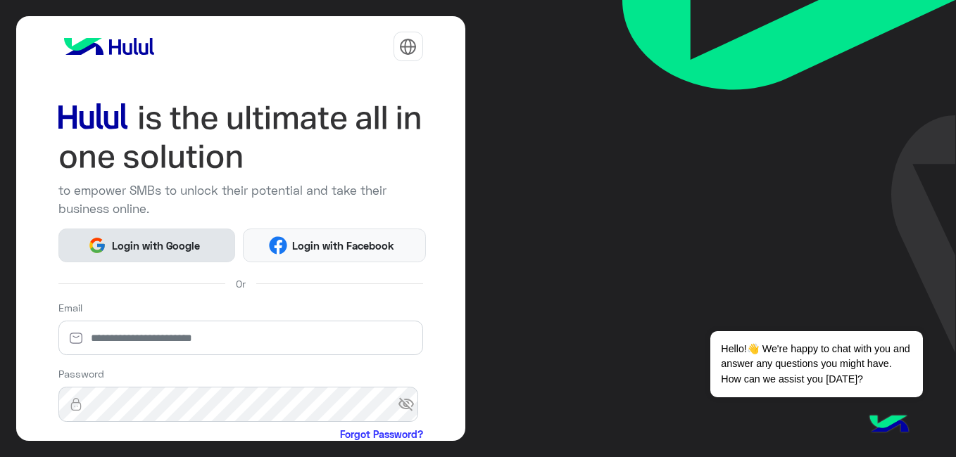
click at [208, 241] on button "Login with Google" at bounding box center [146, 246] width 177 height 34
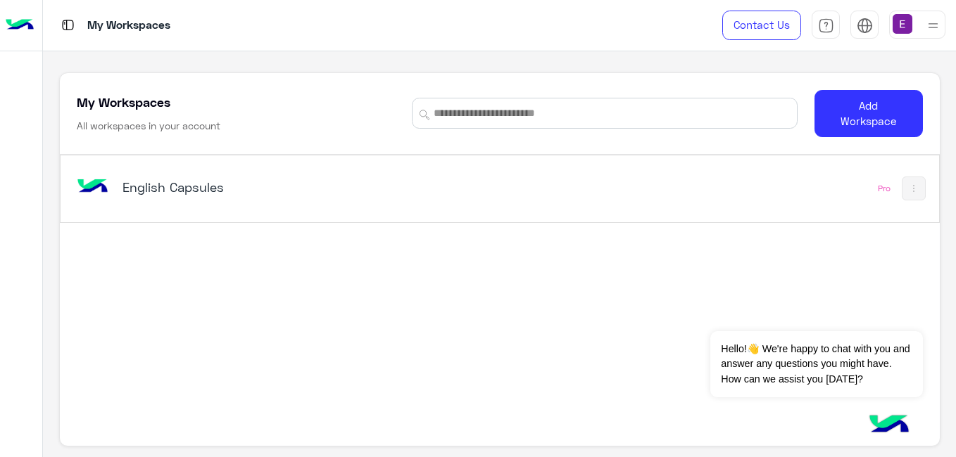
click at [189, 201] on div "English Capsules" at bounding box center [328, 188] width 511 height 41
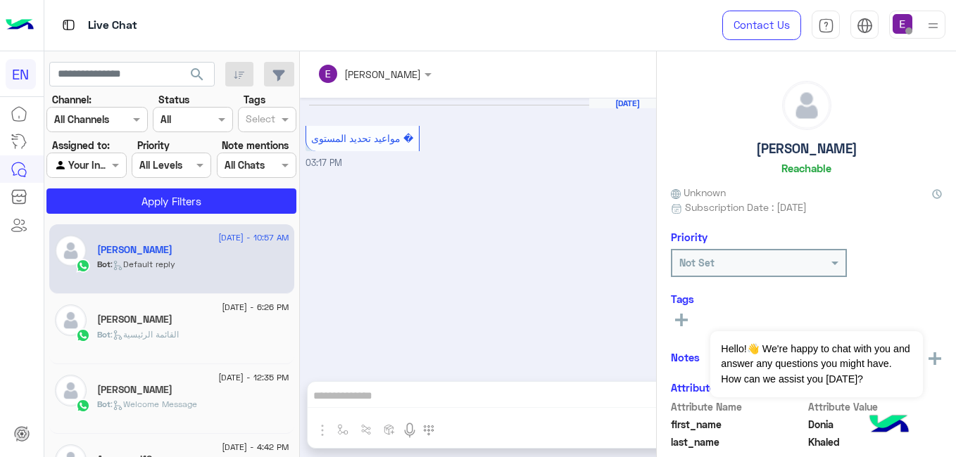
scroll to position [795, 0]
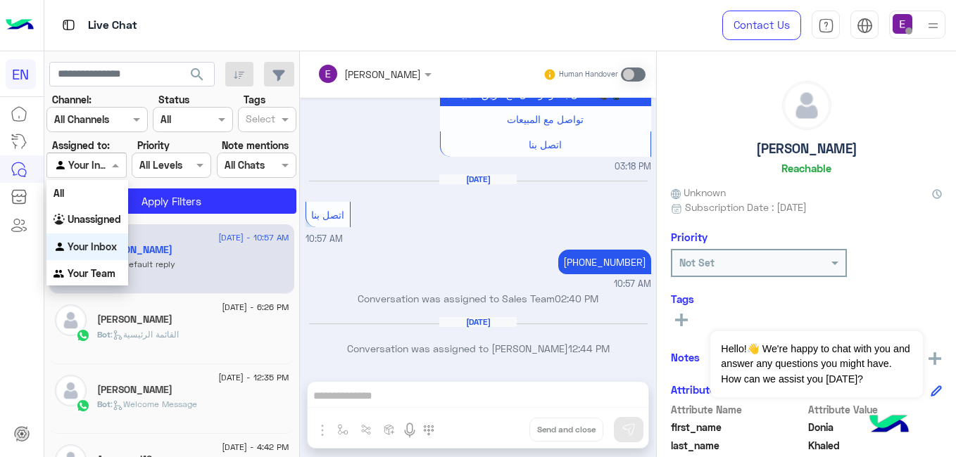
click at [108, 175] on div "Agent Filter Your Inbox" at bounding box center [86, 165] width 80 height 25
click at [119, 225] on b "Unassigned" at bounding box center [94, 219] width 53 height 12
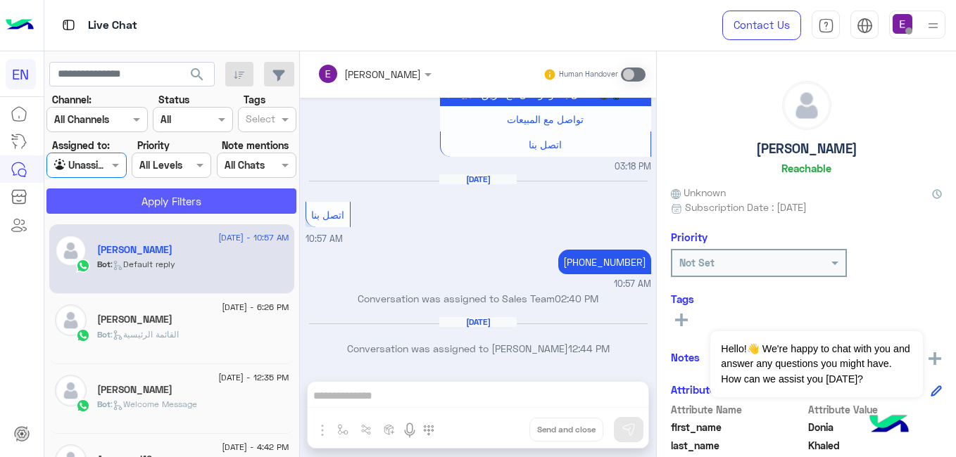
click at [139, 206] on button "Apply Filters" at bounding box center [171, 201] width 250 height 25
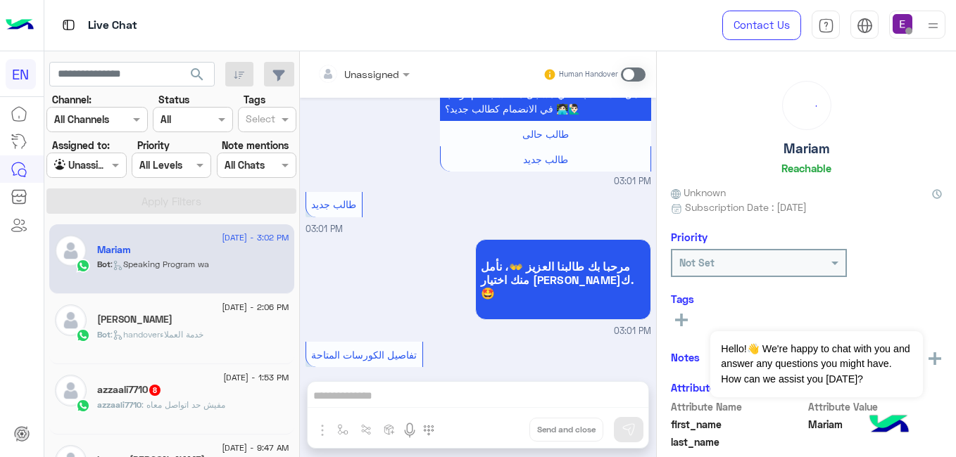
scroll to position [1534, 0]
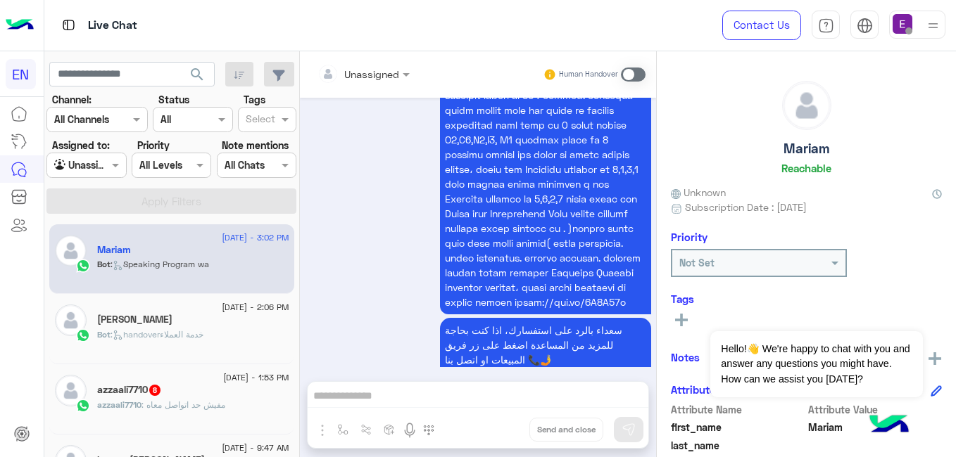
click at [204, 412] on div "azzaali7710 : مفيش حد اتواصل معاه" at bounding box center [193, 411] width 192 height 25
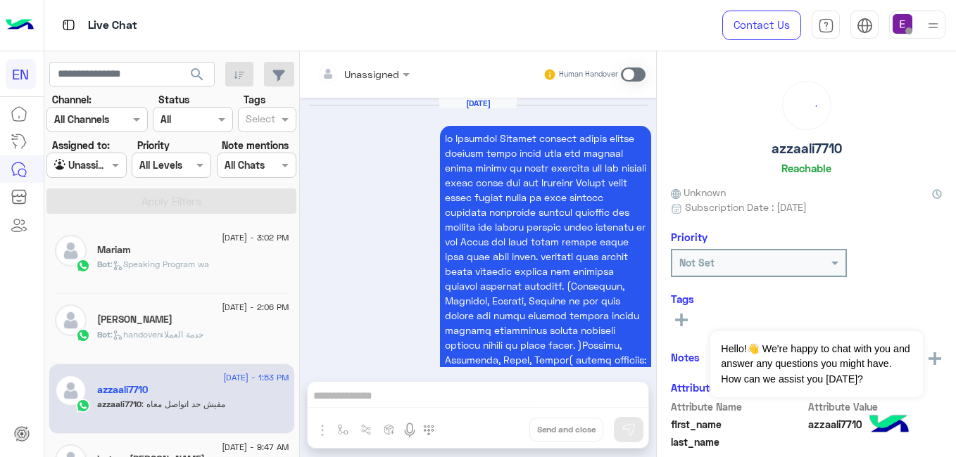
scroll to position [819, 0]
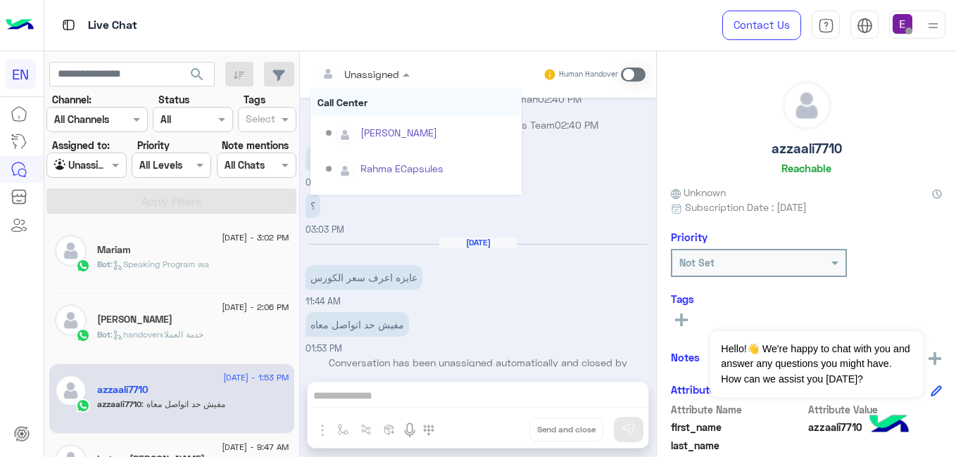
click at [417, 75] on div at bounding box center [363, 73] width 106 height 16
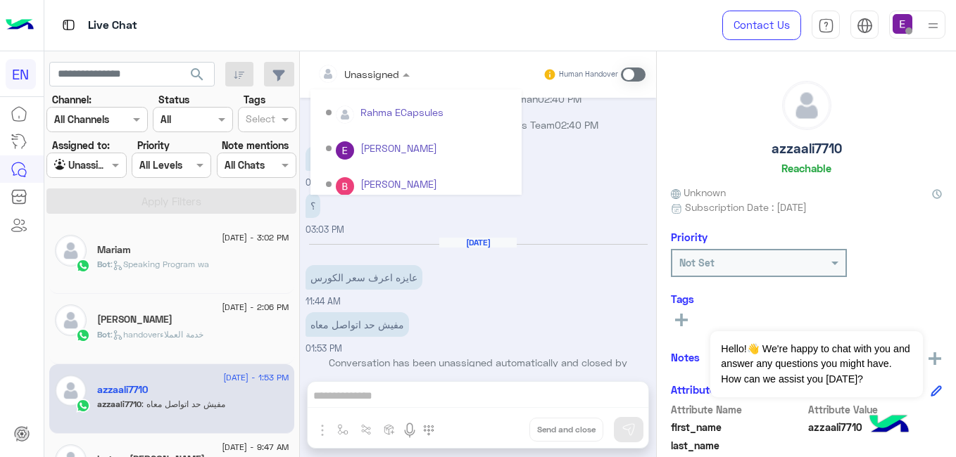
scroll to position [179, 0]
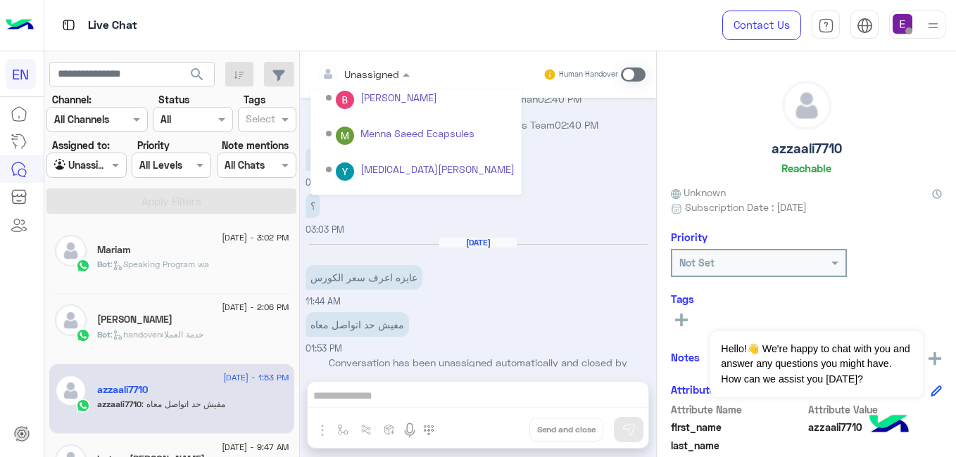
drag, startPoint x: 531, startPoint y: 173, endPoint x: 529, endPoint y: 194, distance: 20.5
click at [522, 194] on div "Unassigned Call Center Shorouk Salah Rahma ECapsules Eman salman Bassant Ayman …" at bounding box center [415, 142] width 211 height 106
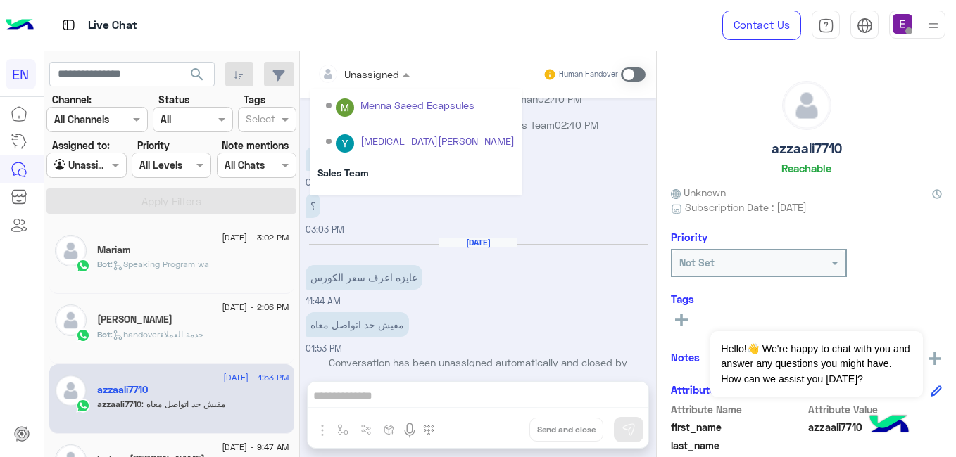
scroll to position [234, 0]
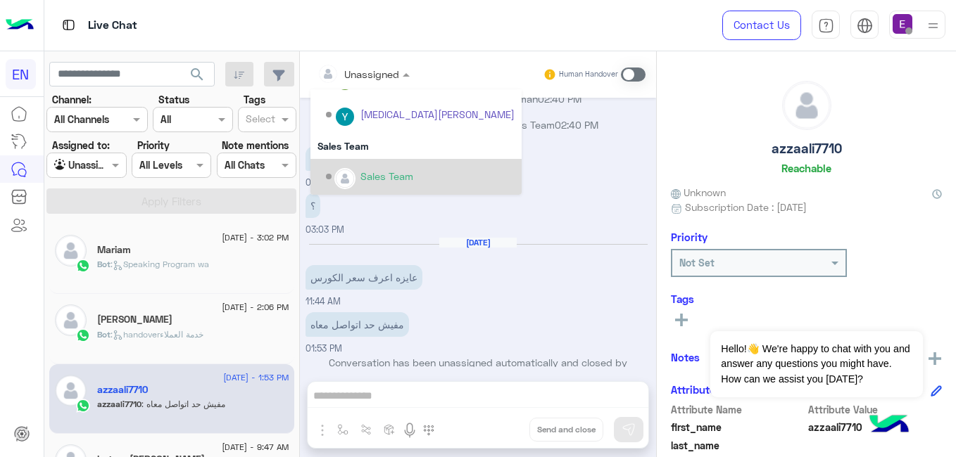
click at [441, 167] on div "Sales Team" at bounding box center [420, 177] width 189 height 25
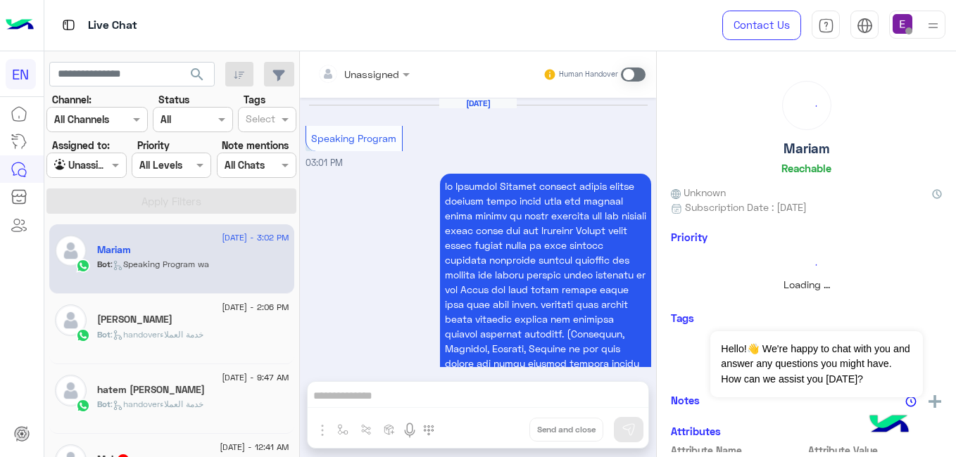
scroll to position [1534, 0]
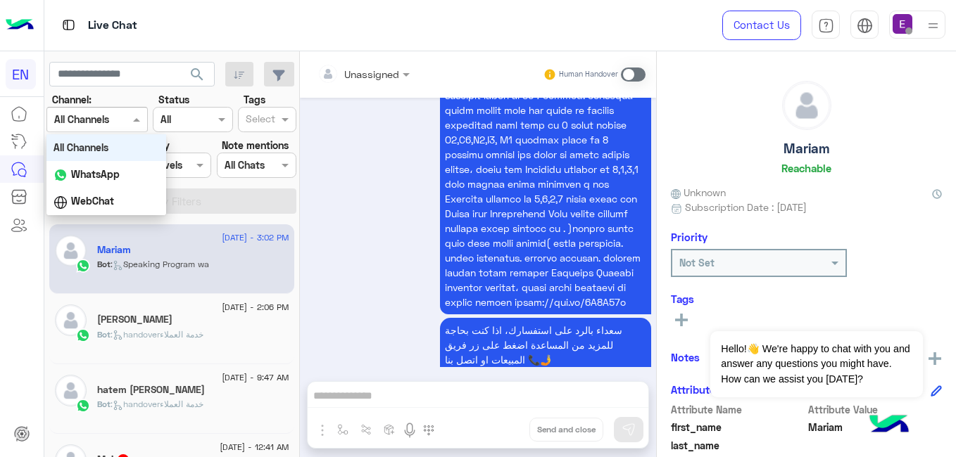
click at [146, 122] on div at bounding box center [97, 119] width 100 height 16
click at [151, 183] on div "WhatsApp" at bounding box center [106, 174] width 120 height 27
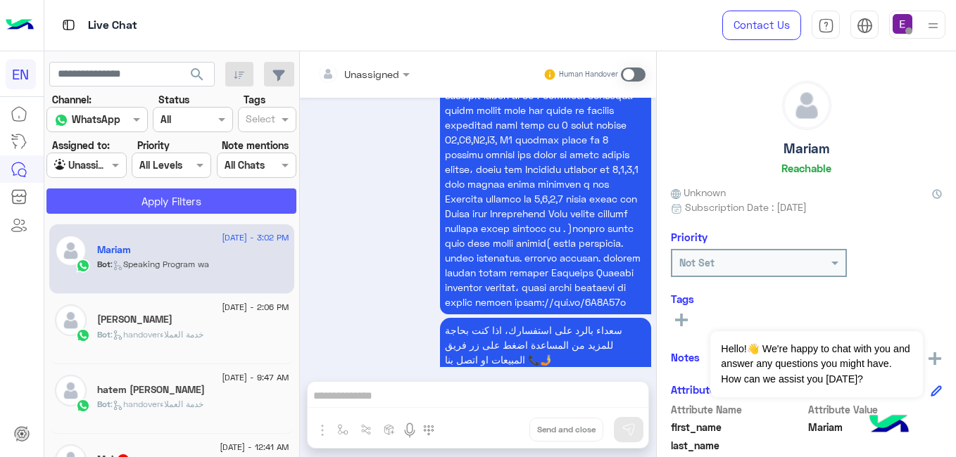
click at [165, 191] on button "Apply Filters" at bounding box center [171, 201] width 250 height 25
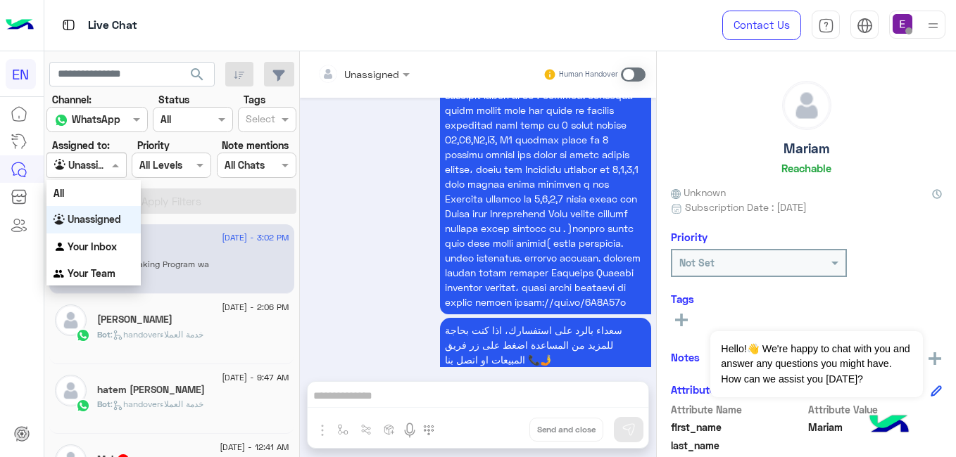
click at [122, 172] on span at bounding box center [117, 165] width 18 height 15
click at [119, 273] on div "Your Team" at bounding box center [93, 273] width 94 height 27
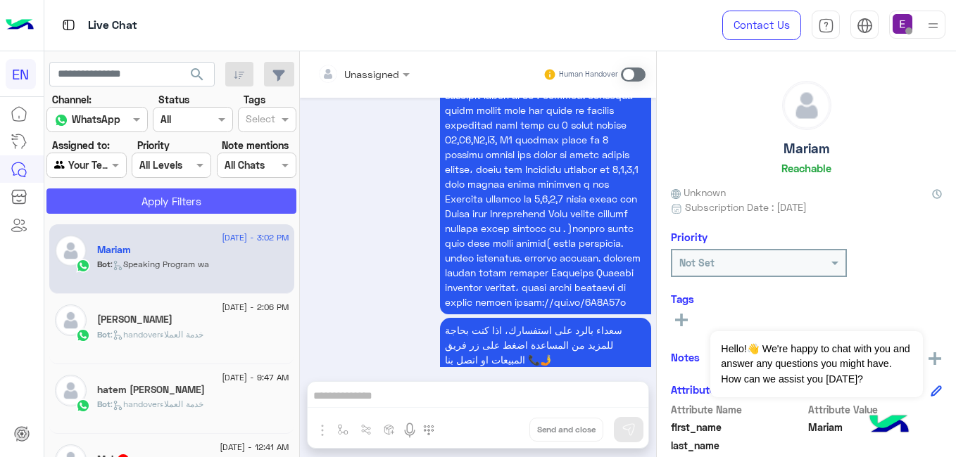
click at [163, 193] on button "Apply Filters" at bounding box center [171, 201] width 250 height 25
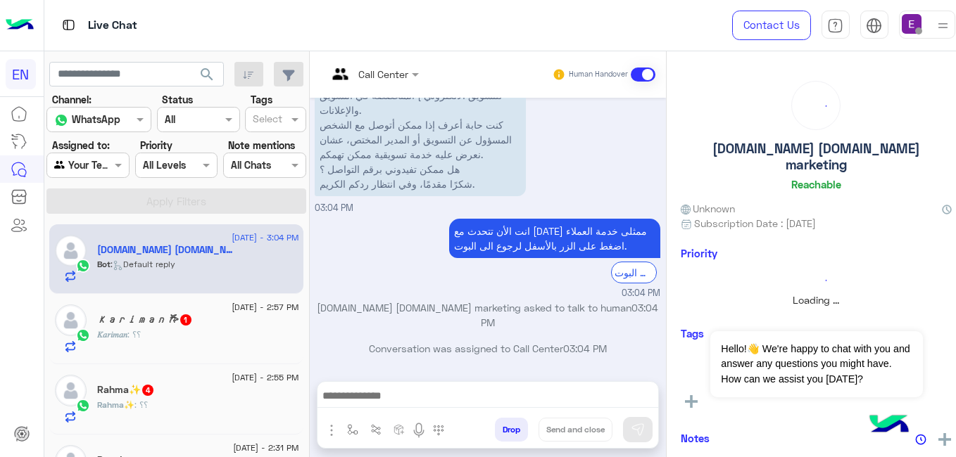
scroll to position [232, 0]
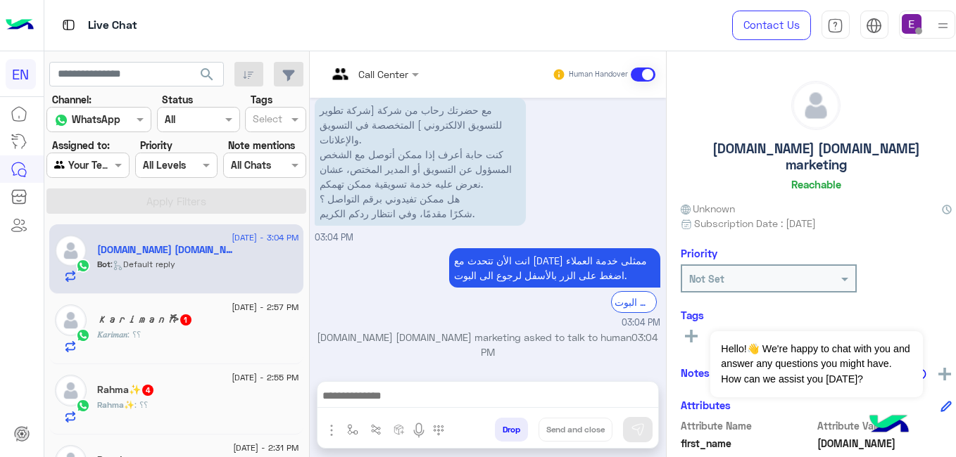
click at [182, 289] on div "10 August - 3:04 PM Tatweer.travel abroad.digital marketing Bot : Default reply" at bounding box center [176, 260] width 254 height 70
click at [149, 315] on h5 "𝐾𝑎𝑟𝑖𝑚𝑎𝑛 𐂂 1" at bounding box center [145, 320] width 96 height 12
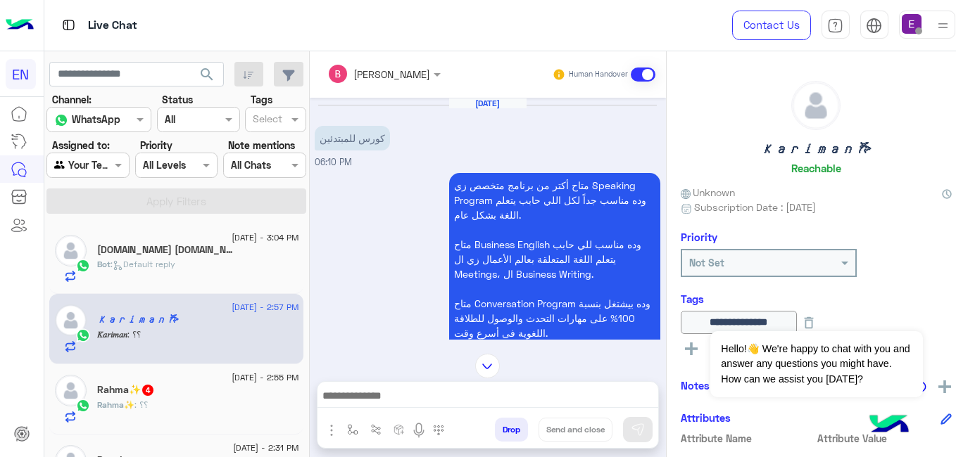
scroll to position [869, 0]
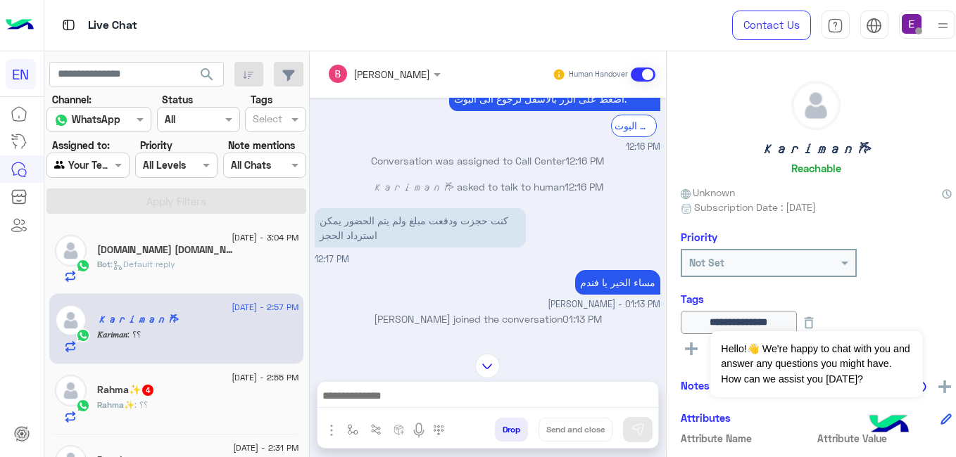
click at [229, 396] on div "Rahma✨ 4" at bounding box center [197, 391] width 201 height 15
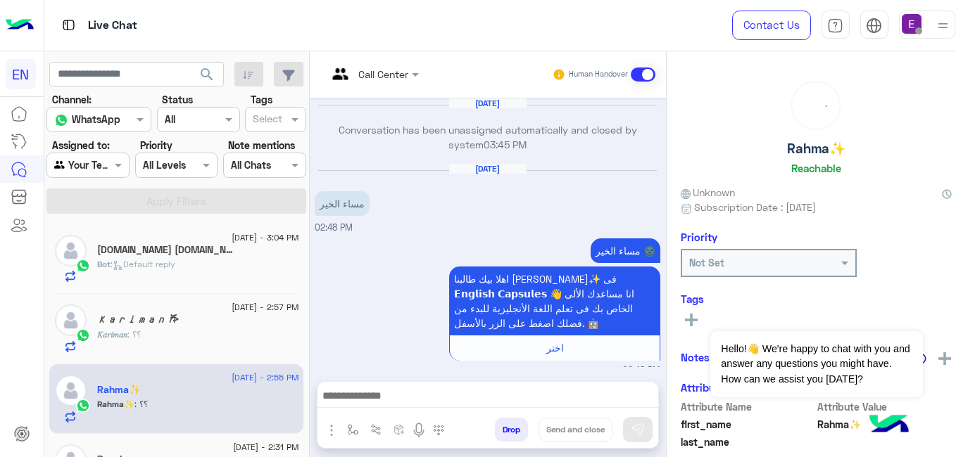
scroll to position [679, 0]
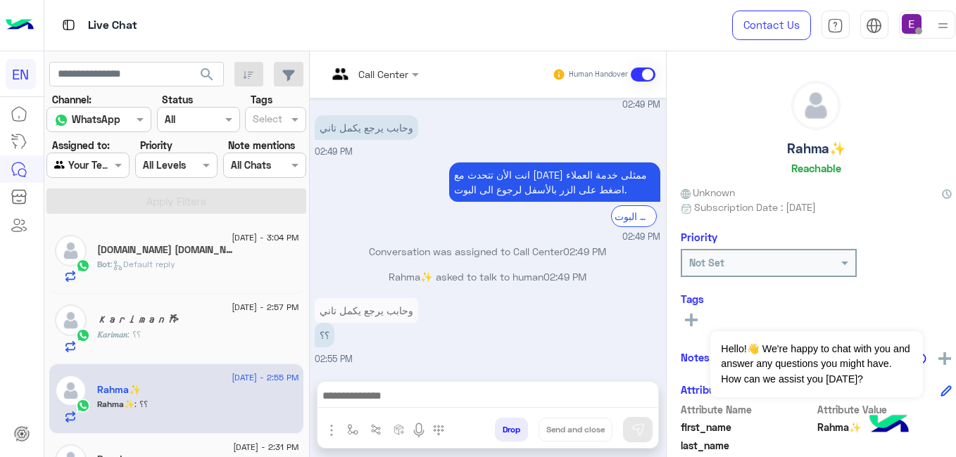
click at [667, 159] on div "Rahma✨ Reachable Unknown Subscription Date : 12/07/2024 Priority Not Set Tags S…" at bounding box center [816, 251] width 299 height 401
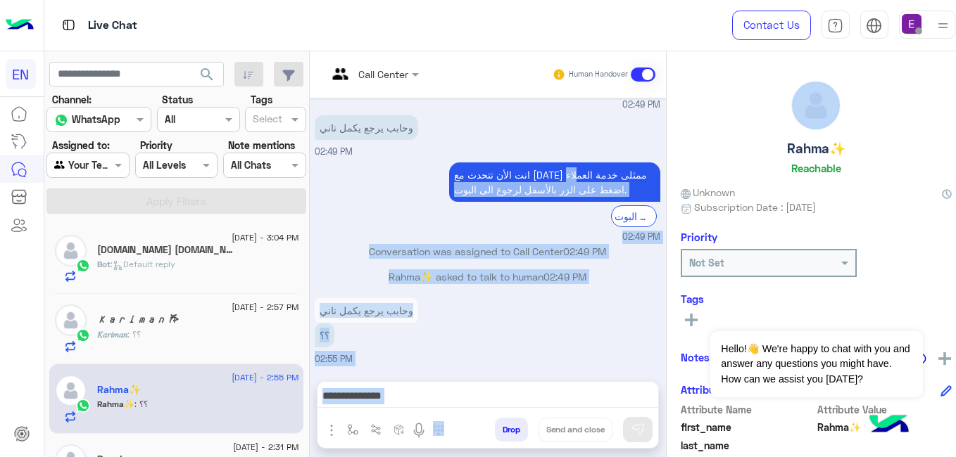
drag, startPoint x: 659, startPoint y: 159, endPoint x: 650, endPoint y: 159, distance: 9.1
click at [650, 159] on mat-drawer-container "Call Center Human Handover Apr 6, 2025 Conversation has been unassigned automat…" at bounding box center [638, 257] width 656 height 412
click at [650, 159] on div "Apr 6, 2025 Conversation has been unassigned automatically and closed by system…" at bounding box center [488, 233] width 356 height 270
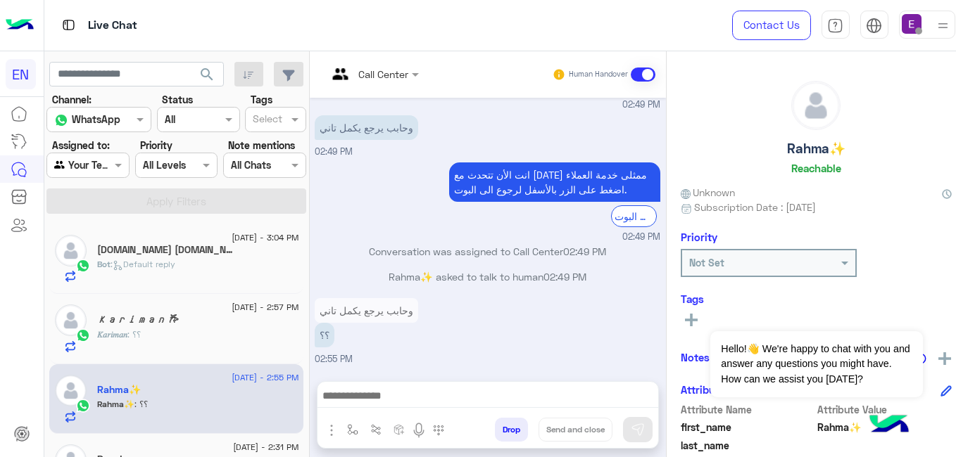
click at [650, 159] on div "Apr 6, 2025 Conversation has been unassigned automatically and closed by system…" at bounding box center [488, 233] width 356 height 270
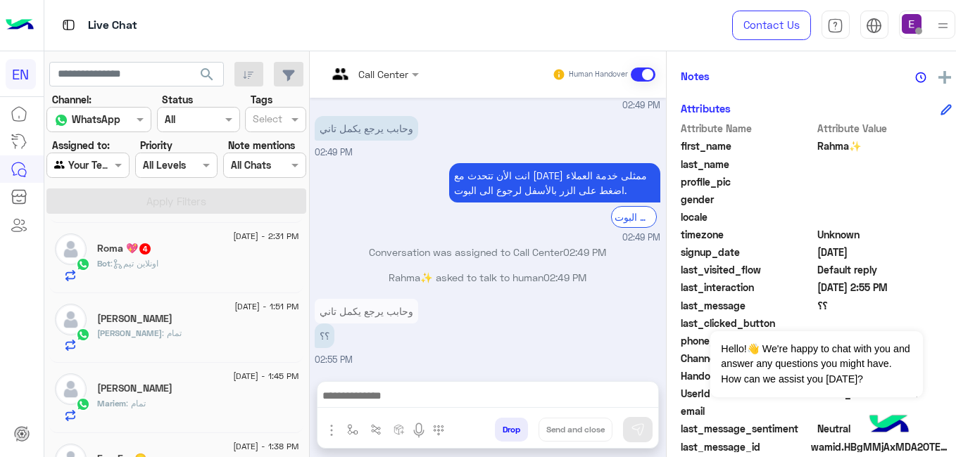
scroll to position [301, 0]
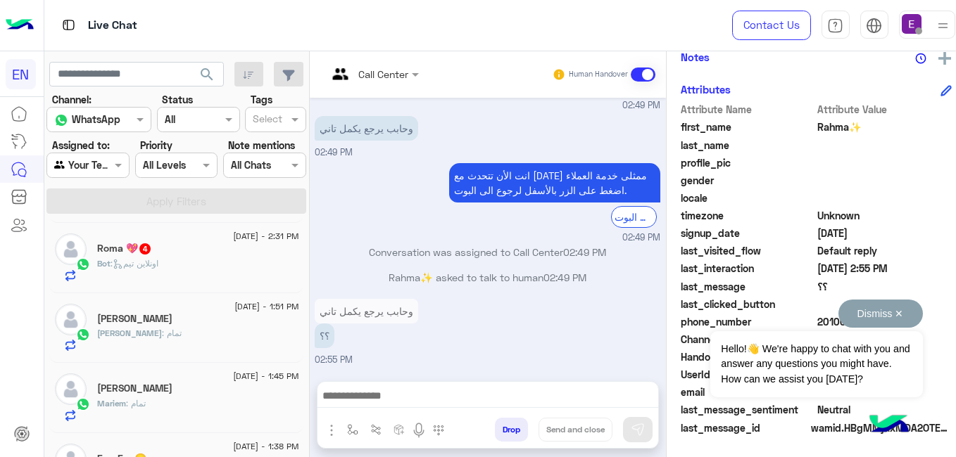
click at [904, 316] on button "Dismiss ✕" at bounding box center [880, 314] width 84 height 28
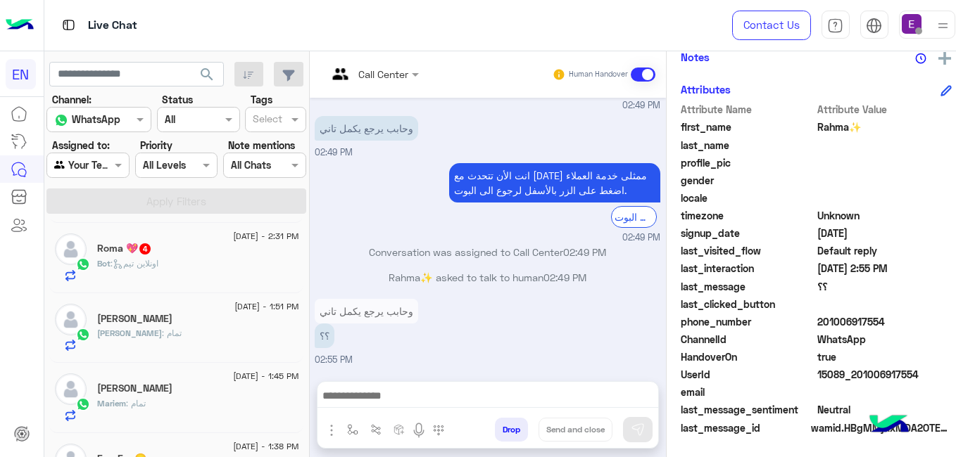
drag, startPoint x: 885, startPoint y: 324, endPoint x: 812, endPoint y: 323, distance: 73.2
click at [817, 323] on span "201006917554" at bounding box center [884, 322] width 134 height 15
copy span "01006917554"
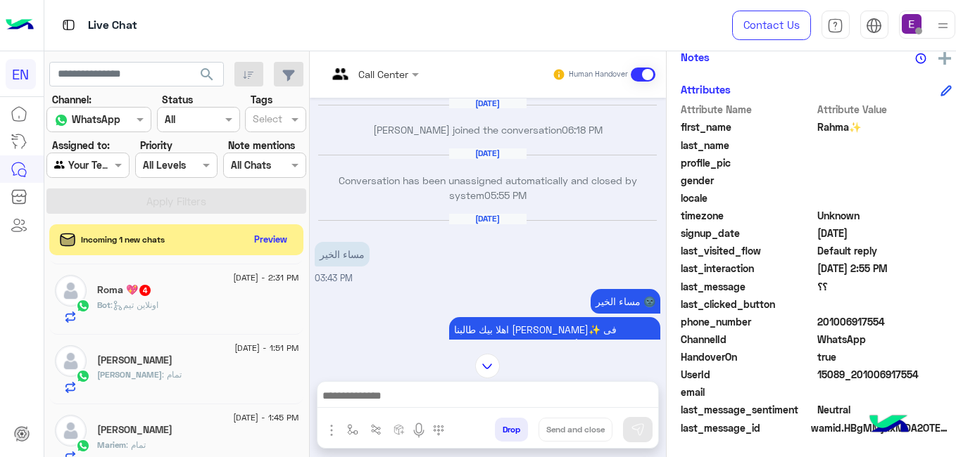
scroll to position [569, 0]
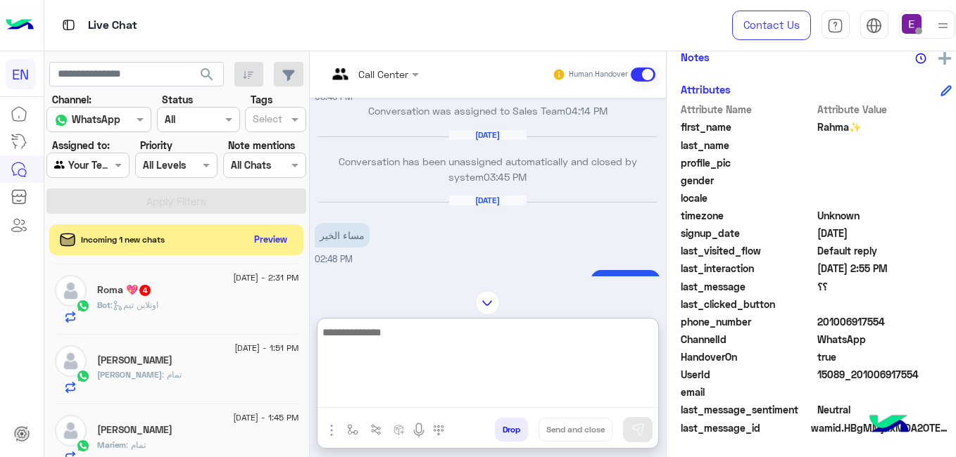
click at [424, 387] on textarea at bounding box center [487, 366] width 341 height 84
type textarea "*"
type textarea "**********"
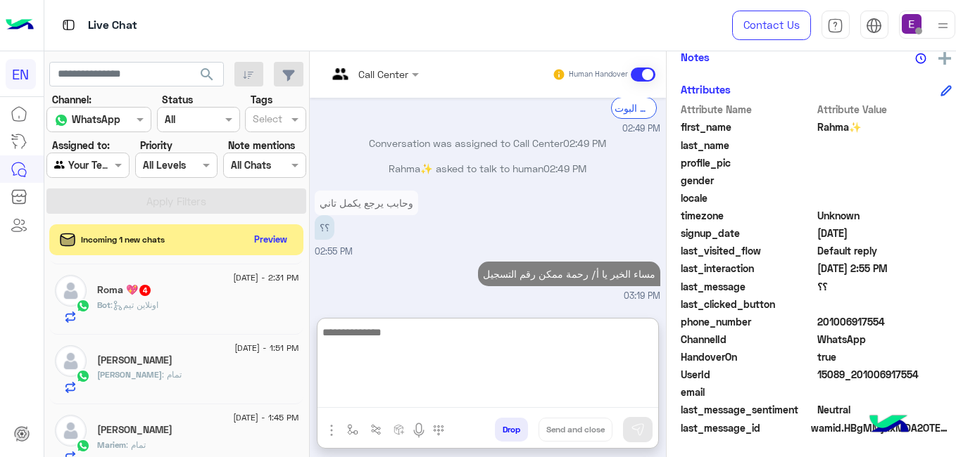
scroll to position [1388, 0]
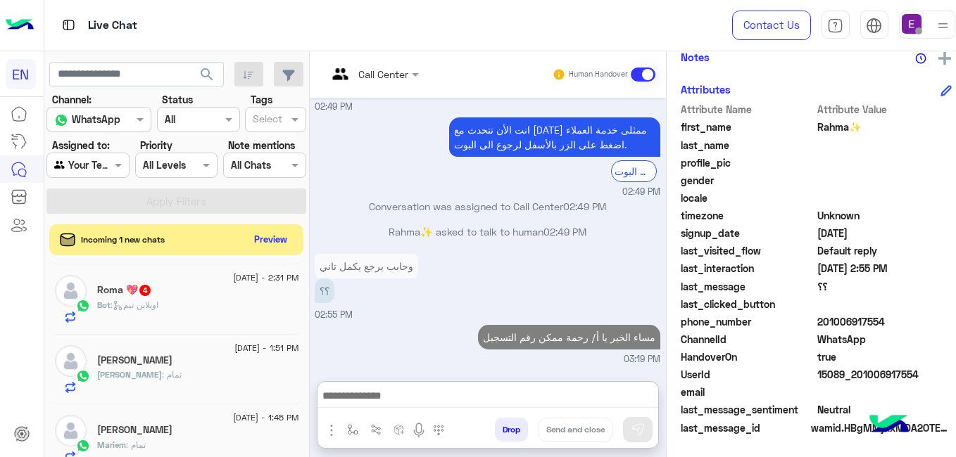
click at [217, 301] on div "Bot : اونلاين تيم" at bounding box center [197, 311] width 201 height 25
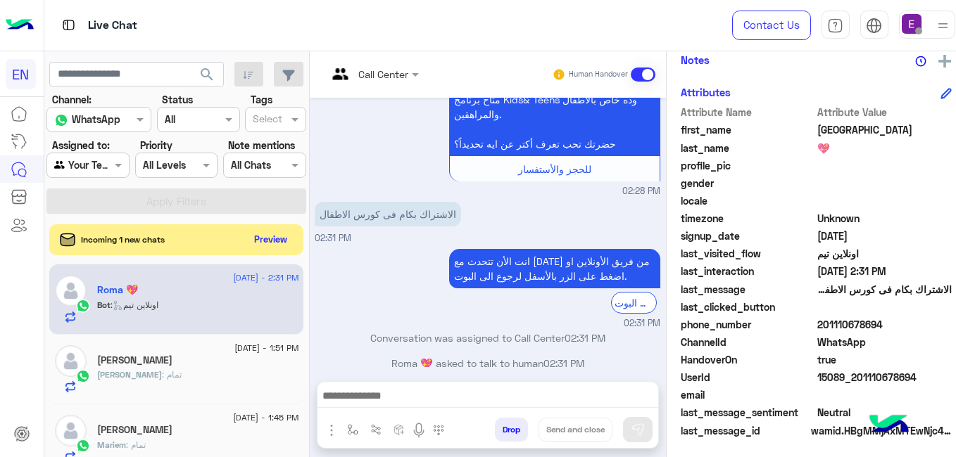
scroll to position [301, 0]
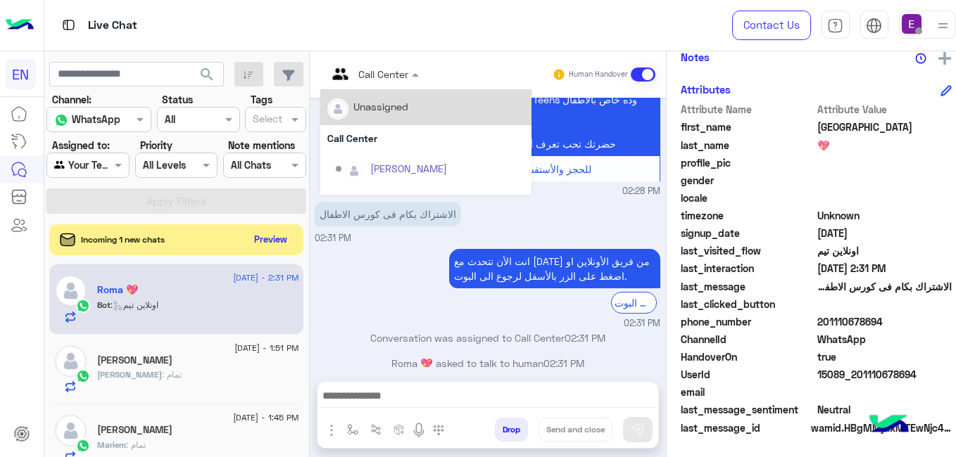
click at [365, 72] on input "text" at bounding box center [355, 74] width 57 height 15
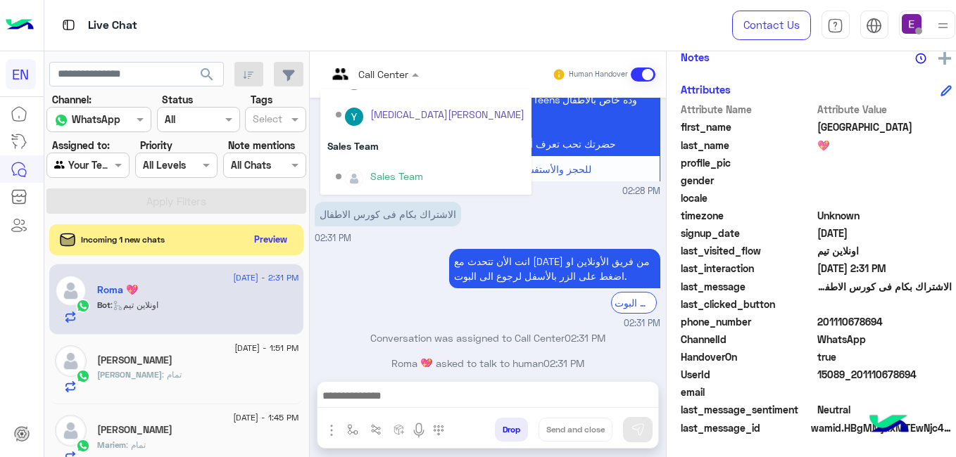
scroll to position [234, 0]
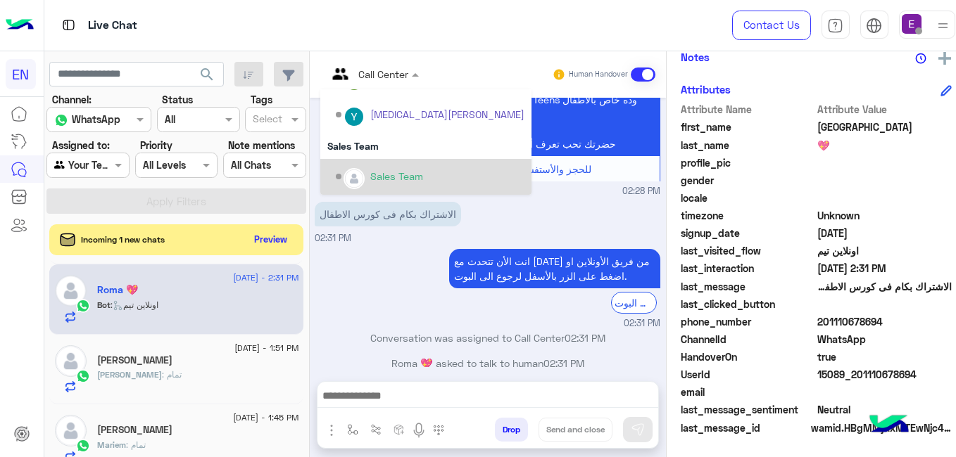
click at [455, 186] on div "Sales Team" at bounding box center [430, 177] width 189 height 25
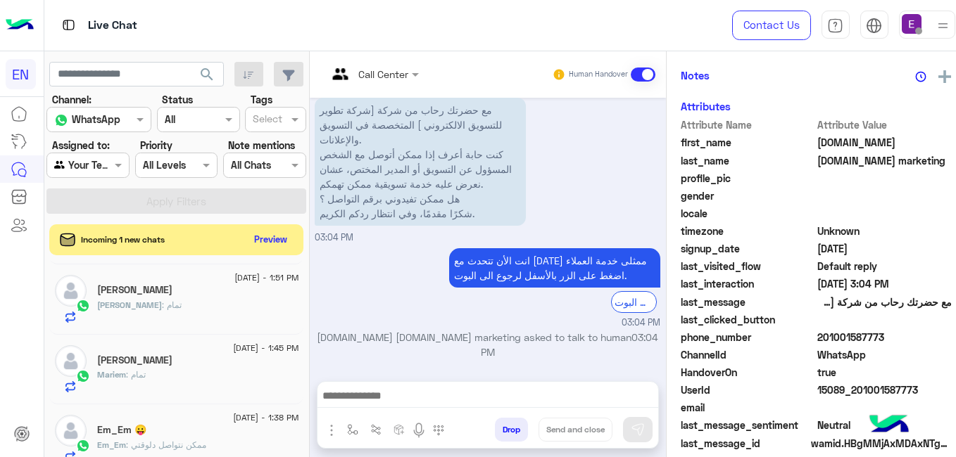
scroll to position [301, 0]
click at [252, 244] on button "Preview" at bounding box center [271, 238] width 44 height 19
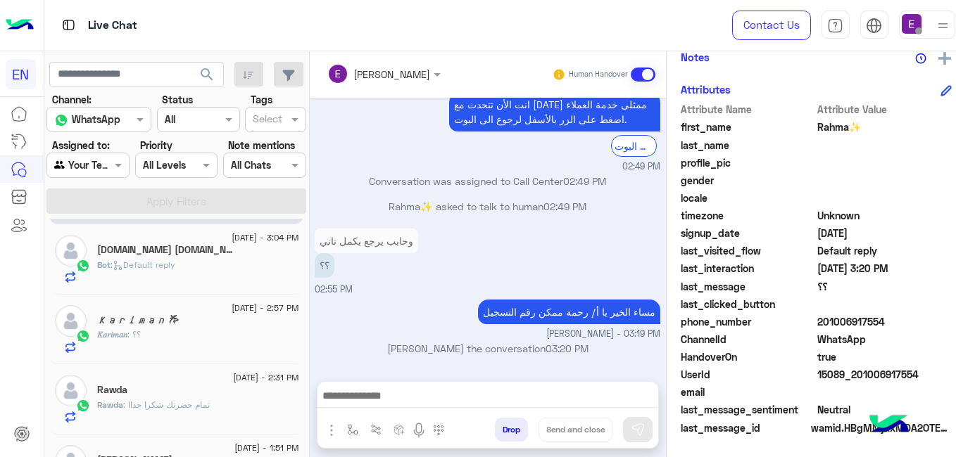
scroll to position [70, 0]
click at [209, 266] on div "Bot : Default reply" at bounding box center [197, 270] width 201 height 25
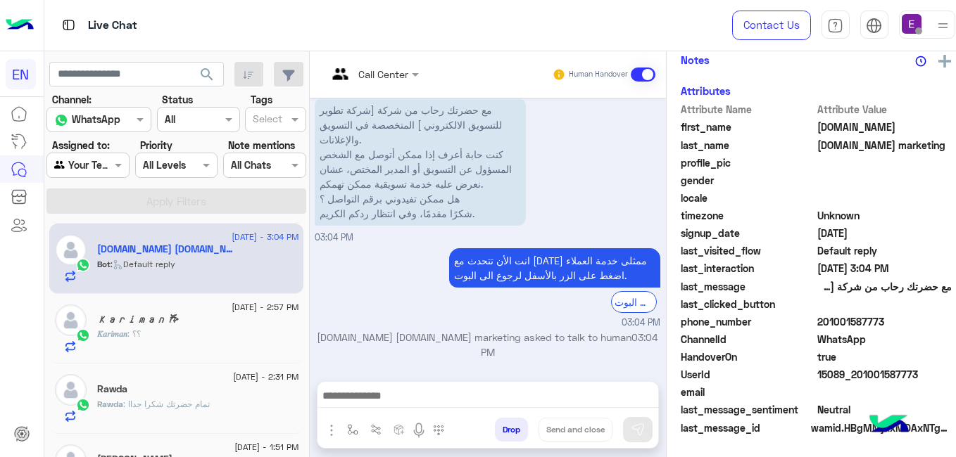
scroll to position [298, 0]
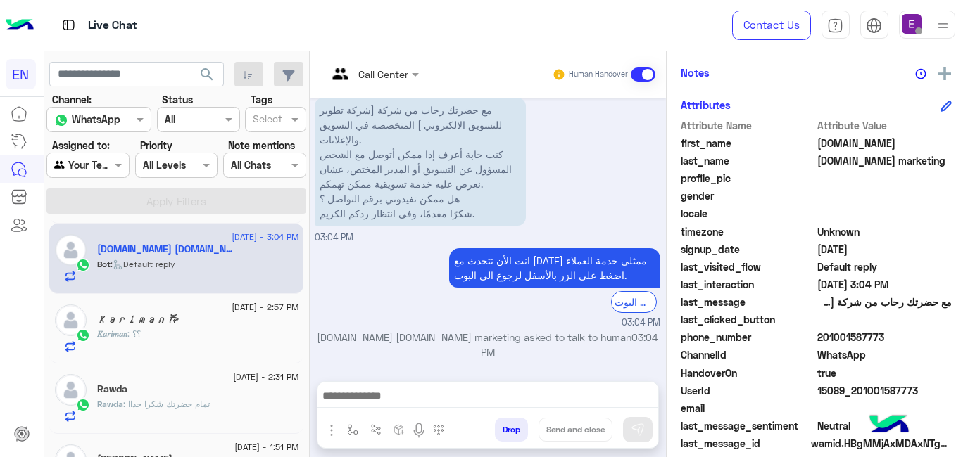
click at [156, 332] on div "𝐾𝑎𝑟𝑖𝑚𝑎𝑛 : ؟؟" at bounding box center [197, 340] width 201 height 25
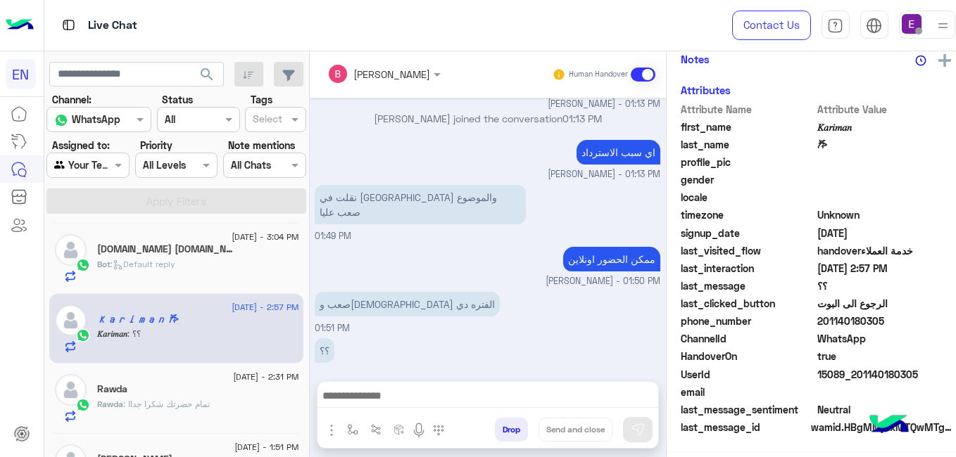
scroll to position [327, 0]
click at [158, 385] on div "Rawda" at bounding box center [197, 391] width 201 height 15
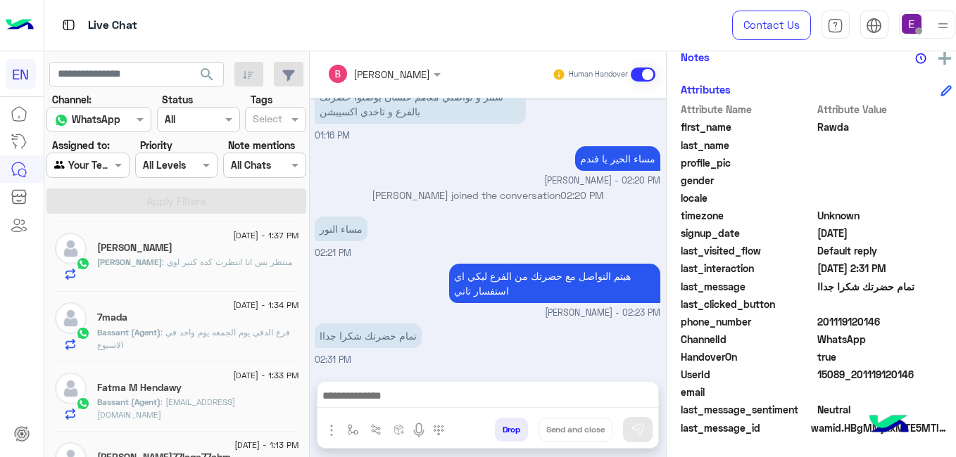
click at [220, 269] on p "Karim : منتظر بس انا انتظرت كده كتير اوي" at bounding box center [194, 262] width 195 height 13
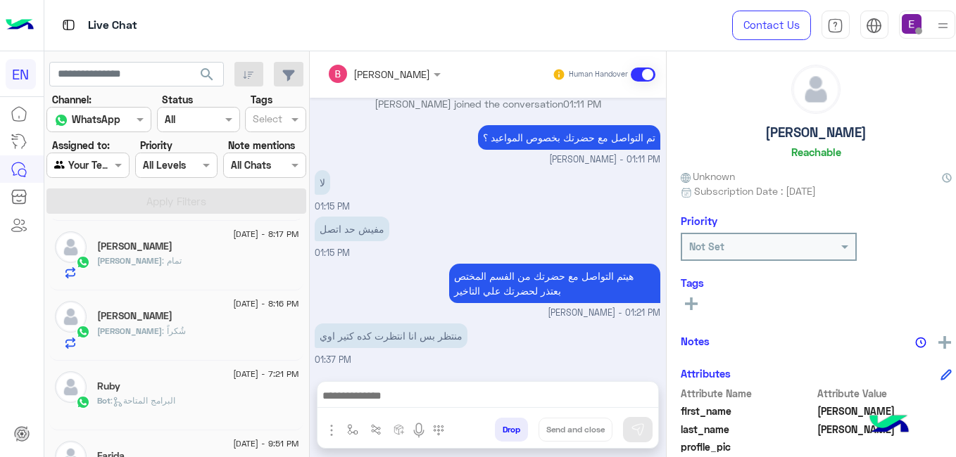
click at [112, 153] on div "Agent Filter Your Team" at bounding box center [87, 165] width 83 height 25
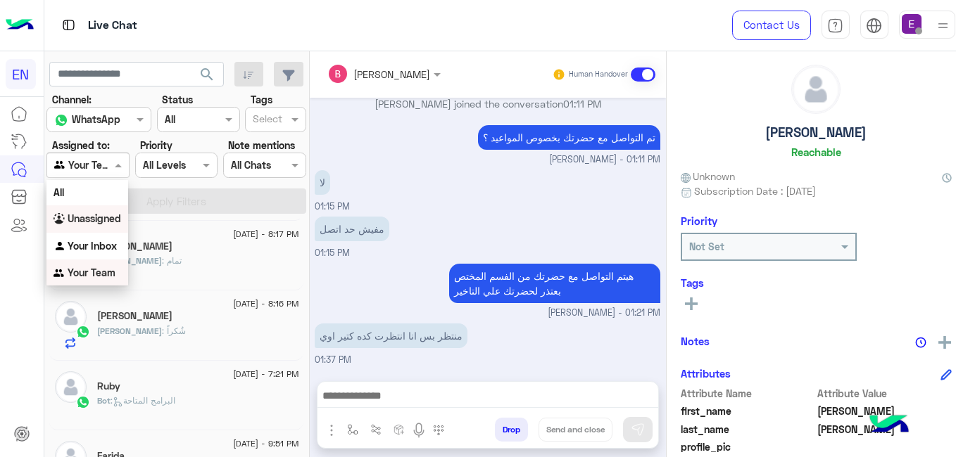
click at [89, 216] on b "Unassigned" at bounding box center [94, 219] width 53 height 12
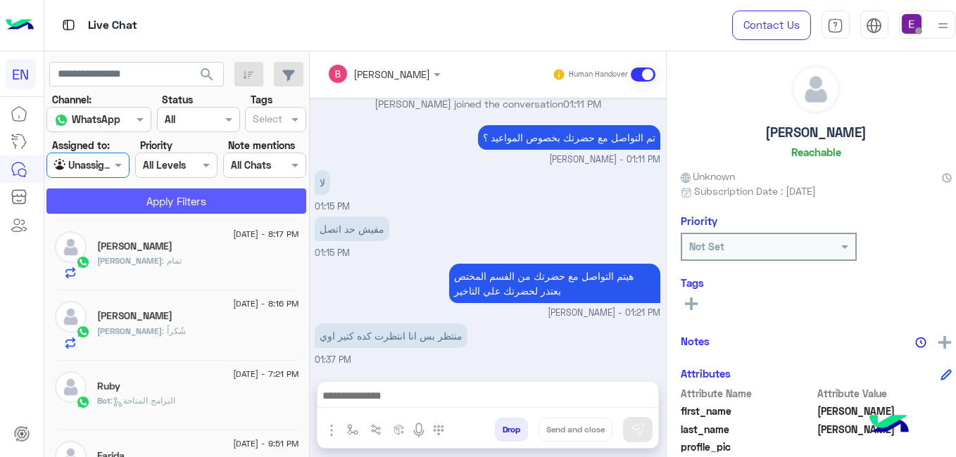
click at [155, 196] on button "Apply Filters" at bounding box center [176, 201] width 260 height 25
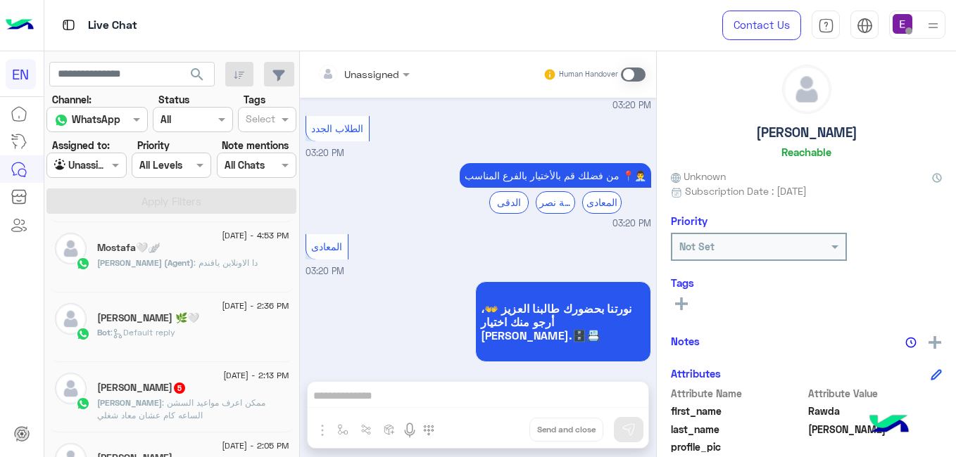
click at [265, 393] on div "Abdallah 5" at bounding box center [193, 389] width 192 height 15
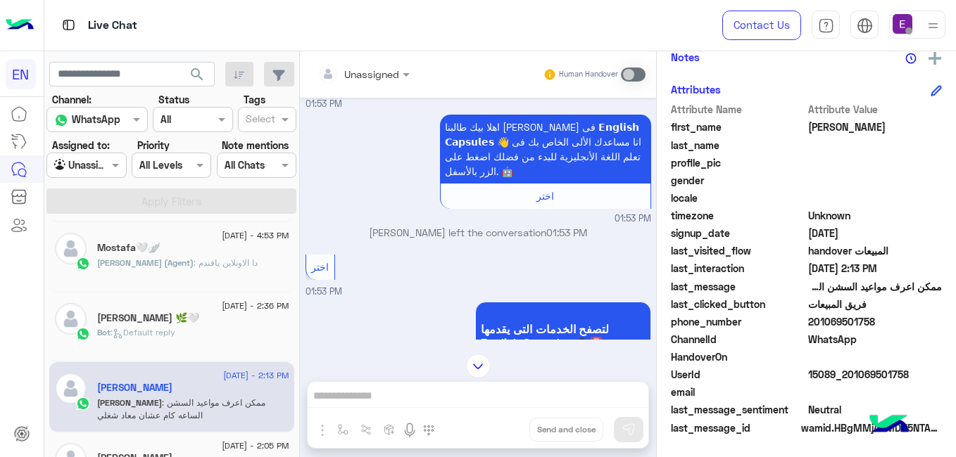
drag, startPoint x: 937, startPoint y: 315, endPoint x: 857, endPoint y: 323, distance: 80.7
click at [857, 323] on span "201069501758" at bounding box center [875, 322] width 134 height 15
copy span "01069501758"
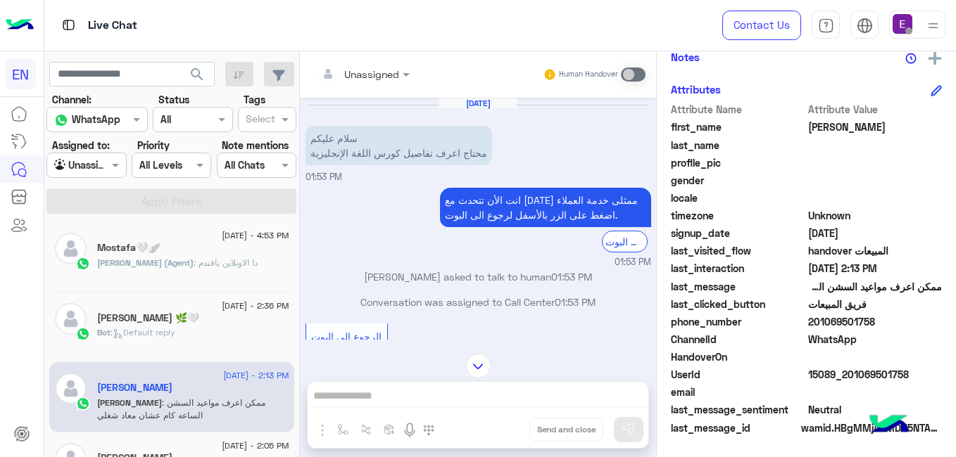
click at [374, 79] on input "text" at bounding box center [345, 74] width 57 height 15
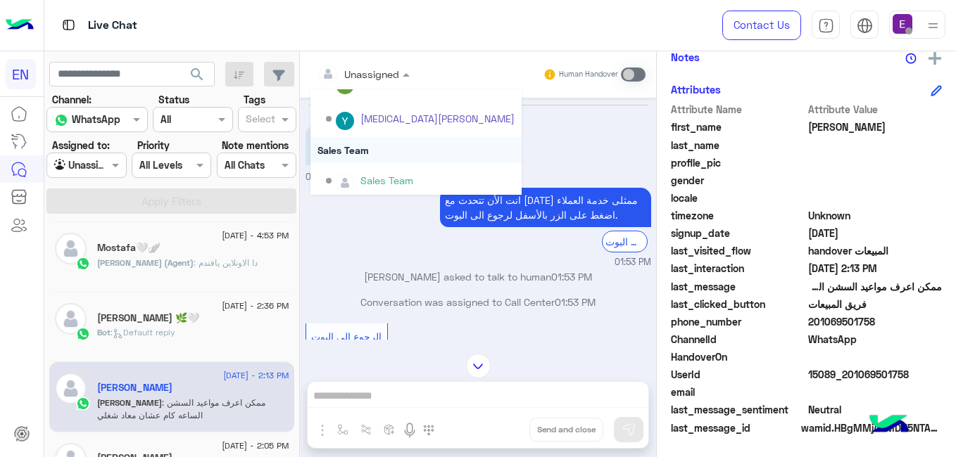
scroll to position [234, 0]
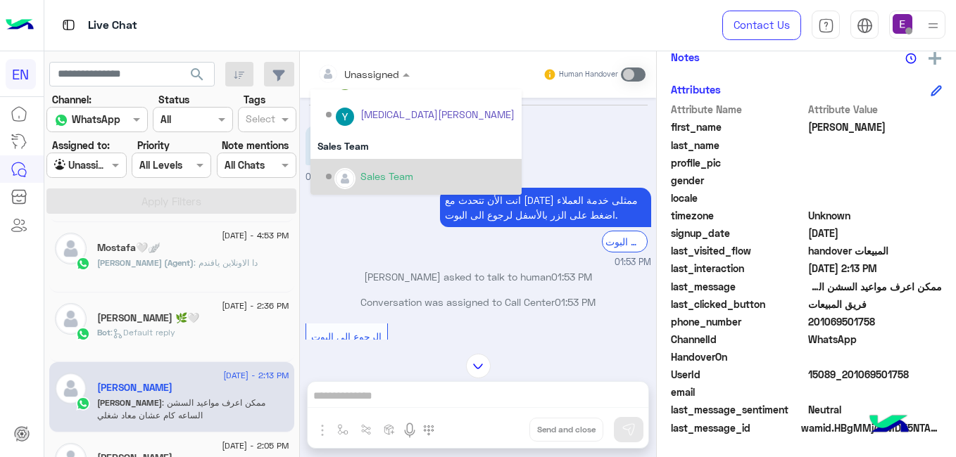
click at [355, 169] on div "Options list" at bounding box center [344, 178] width 21 height 21
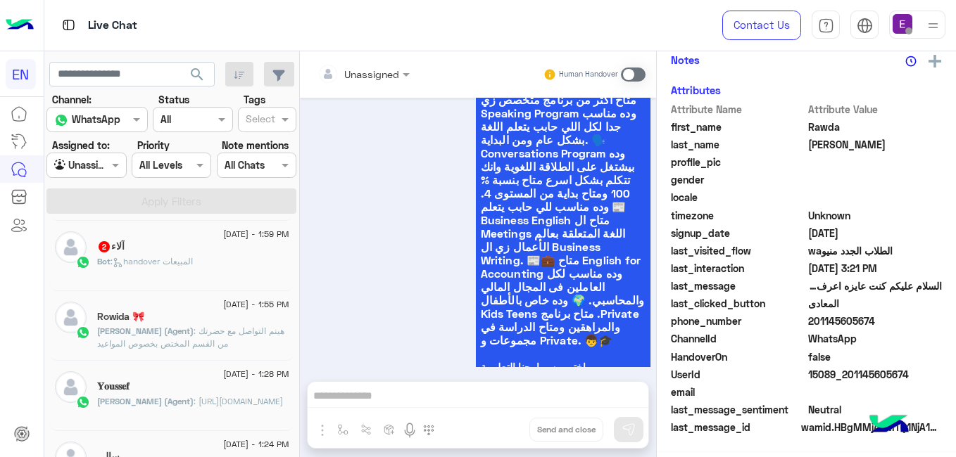
scroll to position [301, 0]
click at [222, 265] on div "Bot : handover المبيعات" at bounding box center [193, 267] width 192 height 25
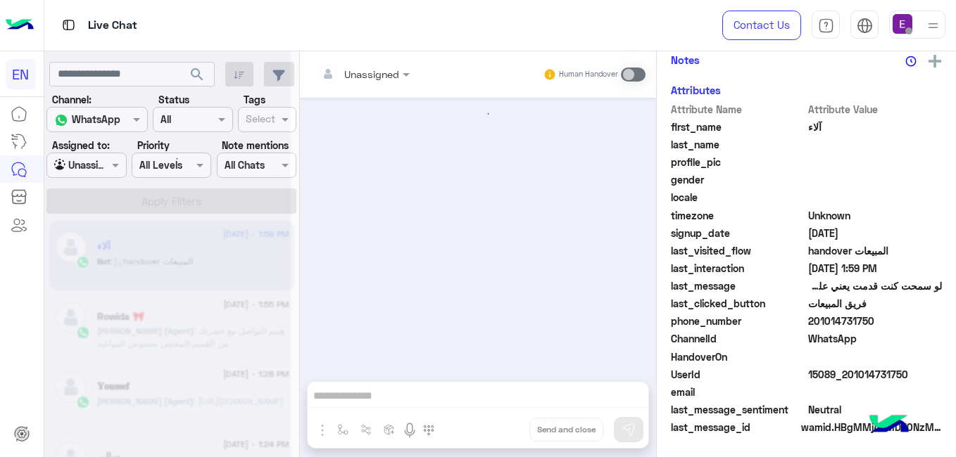
click at [374, 75] on input "text" at bounding box center [345, 74] width 57 height 15
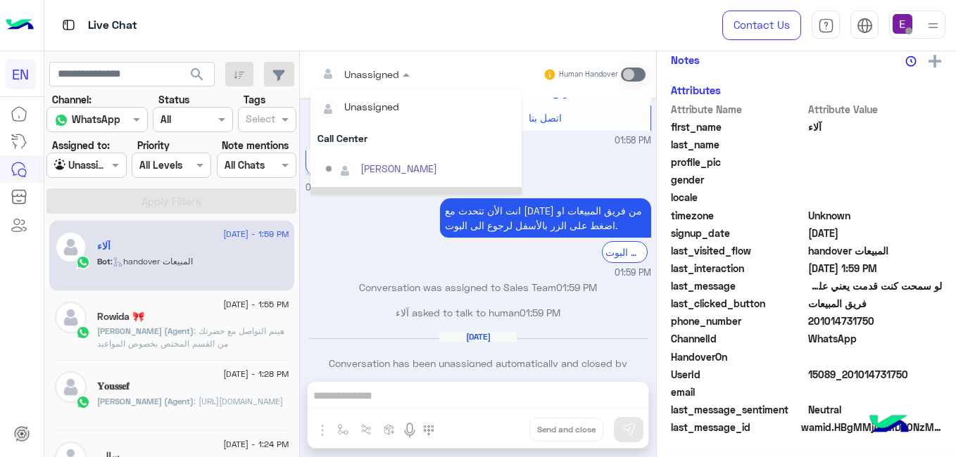
scroll to position [234, 0]
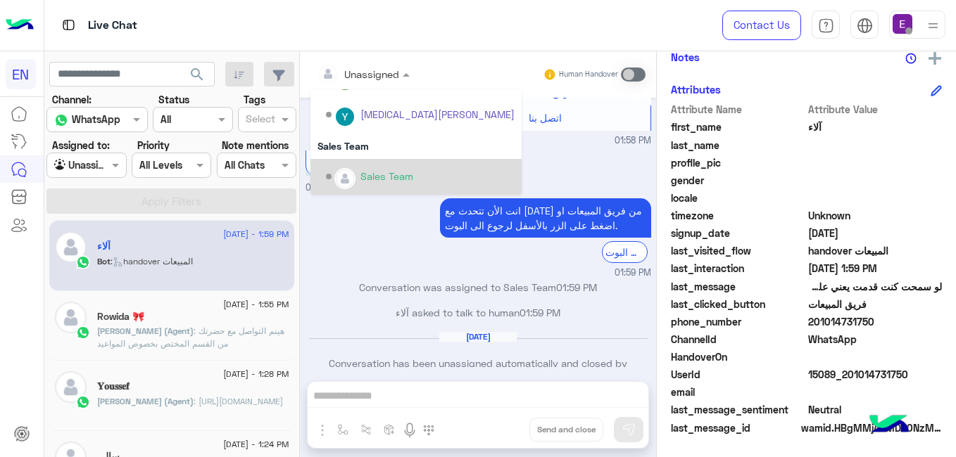
click at [354, 175] on img "Options list" at bounding box center [345, 179] width 18 height 18
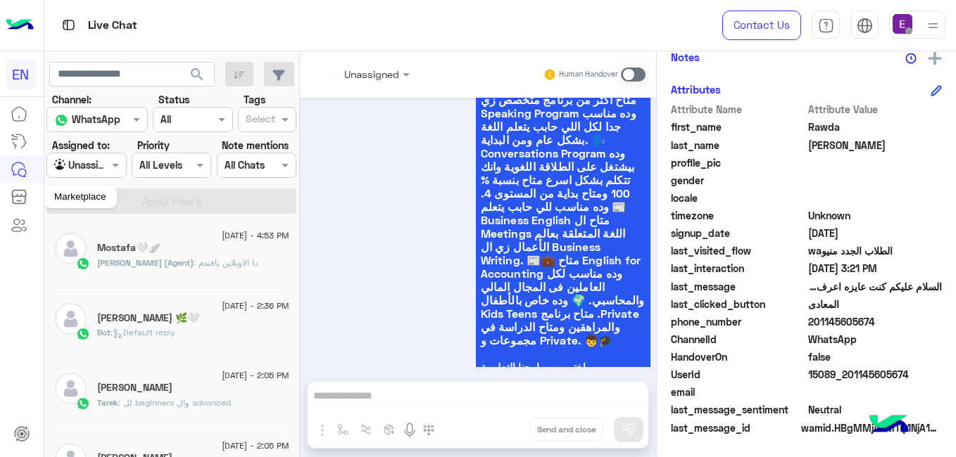
scroll to position [1786, 0]
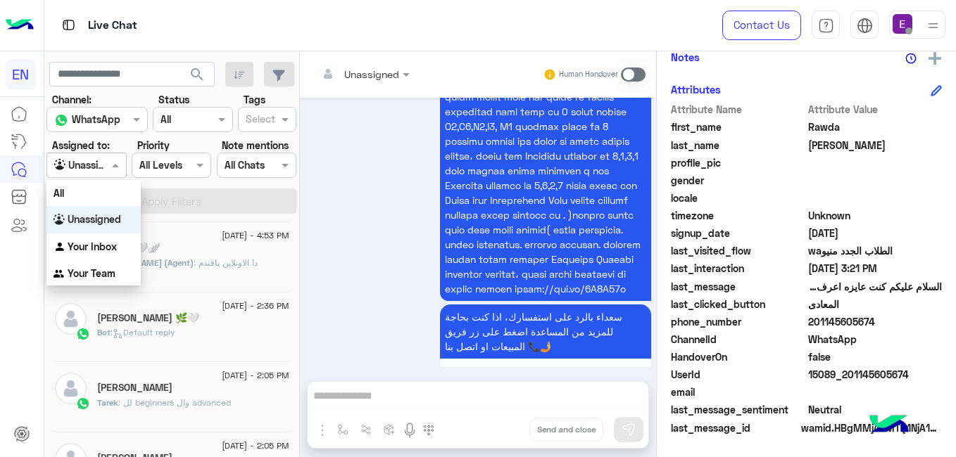
click at [87, 161] on input "text" at bounding box center [70, 165] width 32 height 15
click at [110, 213] on b "Unassigned" at bounding box center [94, 219] width 53 height 12
click at [101, 168] on div at bounding box center [86, 165] width 78 height 16
click at [101, 272] on b "Your Team" at bounding box center [92, 273] width 48 height 12
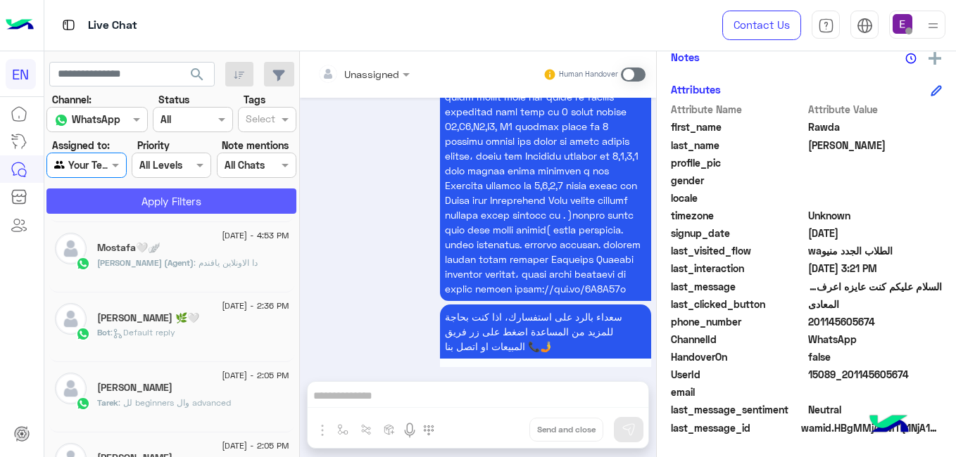
click at [187, 201] on button "Apply Filters" at bounding box center [171, 201] width 250 height 25
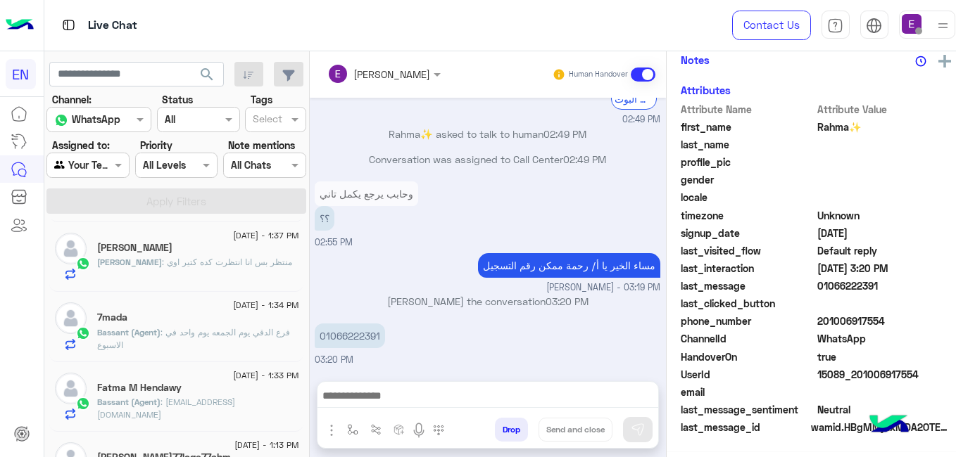
scroll to position [301, 0]
click at [359, 336] on p "01066222391" at bounding box center [350, 336] width 70 height 25
copy app-msgs-text
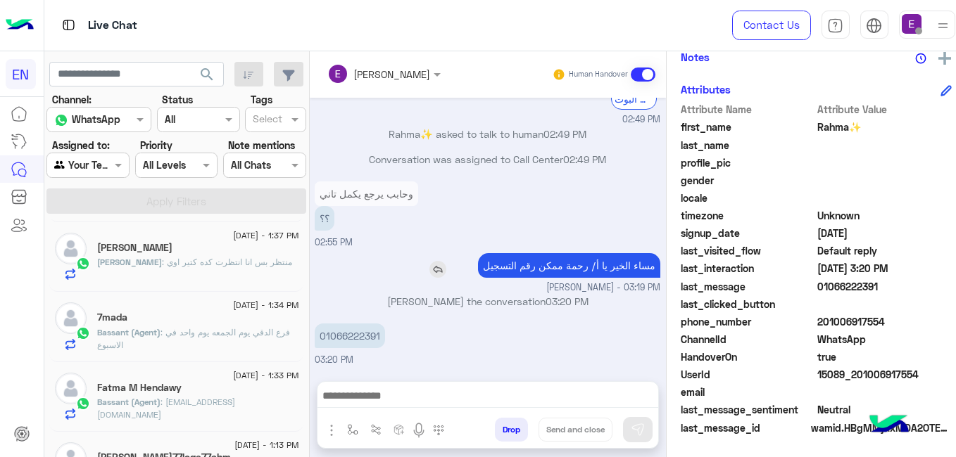
copy app-msgs-text
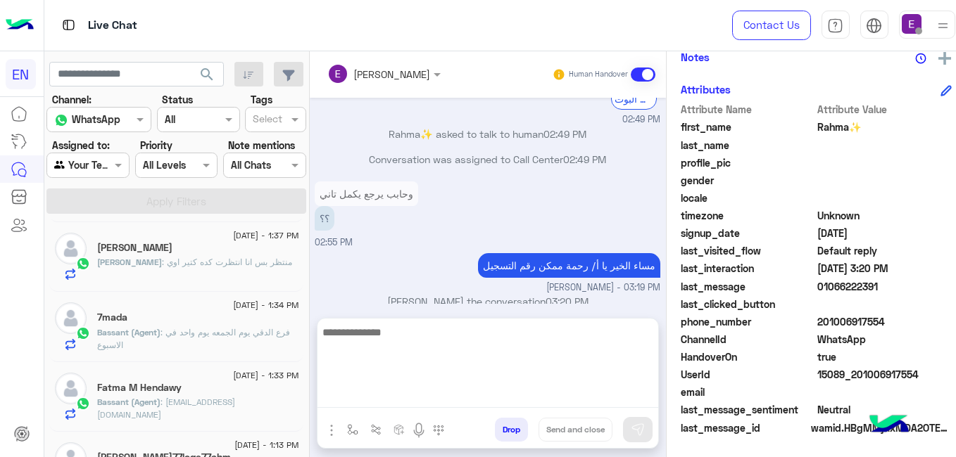
click at [460, 403] on textarea at bounding box center [487, 366] width 341 height 84
type textarea "*"
type textarea "**********"
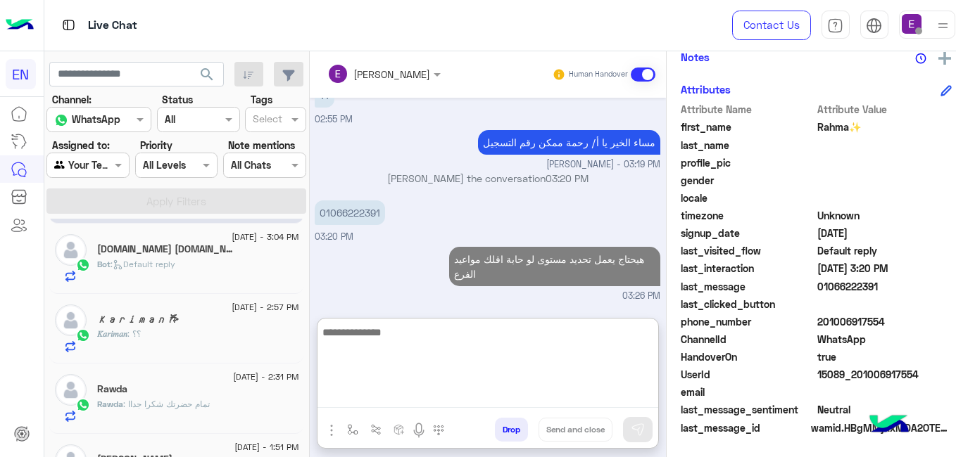
scroll to position [0, 0]
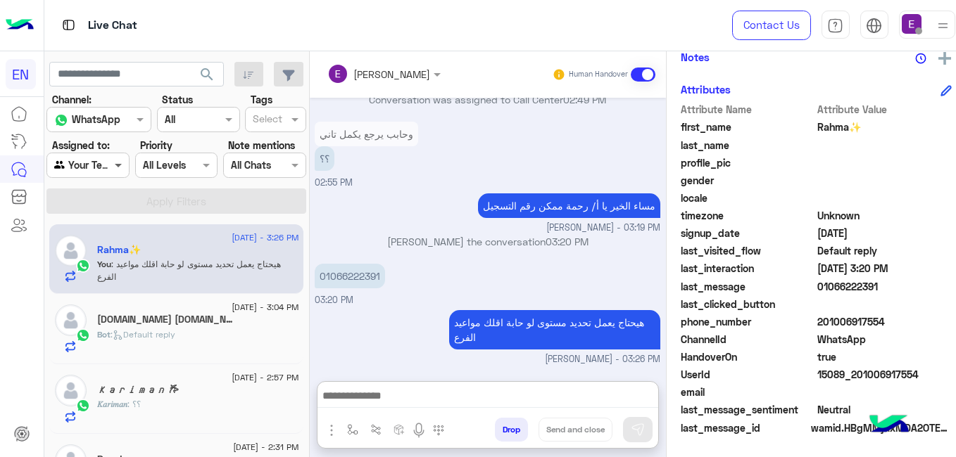
click at [114, 166] on span at bounding box center [120, 165] width 18 height 15
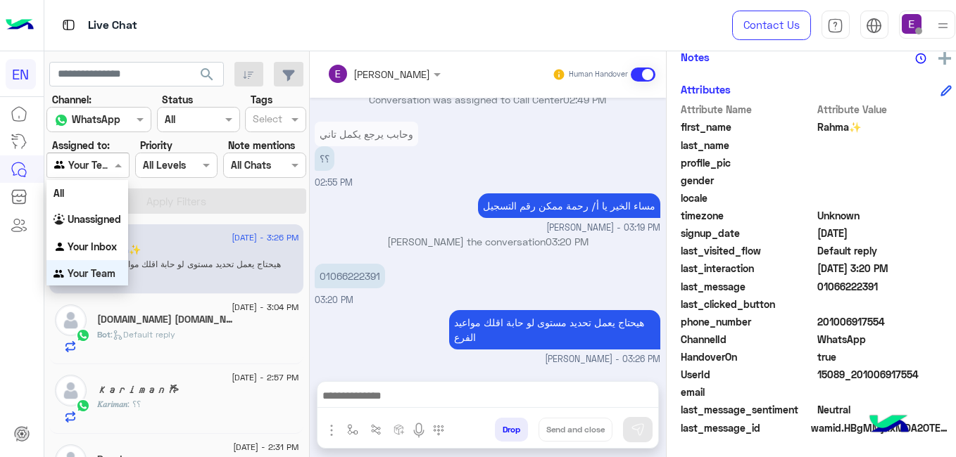
scroll to position [1, 0]
click at [104, 221] on b "Unassigned" at bounding box center [94, 219] width 53 height 12
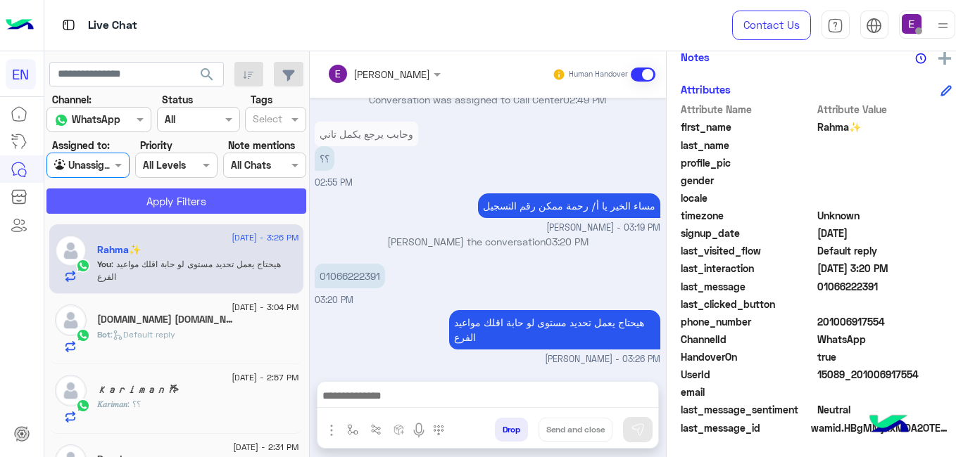
click at [186, 191] on button "Apply Filters" at bounding box center [176, 201] width 260 height 25
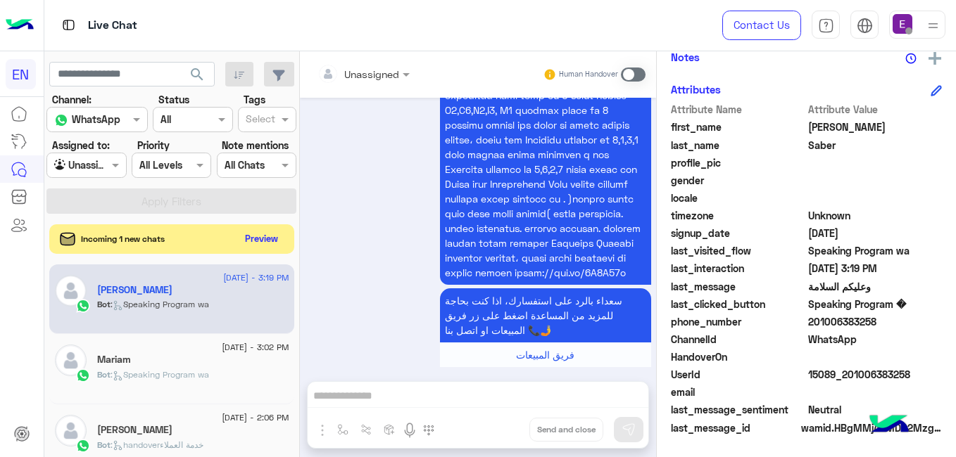
click at [284, 236] on button "Preview" at bounding box center [262, 238] width 44 height 19
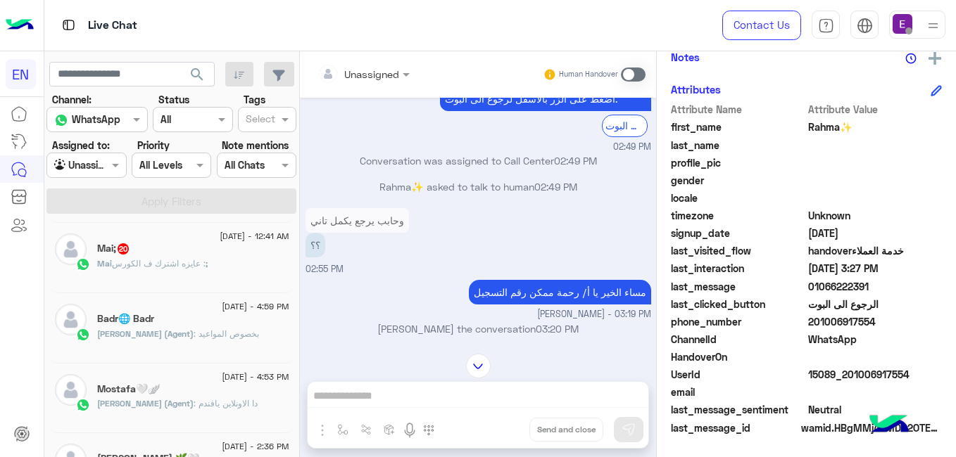
scroll to position [352, 0]
click at [201, 268] on div "Mai‏; : عايزه اشترك ف الكورس" at bounding box center [193, 269] width 192 height 25
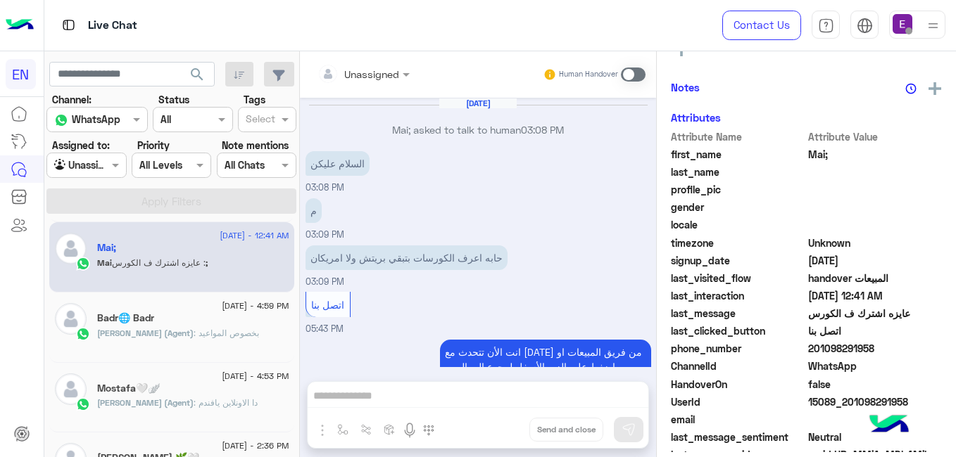
scroll to position [260, 0]
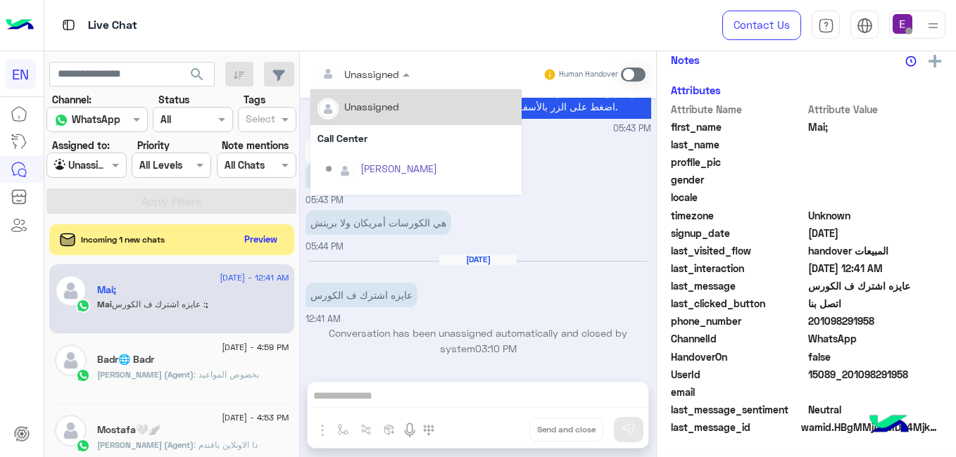
click at [399, 84] on div "Unassigned" at bounding box center [358, 74] width 82 height 28
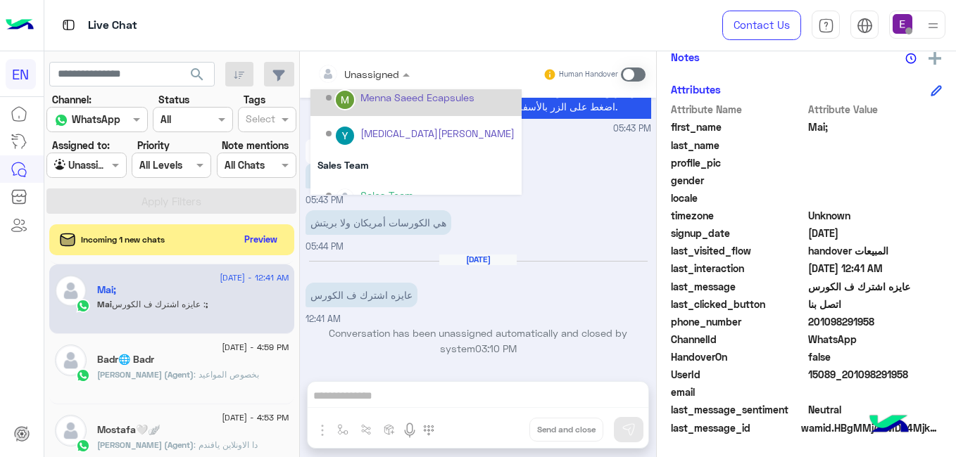
scroll to position [234, 0]
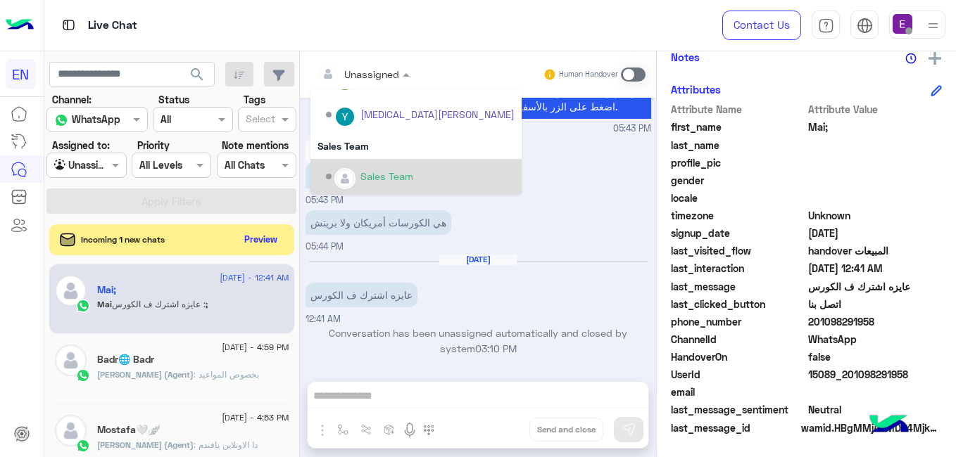
click at [402, 169] on div "Sales Team" at bounding box center [420, 177] width 189 height 25
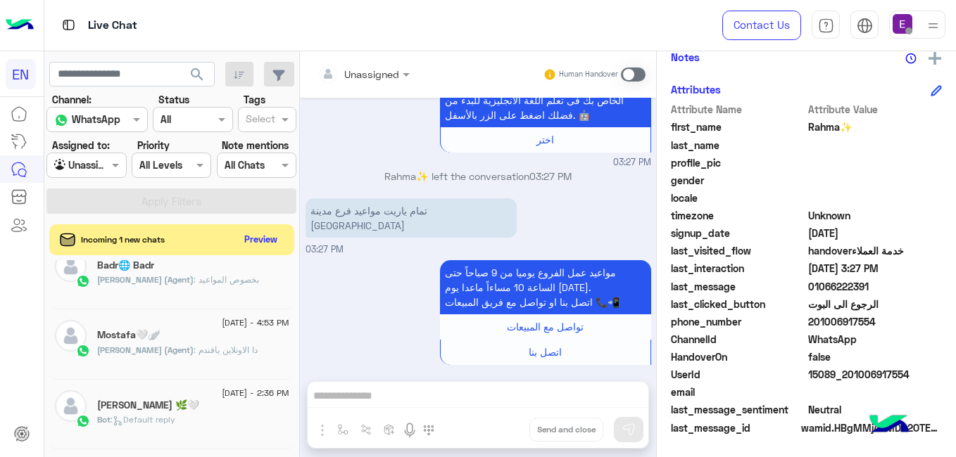
scroll to position [352, 0]
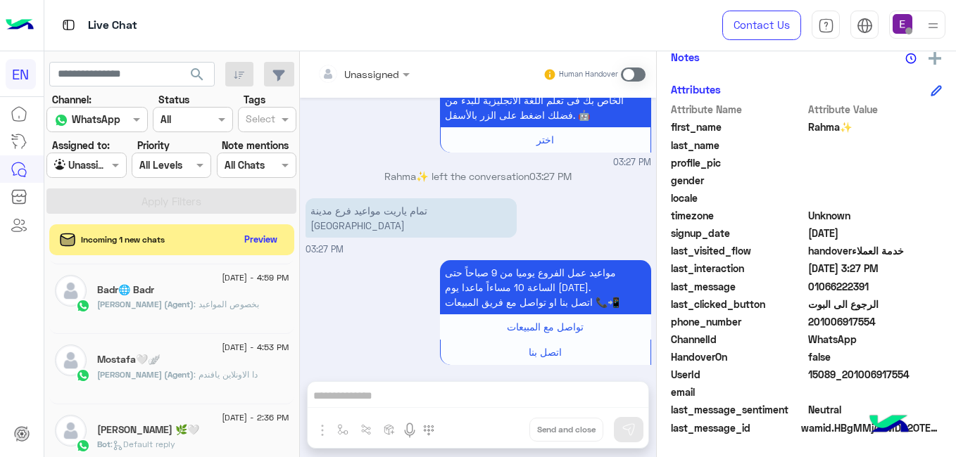
click at [277, 365] on div "Mostafa🤍🪽" at bounding box center [193, 361] width 192 height 15
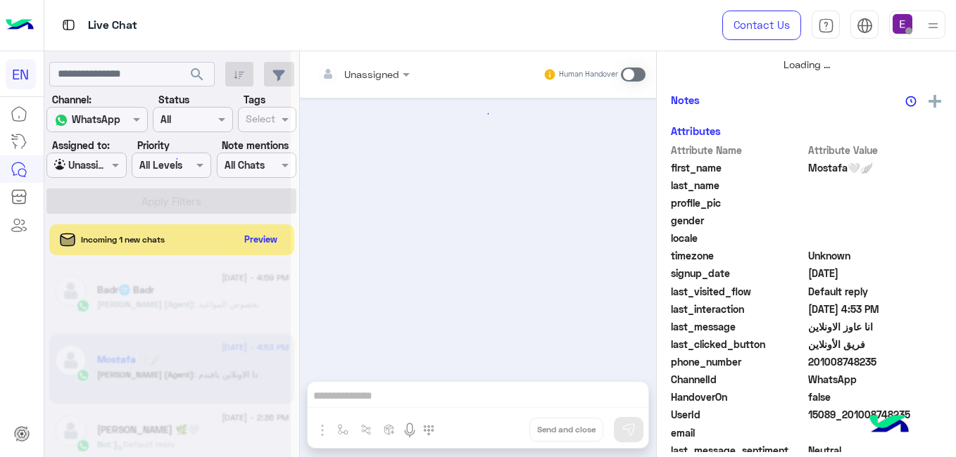
scroll to position [341, 0]
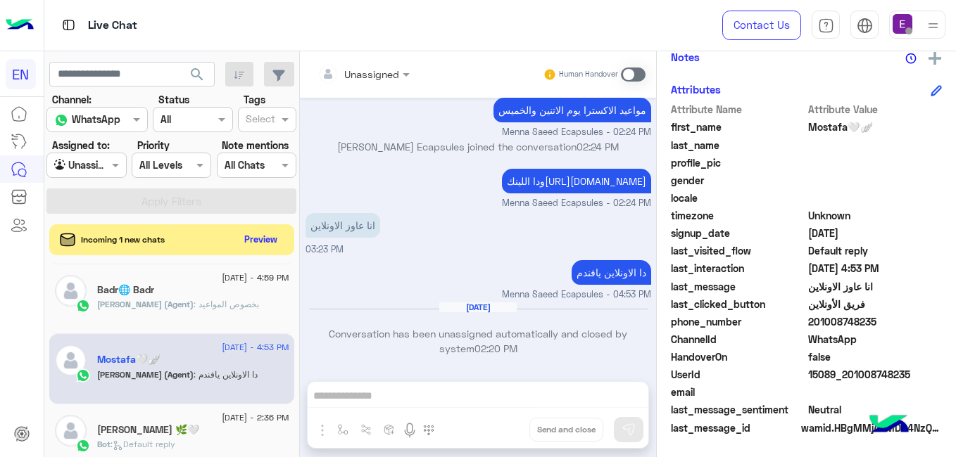
click at [220, 315] on div "Menna Saeed (Agent) : بخصوص المواعيد" at bounding box center [193, 310] width 192 height 25
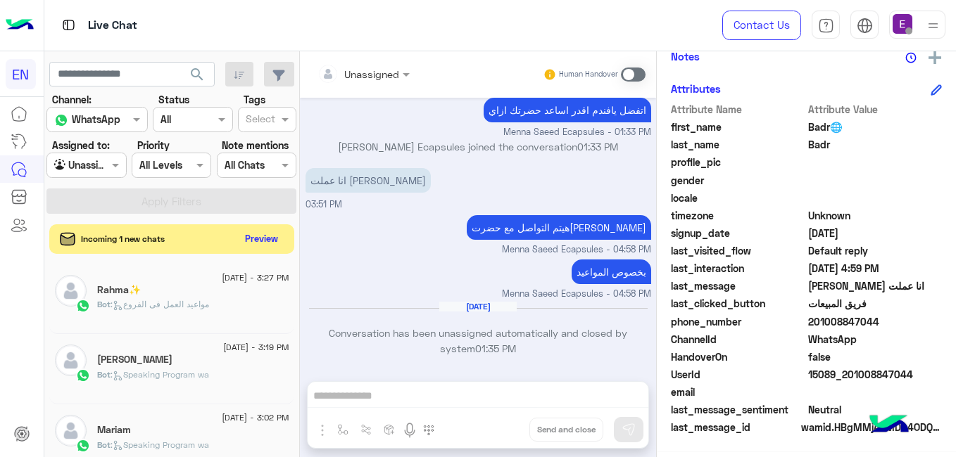
click at [284, 236] on button "Preview" at bounding box center [262, 238] width 44 height 19
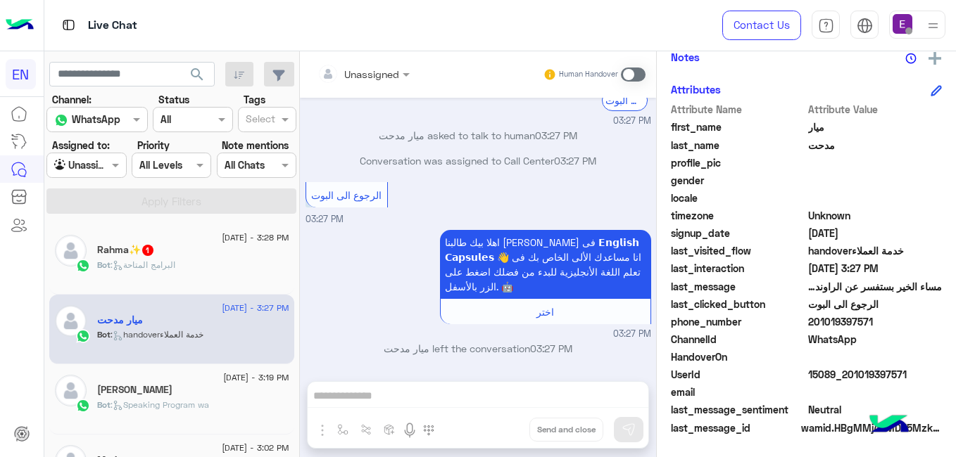
click at [233, 267] on div "Bot : البرامج المتاحة" at bounding box center [193, 271] width 192 height 25
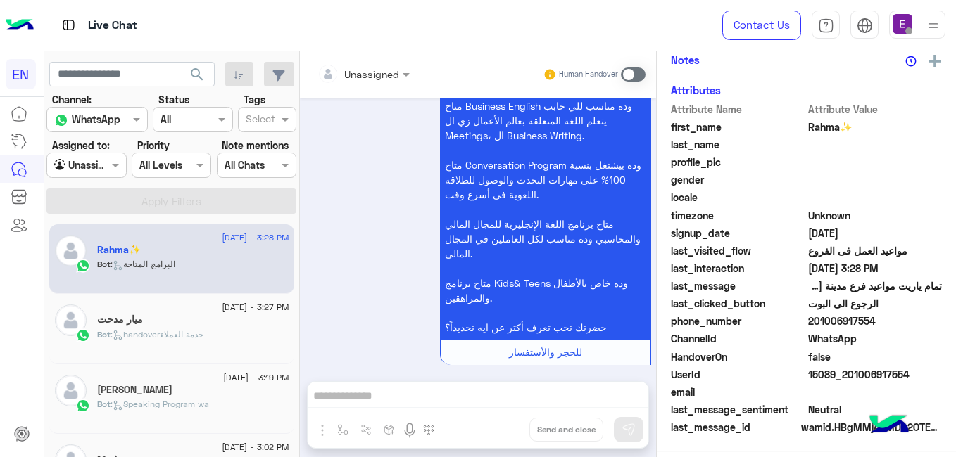
click at [374, 67] on input "text" at bounding box center [345, 74] width 57 height 15
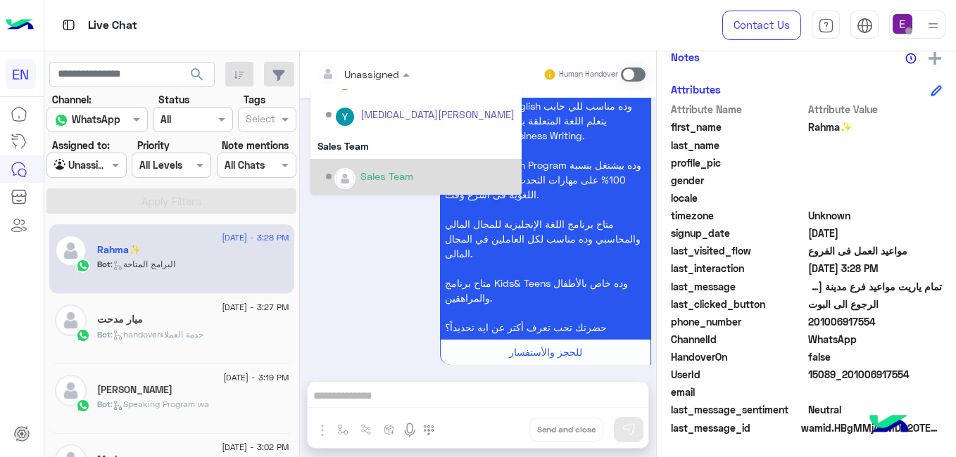
click at [413, 176] on div "Sales Team" at bounding box center [386, 176] width 53 height 15
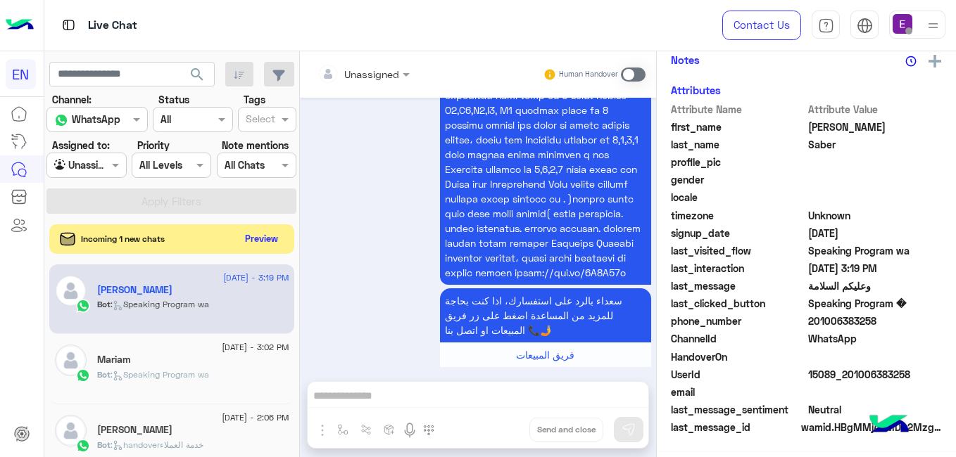
click at [284, 237] on button "Preview" at bounding box center [262, 238] width 44 height 19
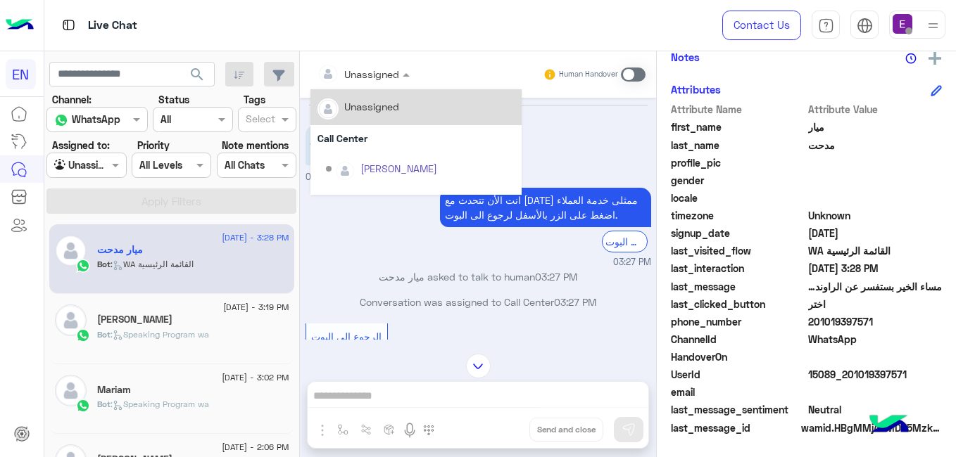
click at [374, 74] on input "text" at bounding box center [345, 74] width 57 height 15
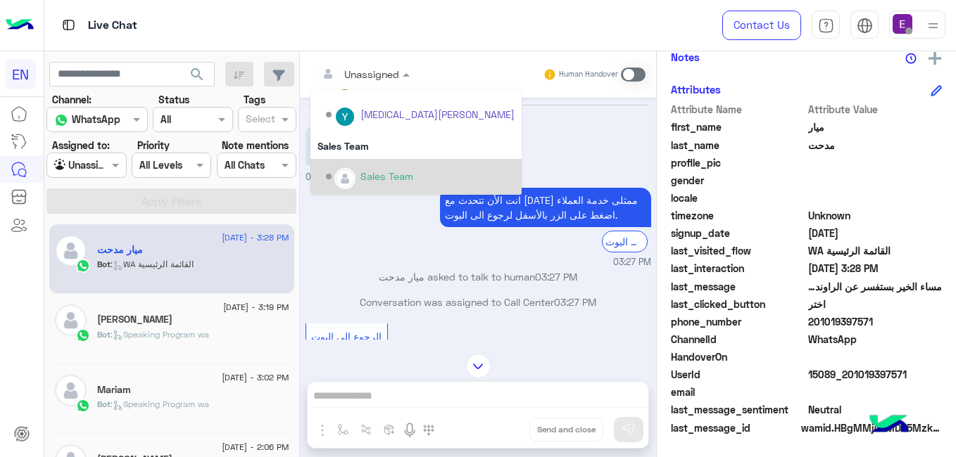
click at [354, 172] on img "Options list" at bounding box center [345, 179] width 18 height 18
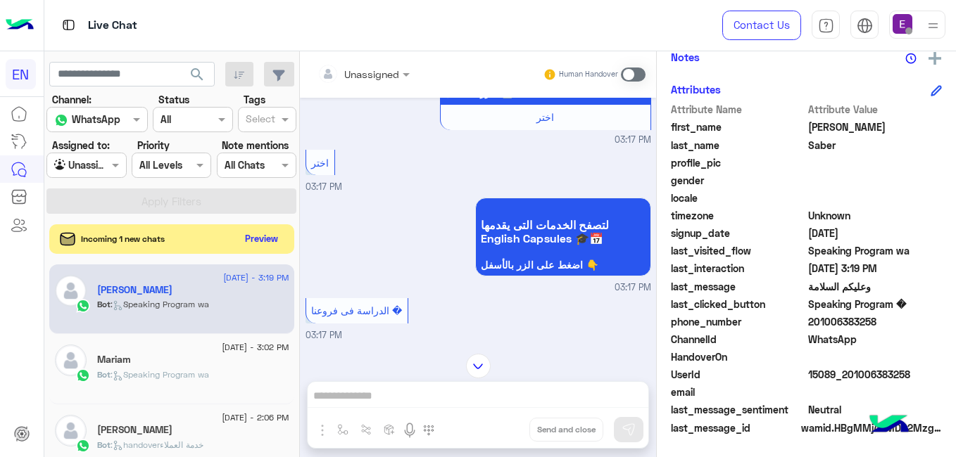
click at [284, 244] on button "Preview" at bounding box center [262, 238] width 44 height 19
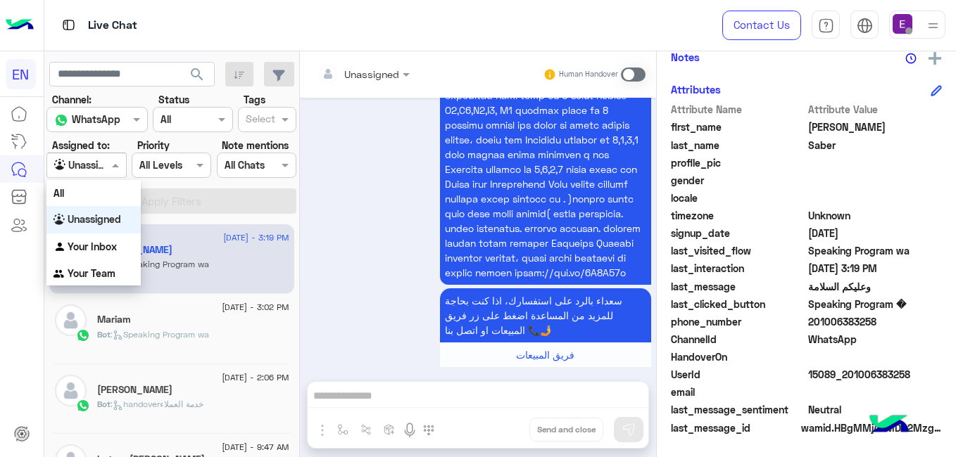
click at [85, 165] on input "text" at bounding box center [70, 165] width 32 height 15
click at [103, 272] on b "Your Team" at bounding box center [92, 273] width 48 height 12
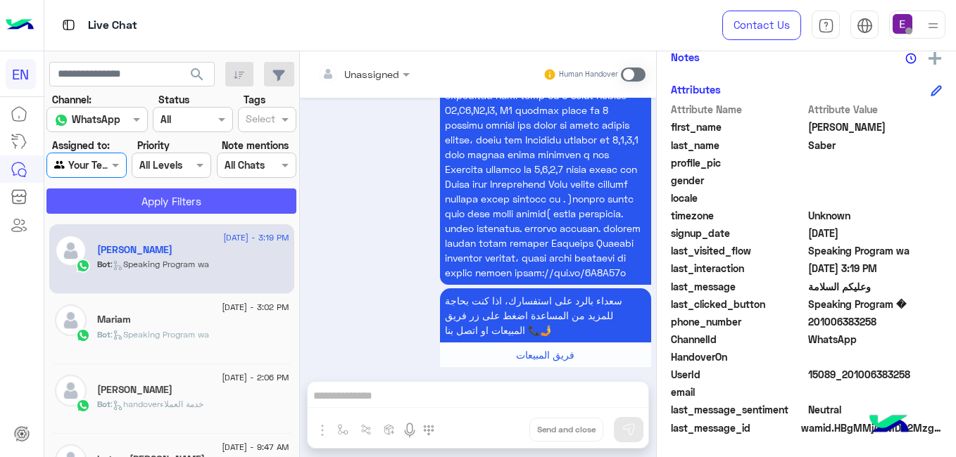
click at [155, 196] on button "Apply Filters" at bounding box center [171, 201] width 250 height 25
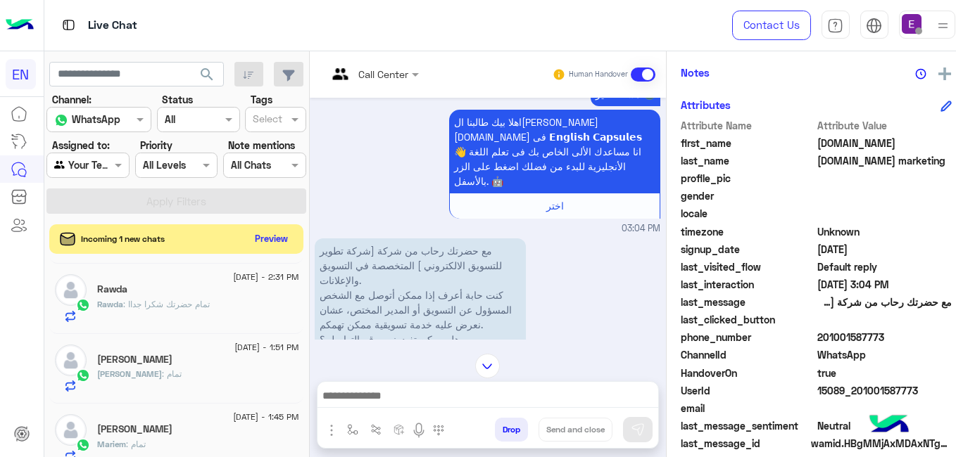
click at [276, 244] on button "Preview" at bounding box center [271, 238] width 44 height 19
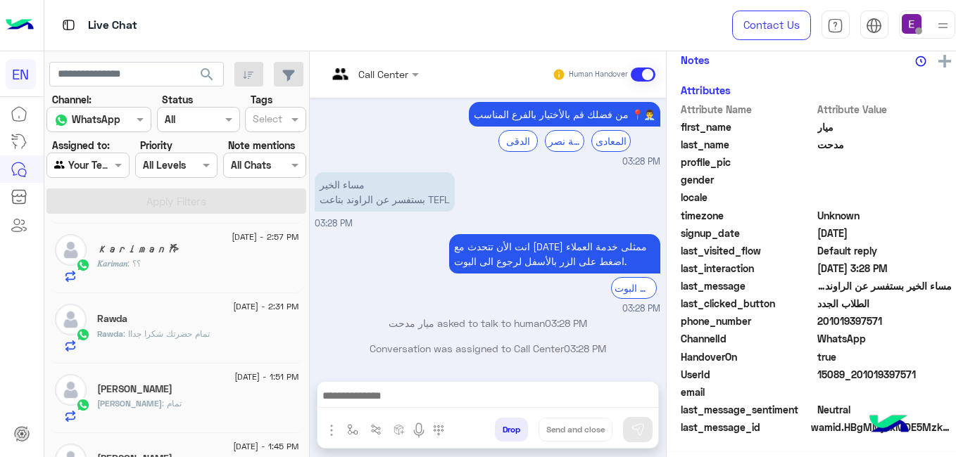
click at [222, 263] on div "𝐾𝑎𝑟𝑖𝑚𝑎𝑛 : ؟؟" at bounding box center [197, 270] width 201 height 25
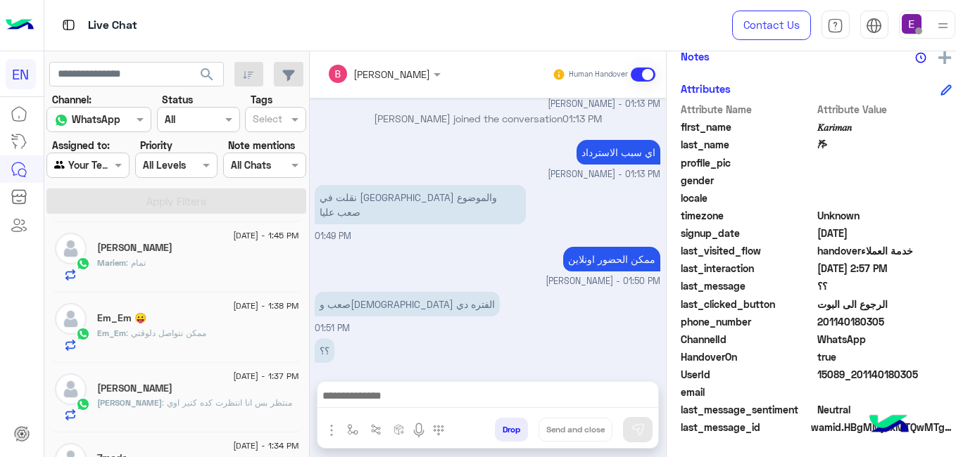
click at [198, 334] on span ": ممكن نتواصل دلوقتي" at bounding box center [166, 333] width 80 height 11
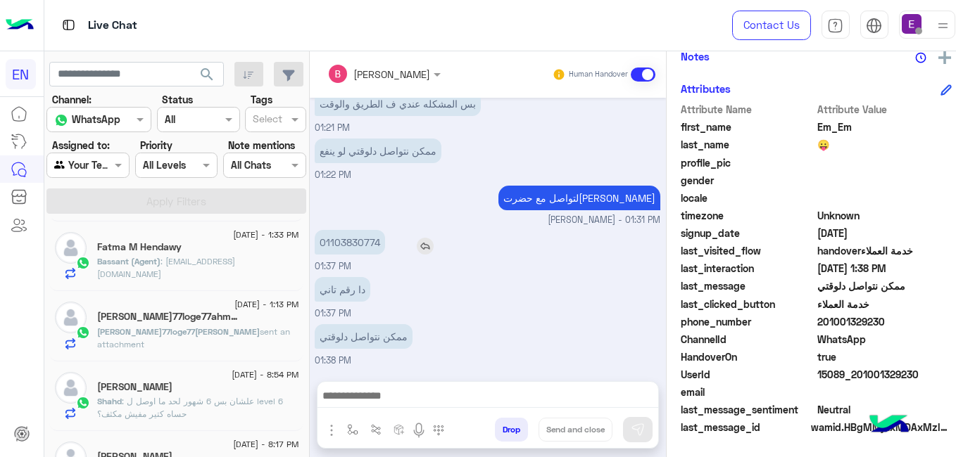
click at [355, 238] on p "01103830774" at bounding box center [350, 242] width 70 height 25
copy app-msgs-text
click at [492, 61] on div "Bassant Ayman Human Handover Aug 10, 2025 تفاصيل الكورسات المتاحة 11:41 AM فيما…" at bounding box center [488, 257] width 356 height 412
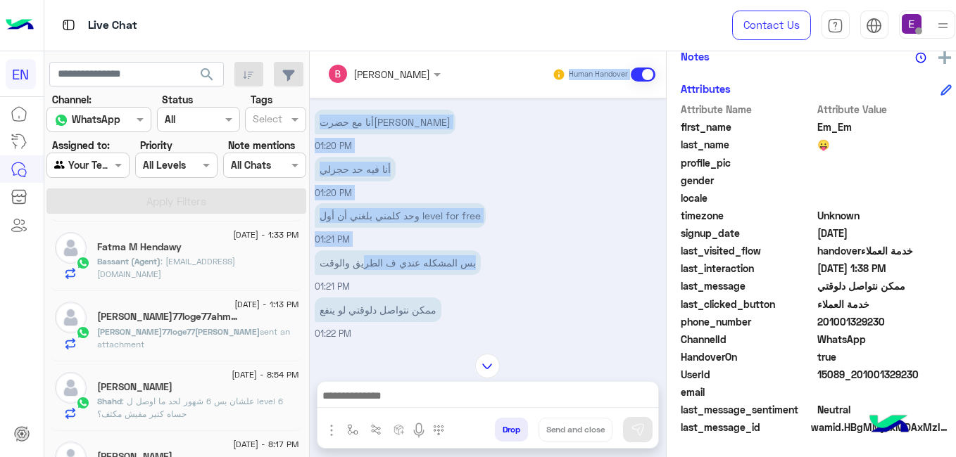
drag, startPoint x: 868, startPoint y: 320, endPoint x: 812, endPoint y: 320, distance: 55.6
click at [817, 320] on span "201001329230" at bounding box center [884, 322] width 134 height 15
copy span "01001329230"
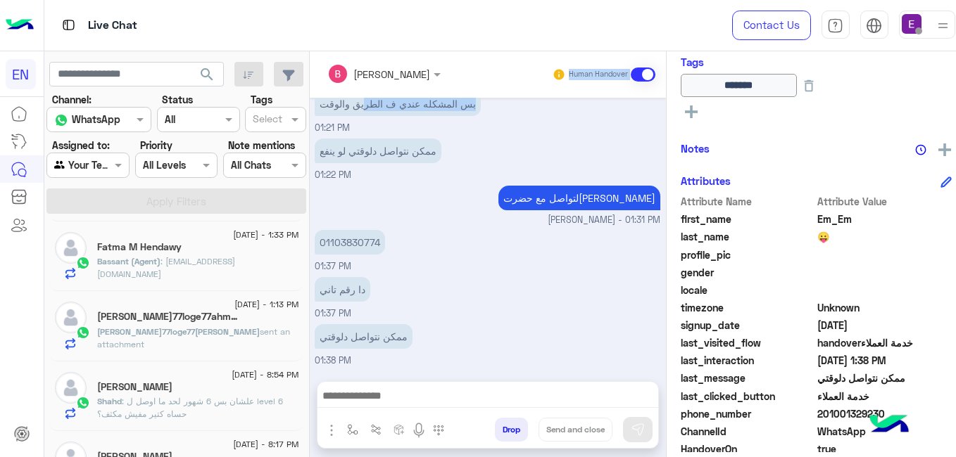
scroll to position [118, 0]
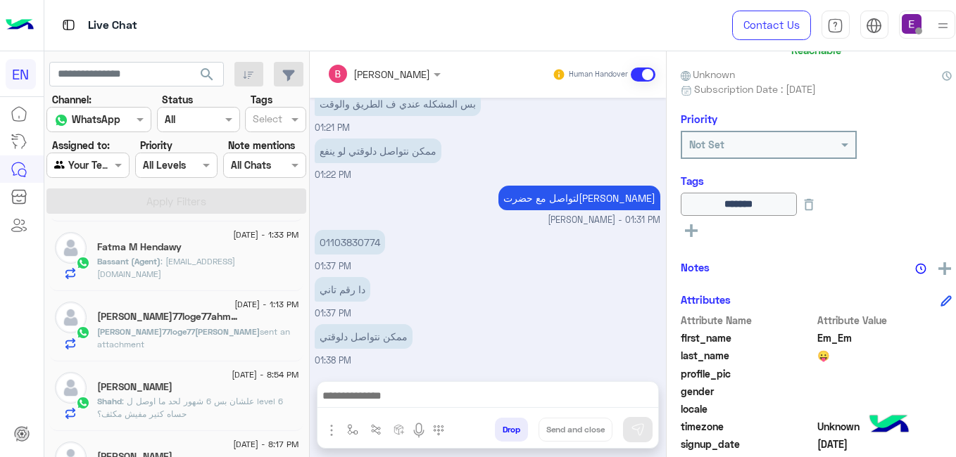
click at [220, 277] on span ": [EMAIL_ADDRESS][DOMAIN_NAME]" at bounding box center [166, 267] width 138 height 23
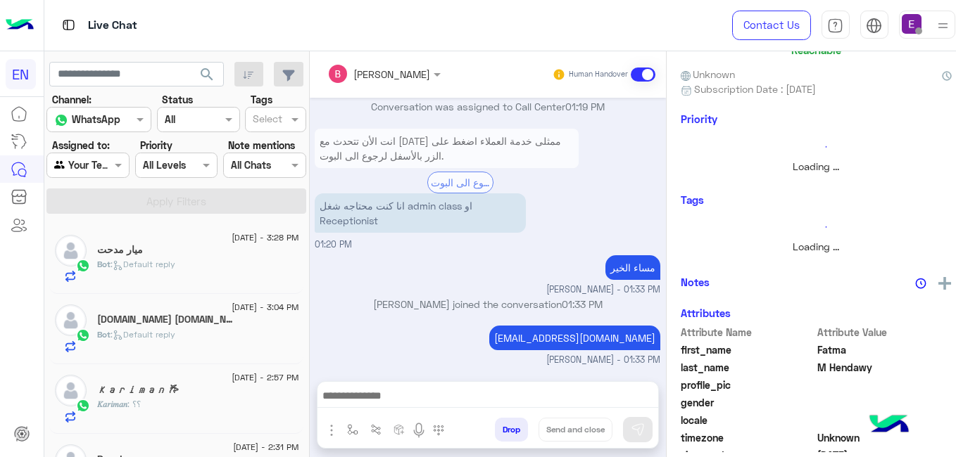
scroll to position [7, 0]
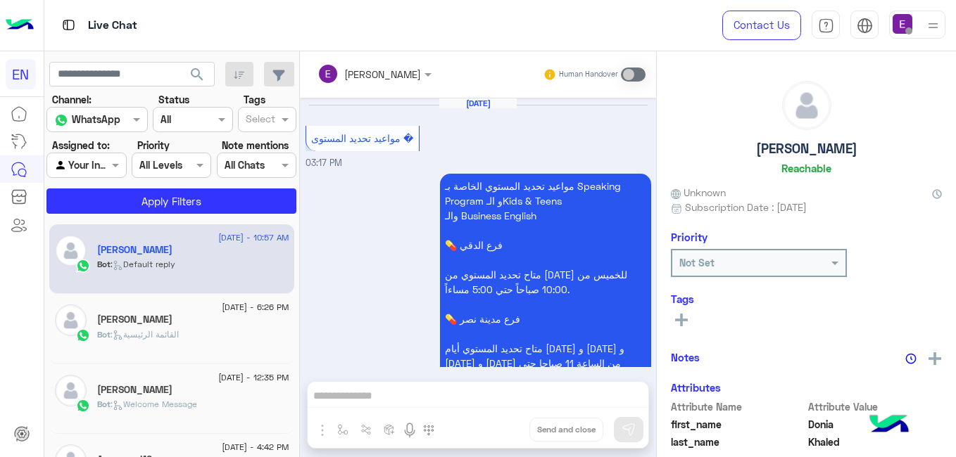
scroll to position [795, 0]
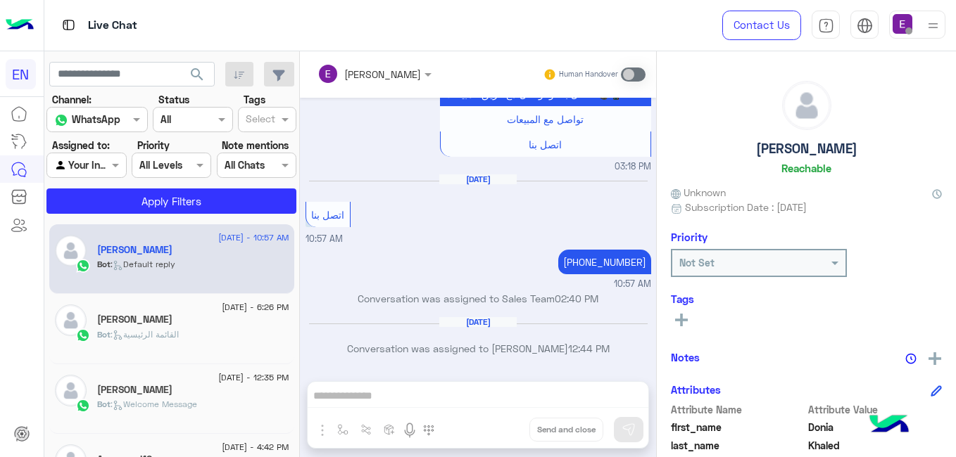
click at [89, 158] on div at bounding box center [86, 165] width 78 height 16
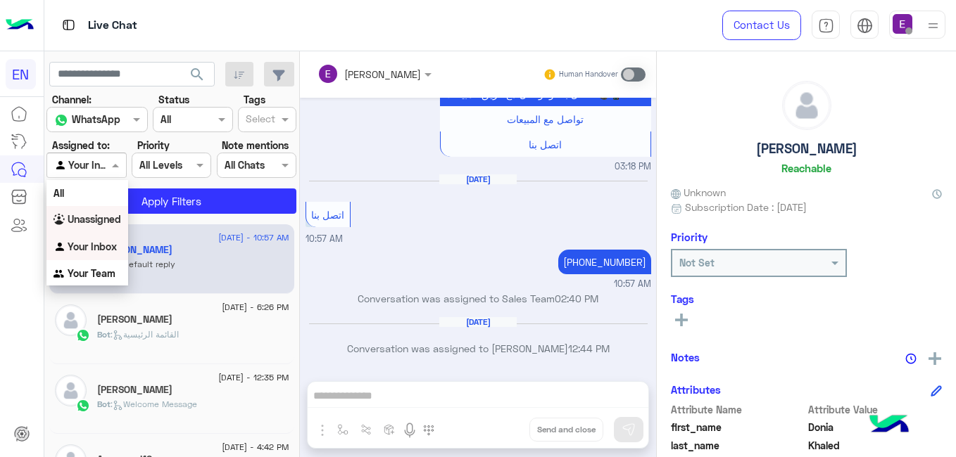
click at [96, 220] on b "Unassigned" at bounding box center [94, 219] width 53 height 12
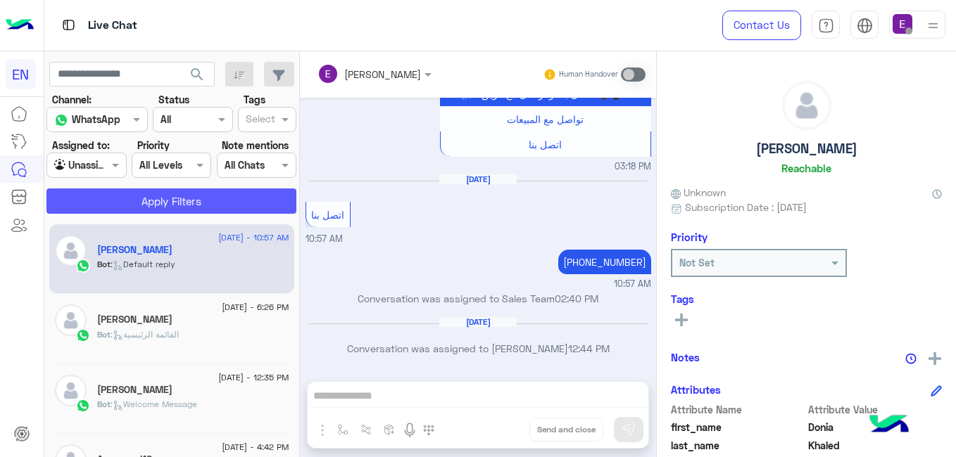
click at [191, 201] on button "Apply Filters" at bounding box center [171, 201] width 250 height 25
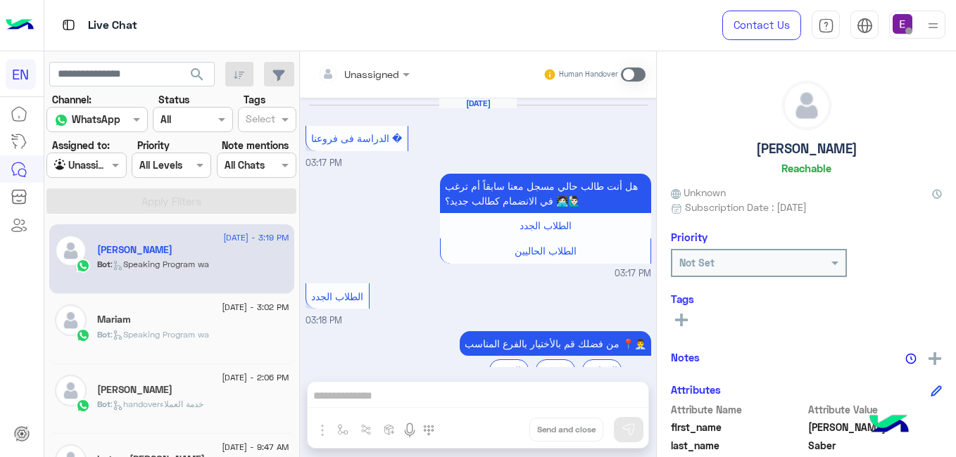
scroll to position [979, 0]
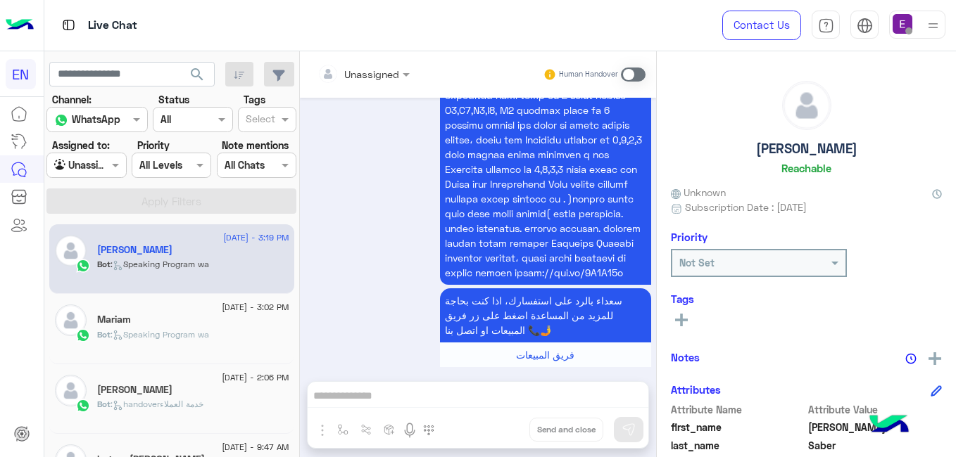
click at [115, 159] on div at bounding box center [86, 165] width 78 height 16
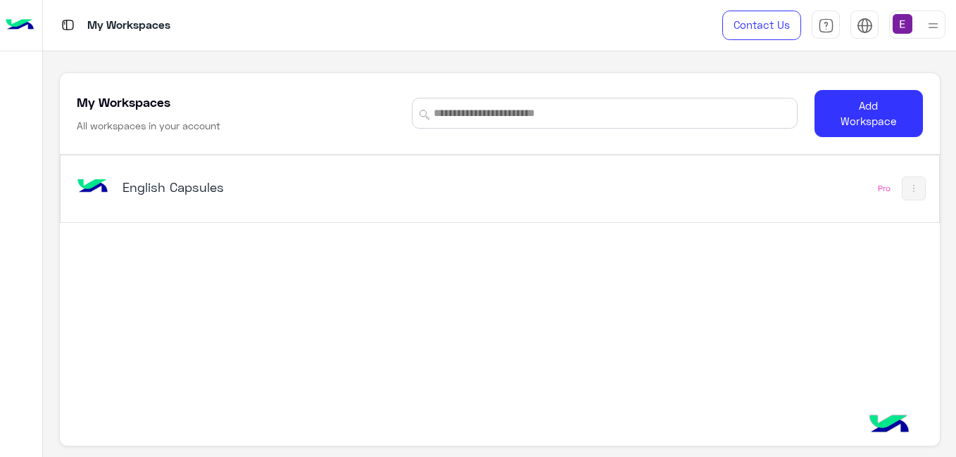
click at [184, 190] on h5 "English Capsules" at bounding box center [275, 187] width 307 height 17
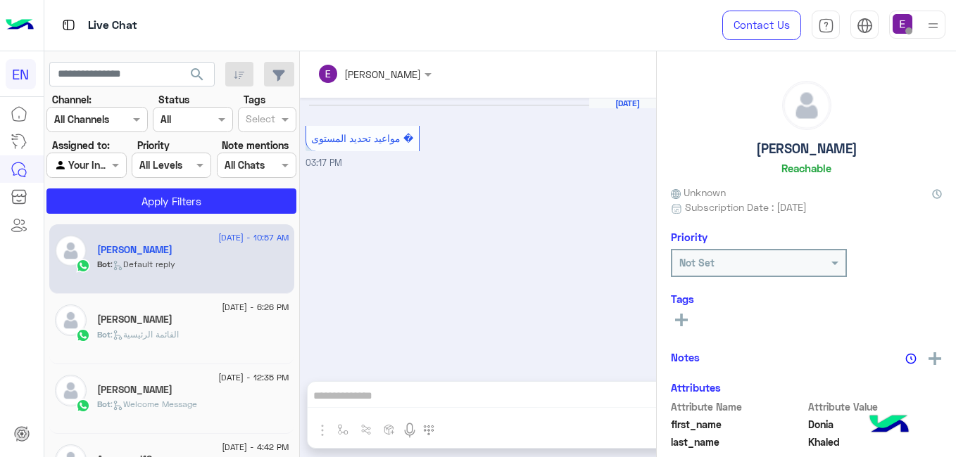
scroll to position [795, 0]
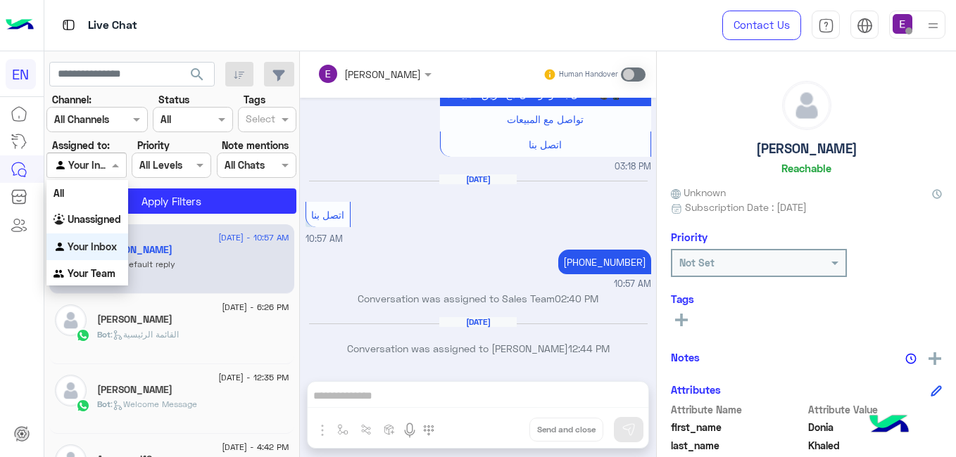
click at [117, 170] on span at bounding box center [117, 165] width 18 height 15
drag, startPoint x: 108, startPoint y: 274, endPoint x: 114, endPoint y: 271, distance: 7.2
click at [109, 274] on b "Your Team" at bounding box center [92, 273] width 48 height 12
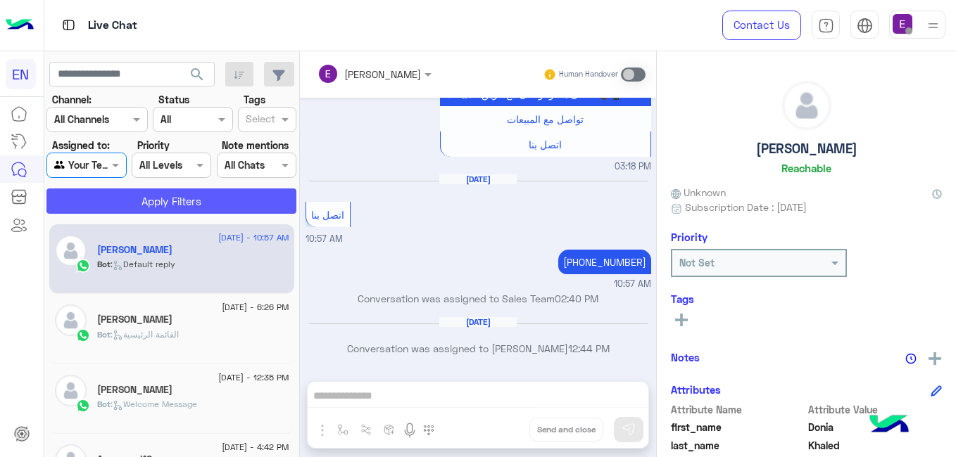
click at [160, 197] on button "Apply Filters" at bounding box center [171, 201] width 250 height 25
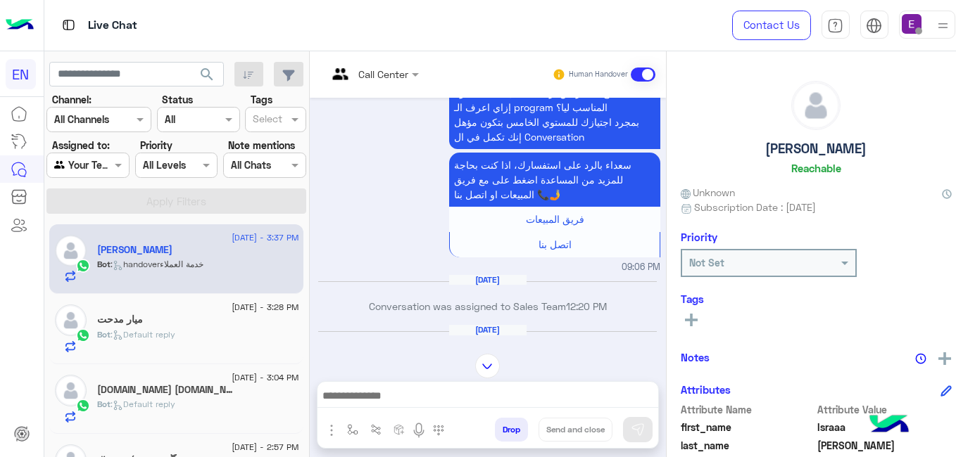
scroll to position [633, 0]
click at [345, 68] on input "text" at bounding box center [355, 74] width 57 height 15
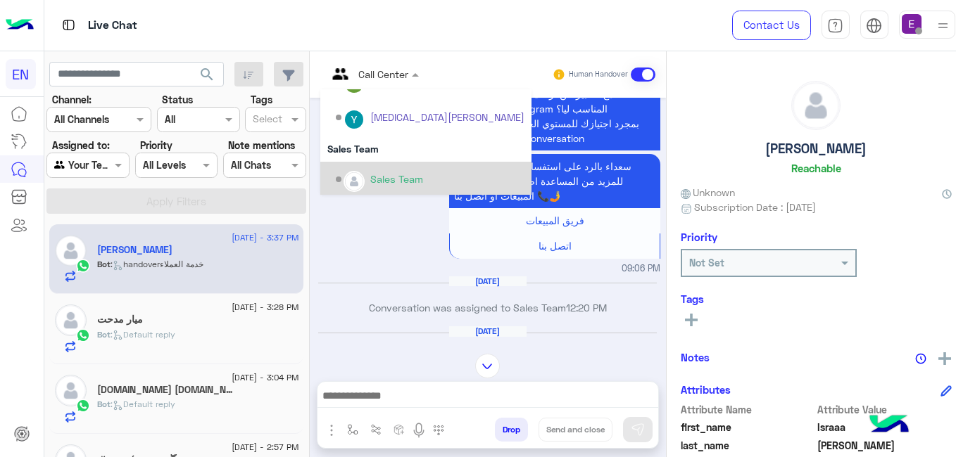
scroll to position [234, 0]
click at [348, 174] on img "Options list" at bounding box center [354, 179] width 18 height 18
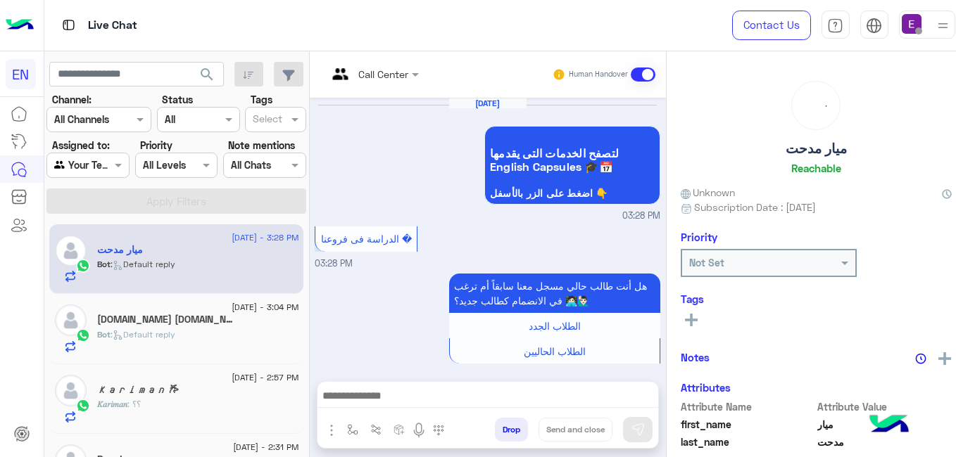
scroll to position [365, 0]
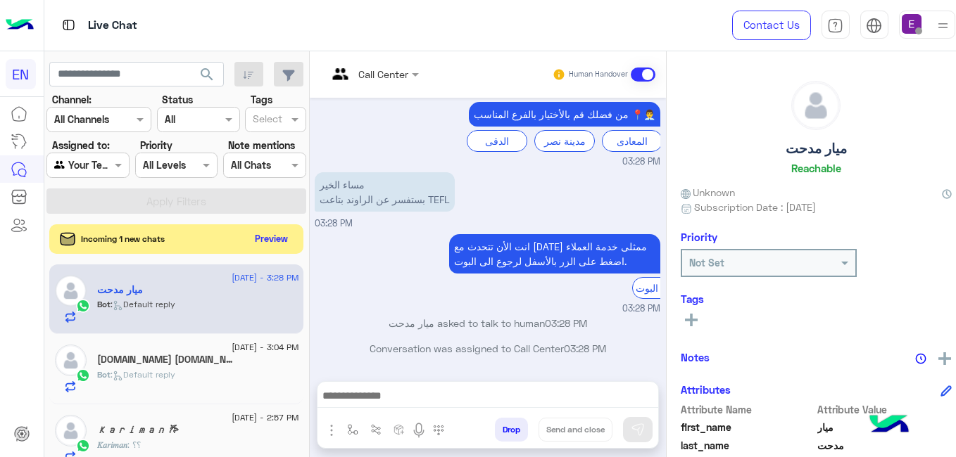
click at [267, 242] on button "Preview" at bounding box center [271, 238] width 44 height 19
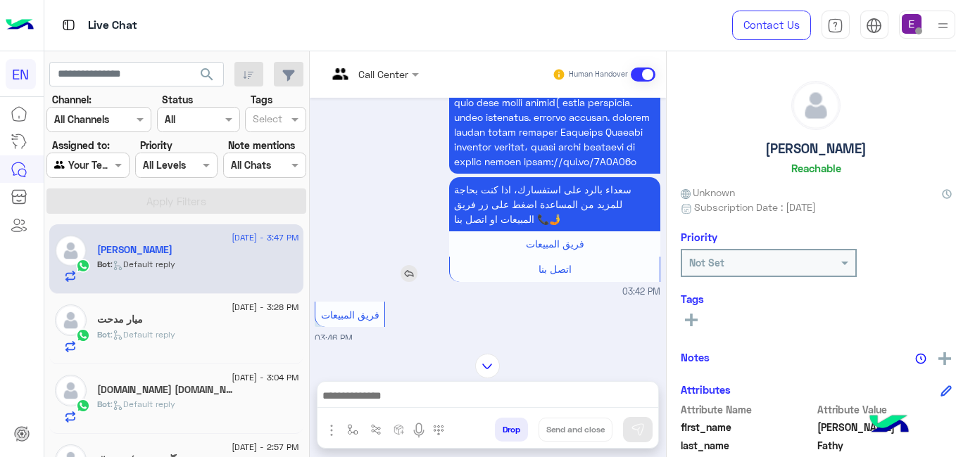
scroll to position [864, 0]
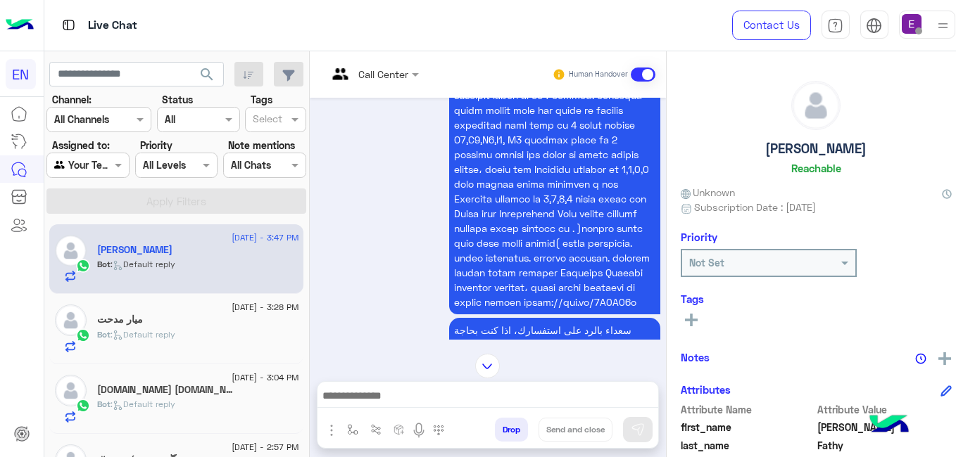
click at [374, 77] on input "text" at bounding box center [355, 74] width 57 height 15
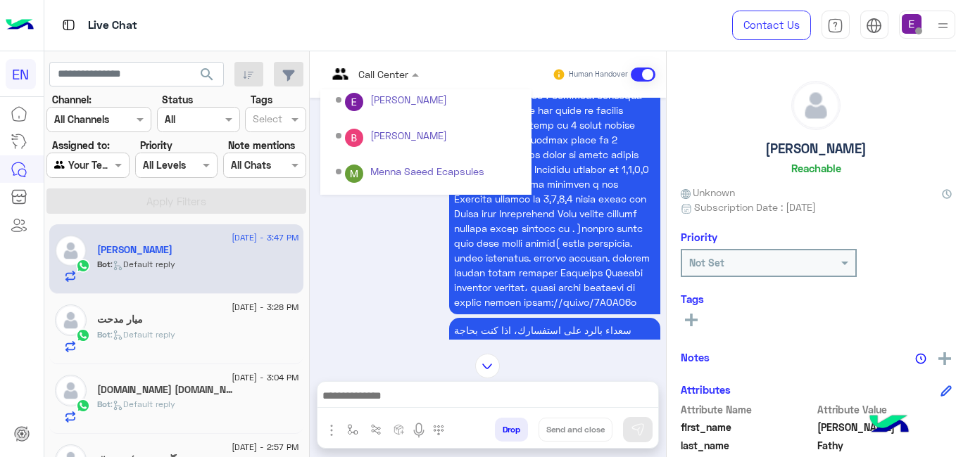
scroll to position [234, 0]
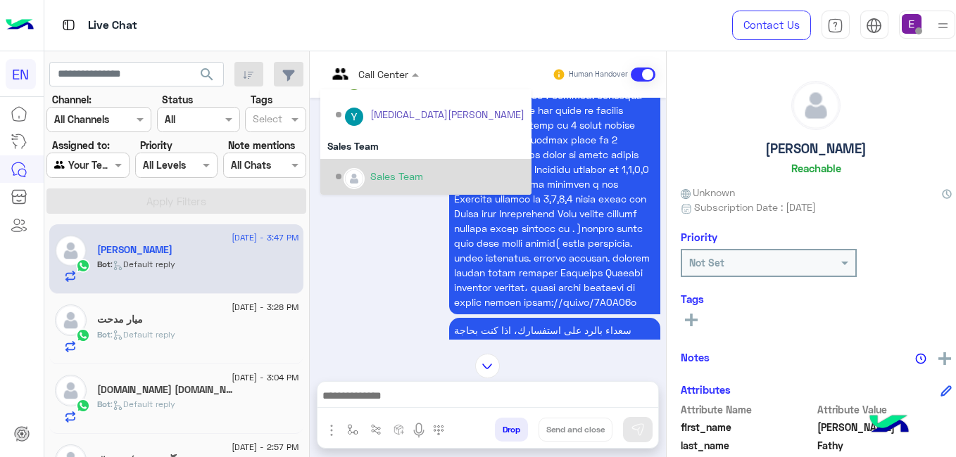
click at [363, 165] on div "Sales Team" at bounding box center [430, 177] width 189 height 25
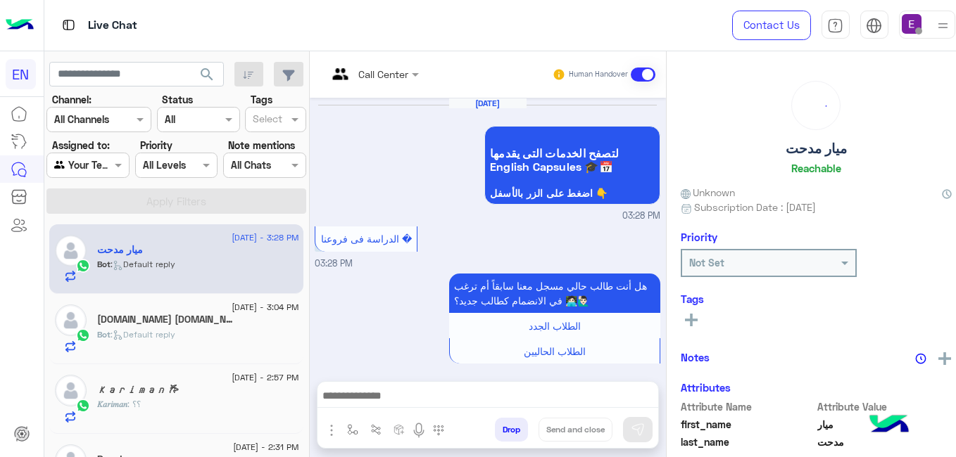
scroll to position [365, 0]
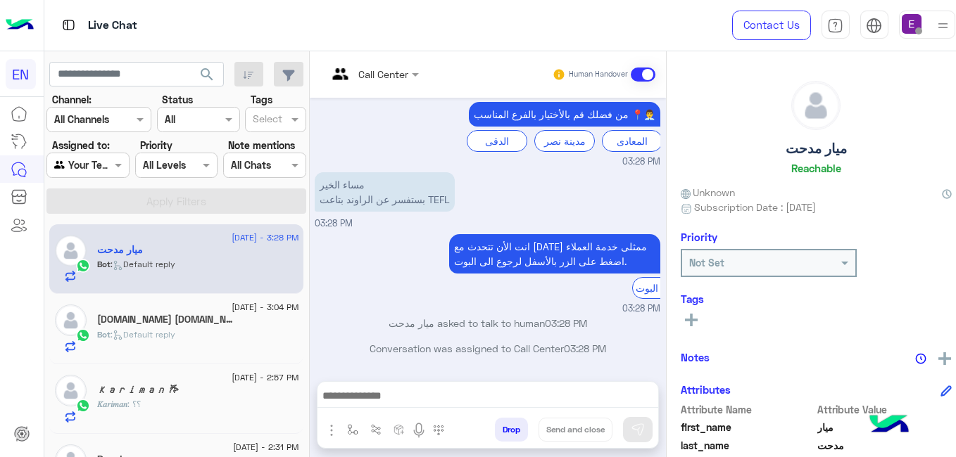
click at [363, 77] on input "text" at bounding box center [355, 74] width 57 height 15
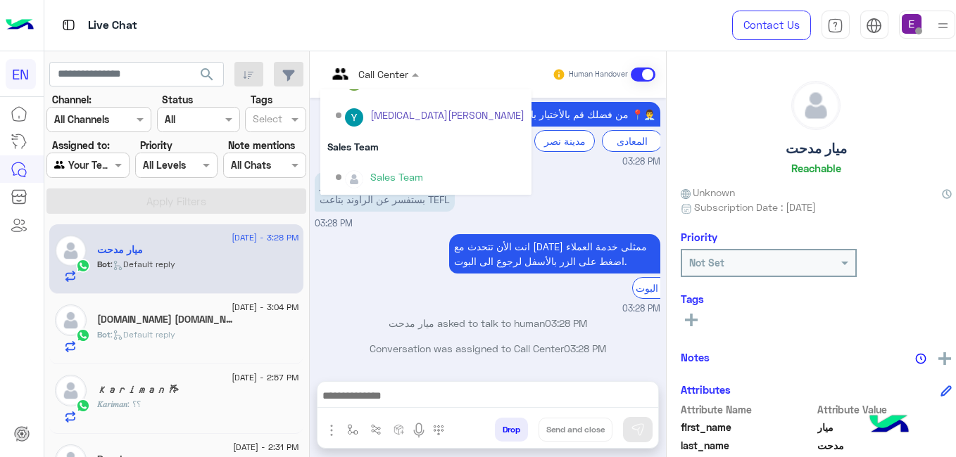
scroll to position [234, 0]
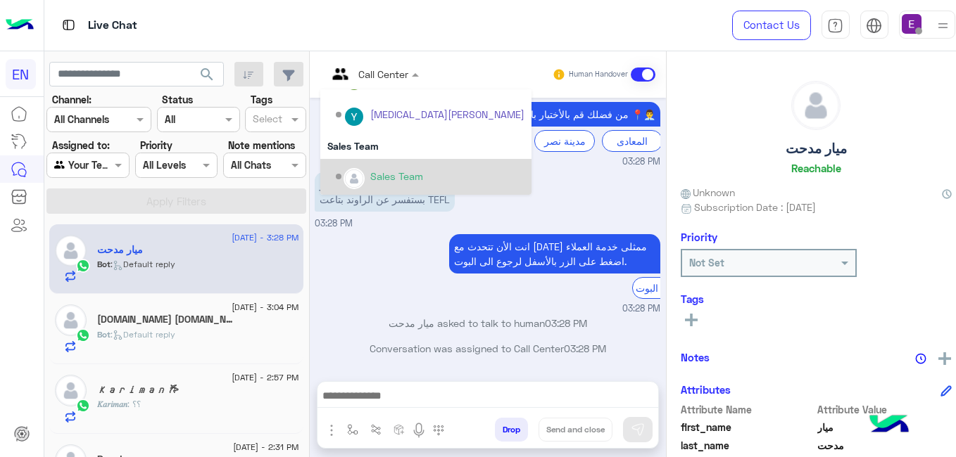
click at [360, 166] on div "Sales Team" at bounding box center [430, 177] width 189 height 25
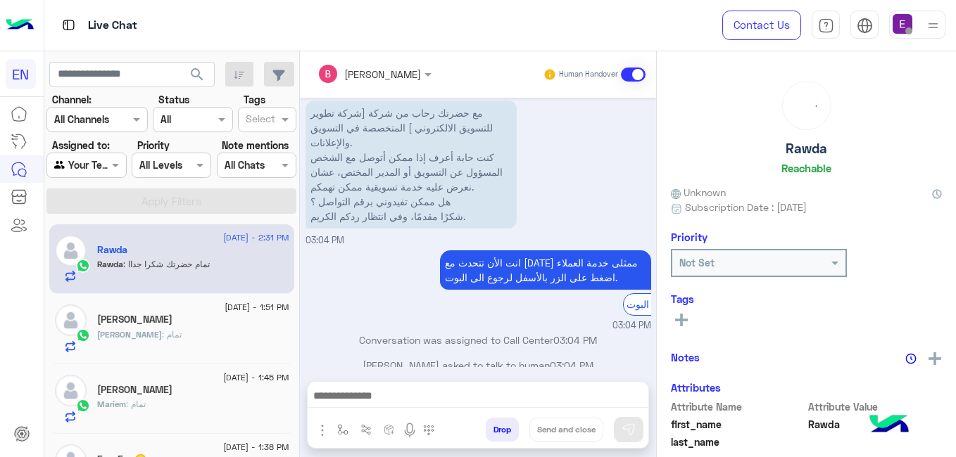
scroll to position [864, 0]
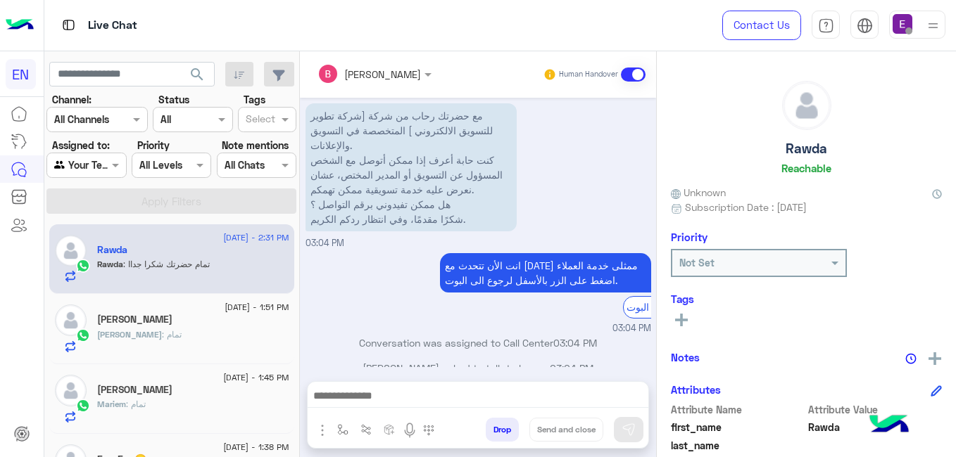
click at [204, 261] on span ": تمام حضرتك شكرا جداا" at bounding box center [166, 264] width 87 height 11
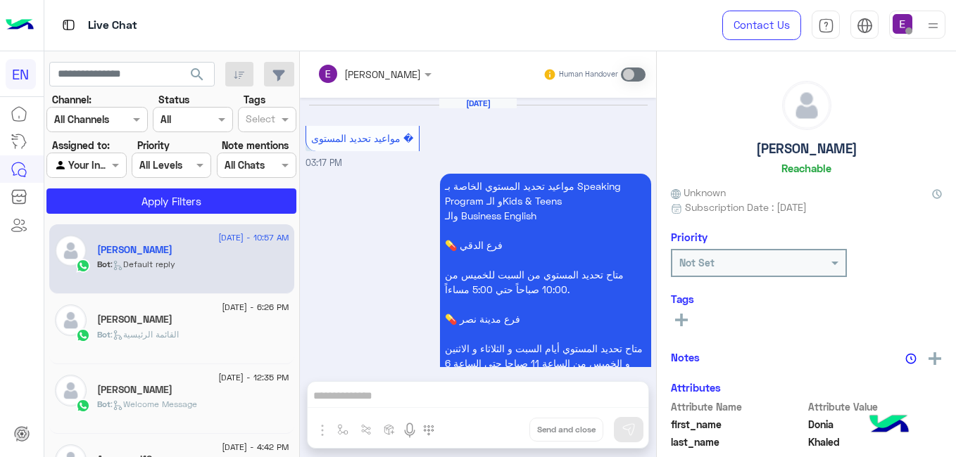
scroll to position [795, 0]
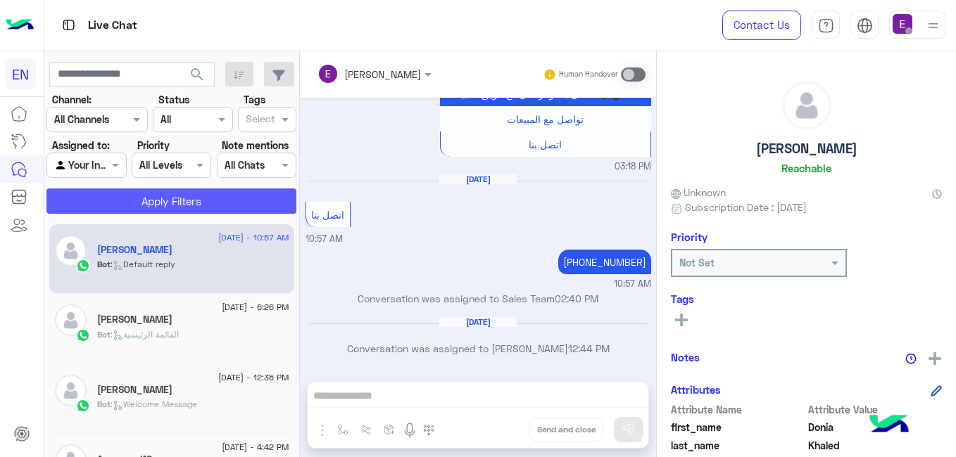
click at [141, 199] on button "Apply Filters" at bounding box center [171, 201] width 250 height 25
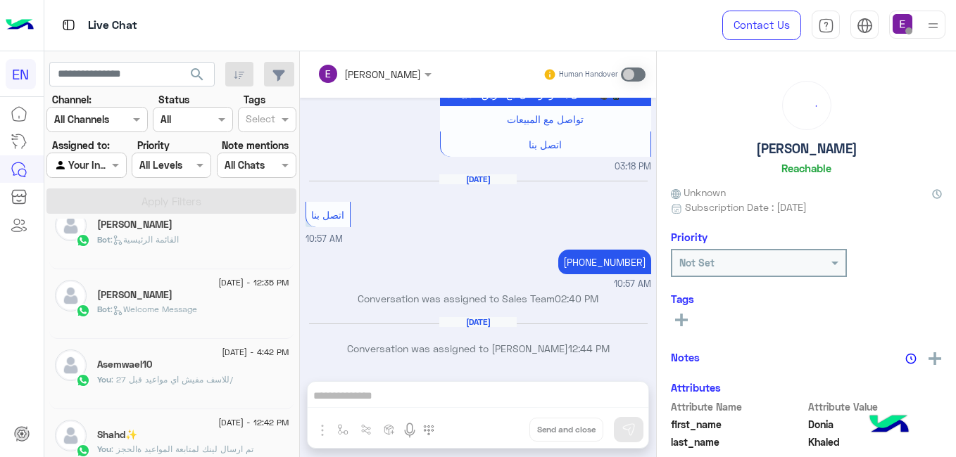
scroll to position [141, 0]
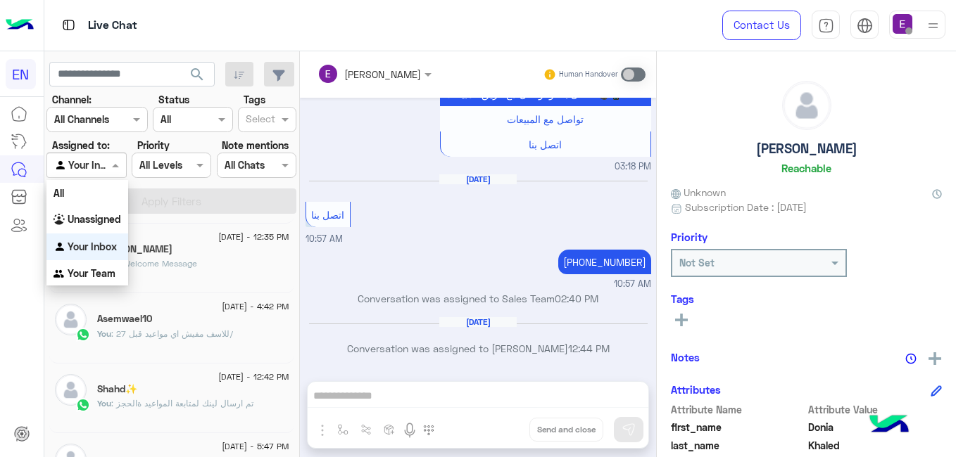
click at [111, 168] on span at bounding box center [117, 165] width 18 height 15
click at [96, 282] on div "Your Team" at bounding box center [87, 273] width 82 height 27
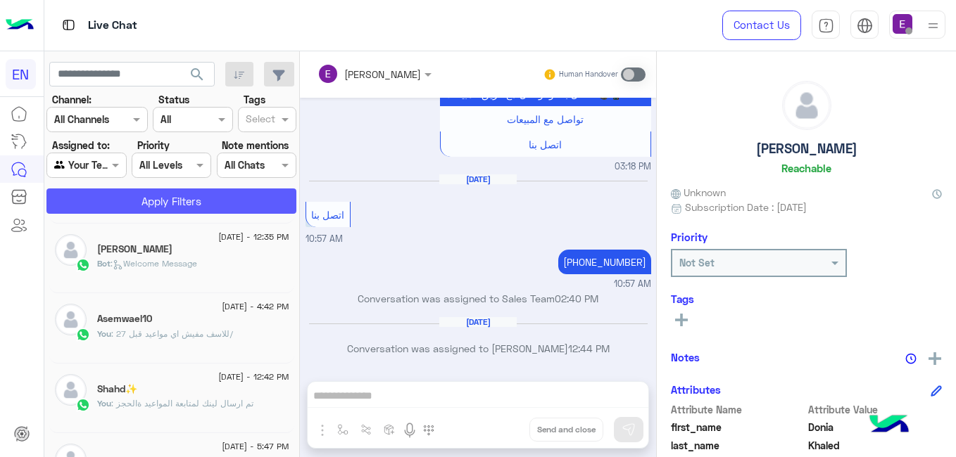
click at [131, 208] on button "Apply Filters" at bounding box center [171, 201] width 250 height 25
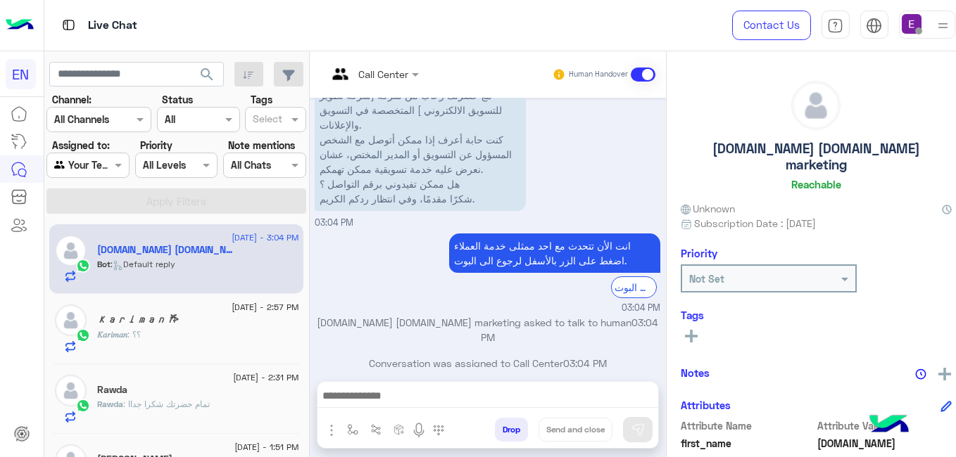
click at [226, 263] on div "Bot : Default reply" at bounding box center [197, 270] width 201 height 25
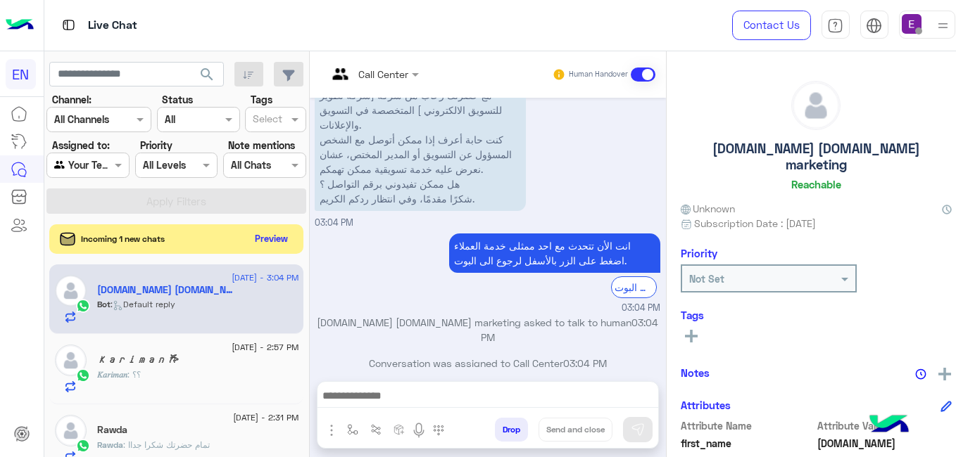
click at [274, 234] on button "Preview" at bounding box center [271, 238] width 44 height 19
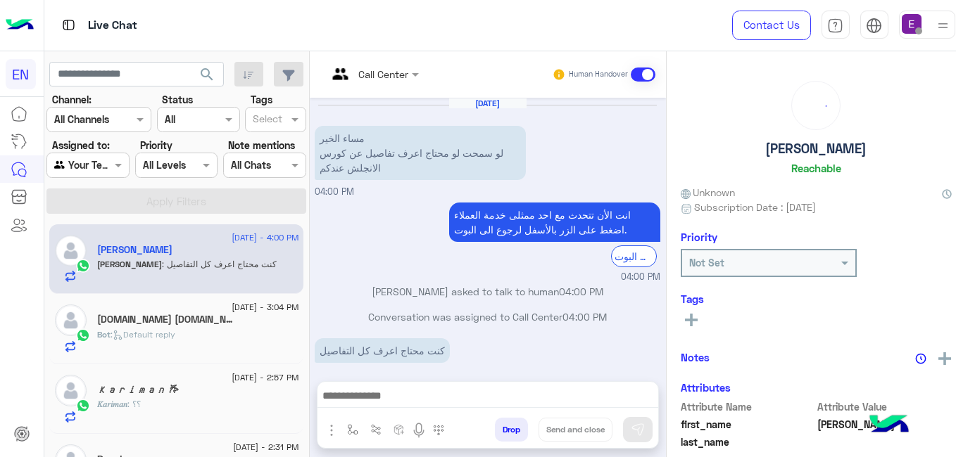
scroll to position [15, 0]
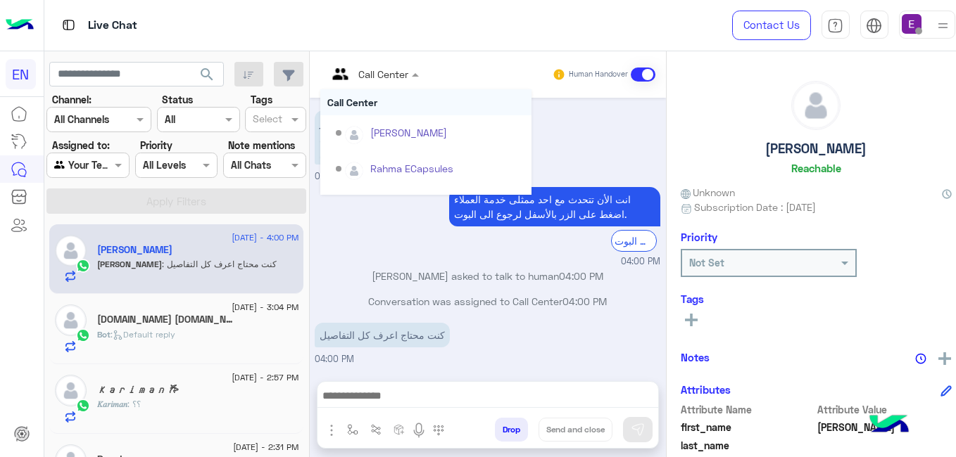
click at [390, 67] on div at bounding box center [373, 73] width 106 height 16
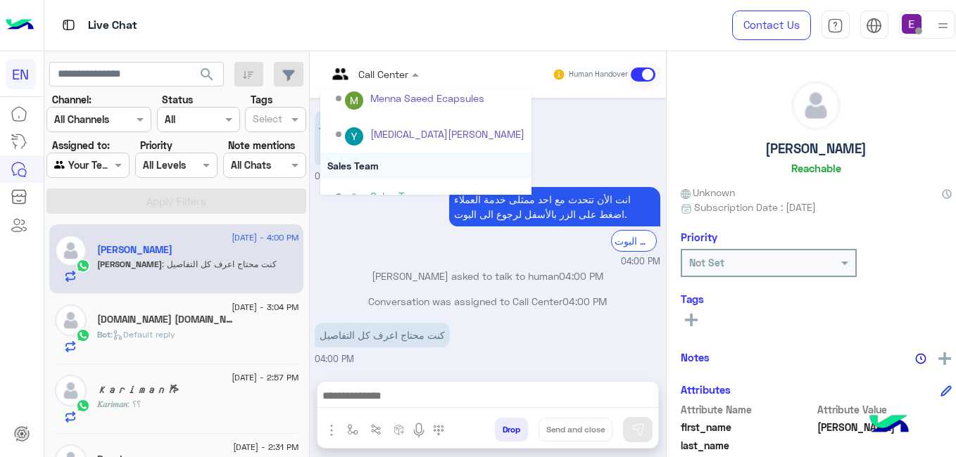
scroll to position [234, 0]
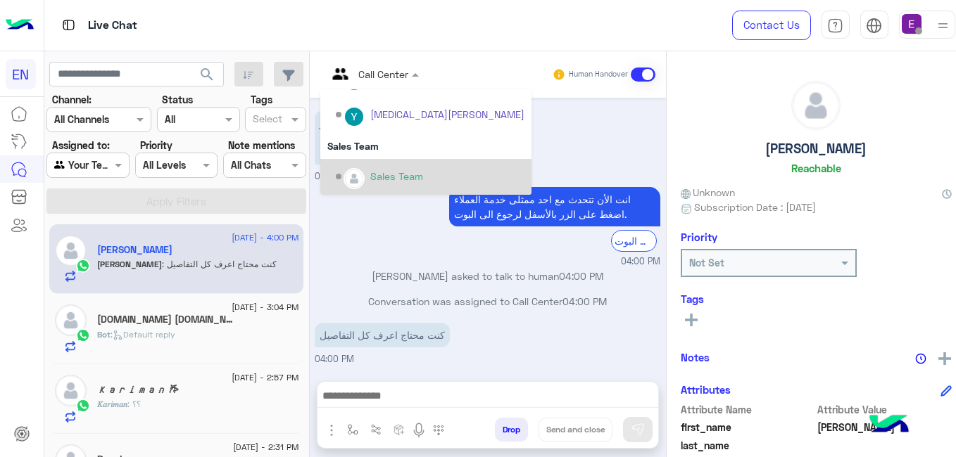
click at [337, 168] on div "Sales Team" at bounding box center [430, 177] width 189 height 25
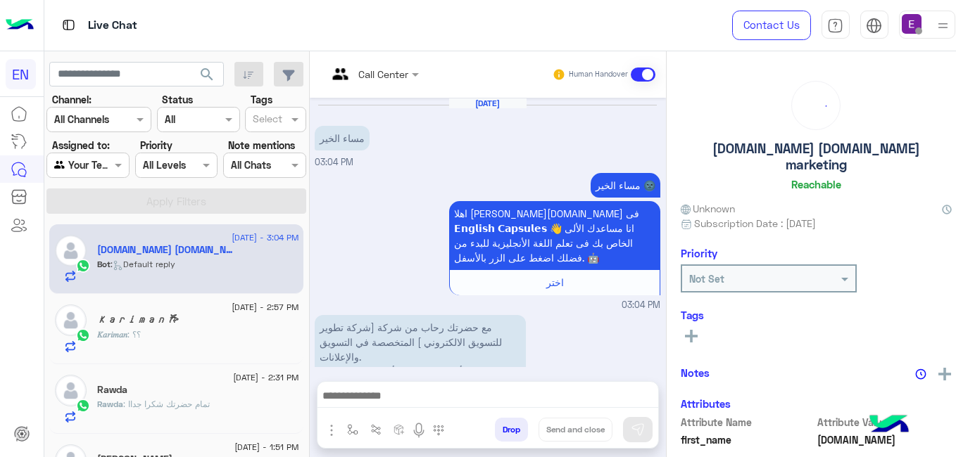
scroll to position [232, 0]
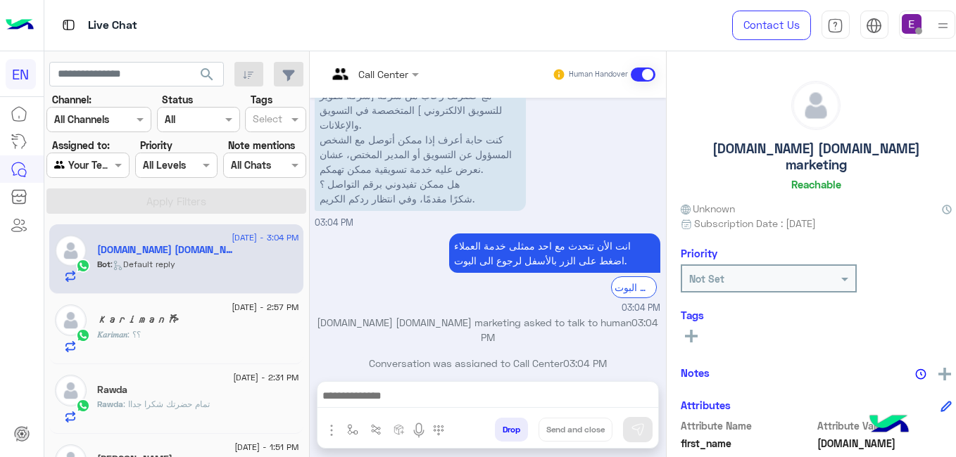
click at [95, 167] on div at bounding box center [88, 165] width 82 height 16
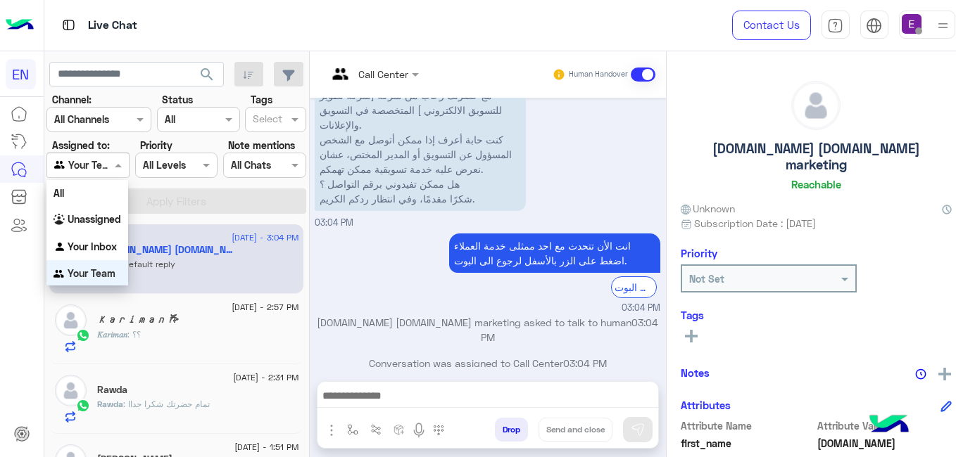
scroll to position [1, 0]
click at [106, 223] on b "Unassigned" at bounding box center [94, 219] width 53 height 12
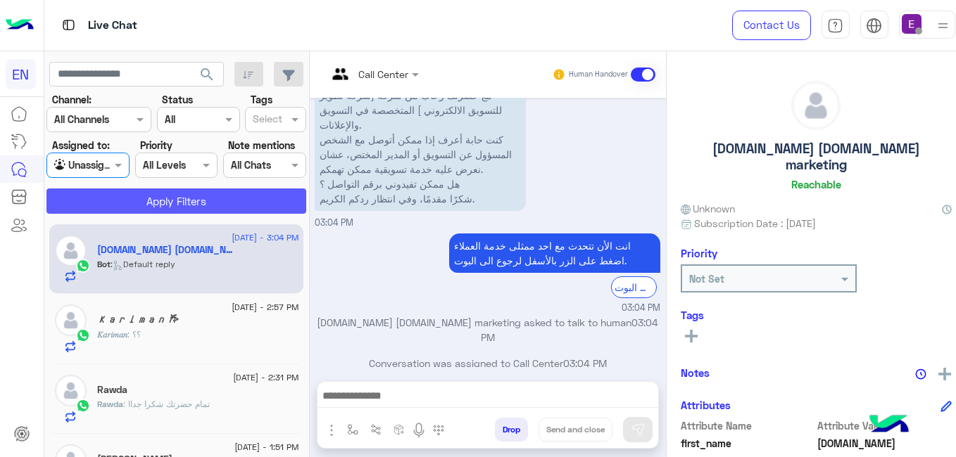
click at [158, 201] on button "Apply Filters" at bounding box center [176, 201] width 260 height 25
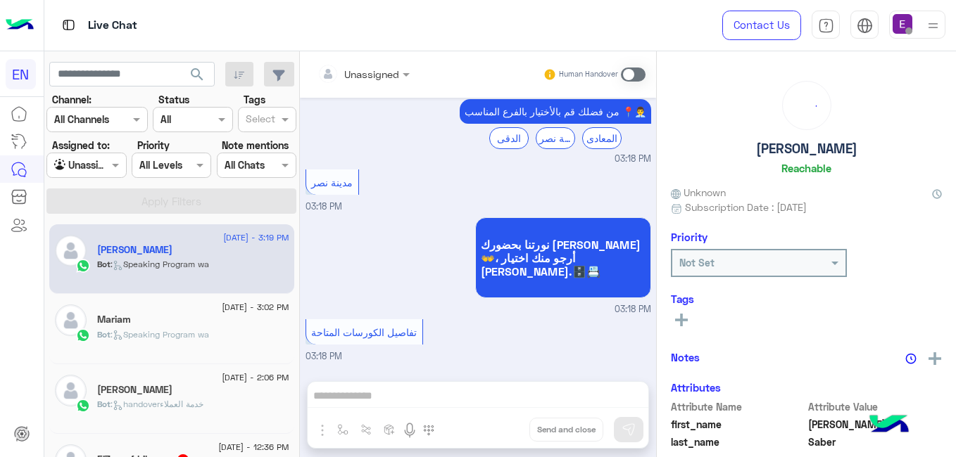
scroll to position [979, 0]
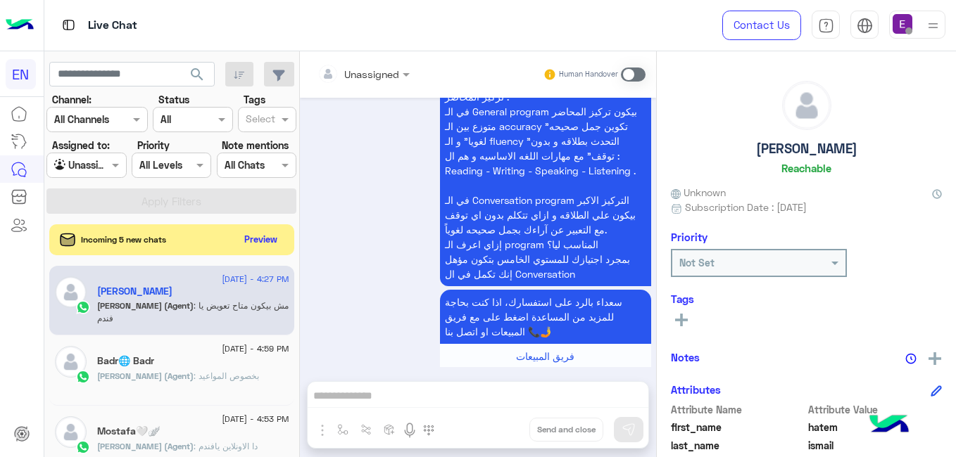
scroll to position [1500, 0]
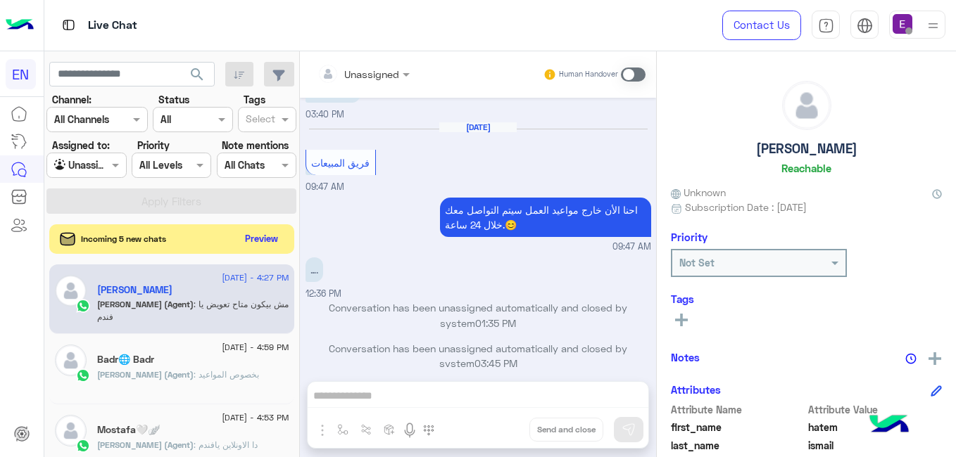
click at [284, 246] on button "Preview" at bounding box center [262, 238] width 44 height 19
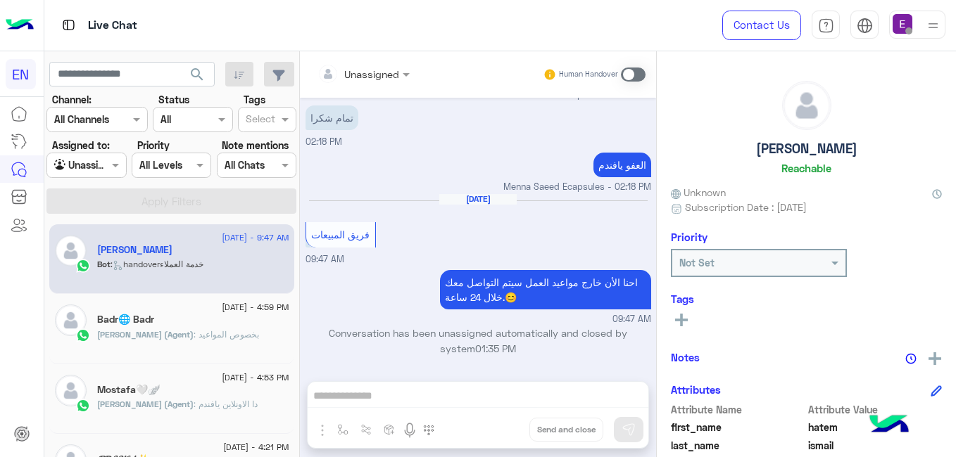
scroll to position [273, 0]
click at [115, 170] on div at bounding box center [86, 165] width 78 height 16
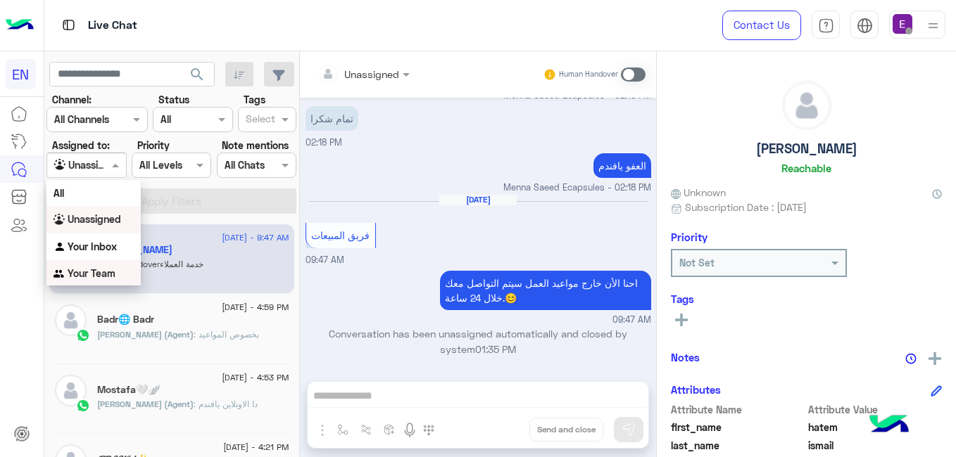
drag, startPoint x: 99, startPoint y: 273, endPoint x: 138, endPoint y: 218, distance: 67.6
click at [99, 272] on b "Your Team" at bounding box center [92, 273] width 48 height 12
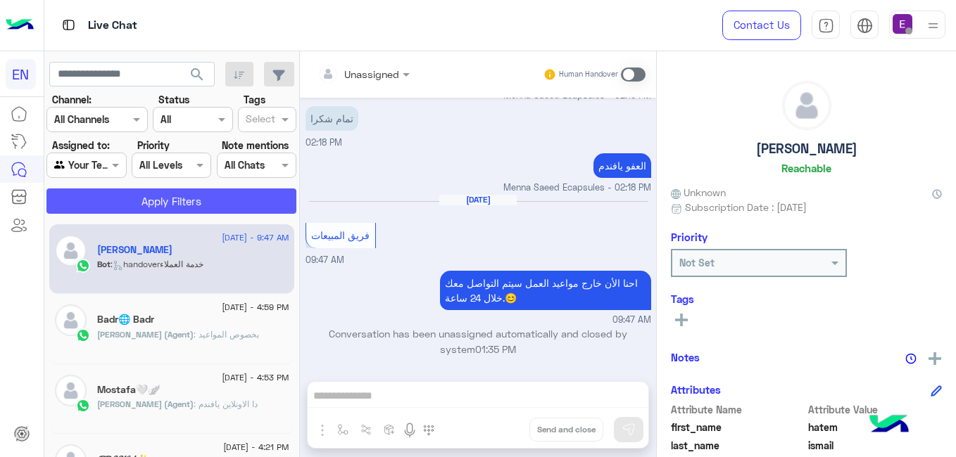
click at [171, 203] on button "Apply Filters" at bounding box center [171, 201] width 250 height 25
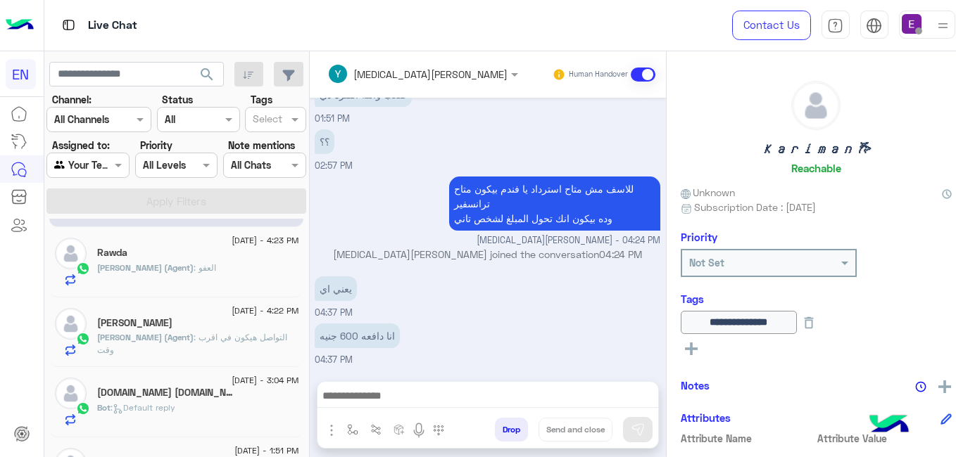
scroll to position [141, 0]
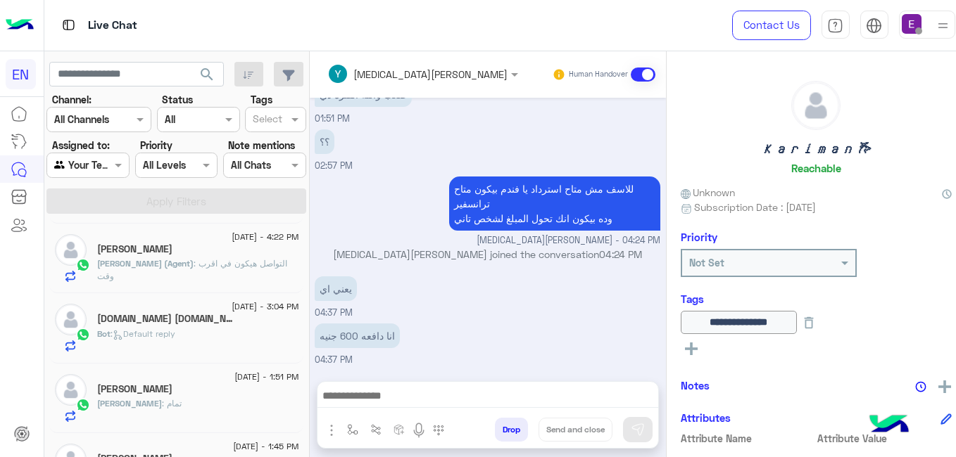
click at [220, 274] on div "Yasmin (Agent) : التواصل هيكون في اقرب وقت" at bounding box center [197, 270] width 201 height 25
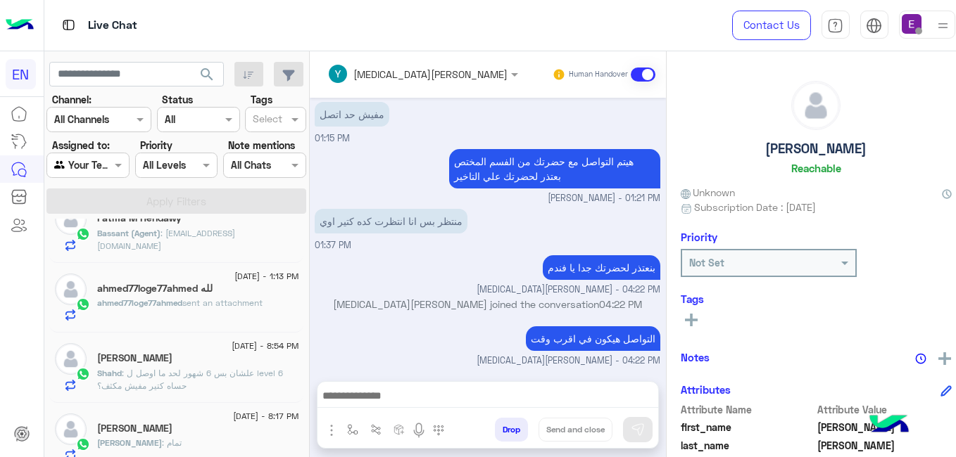
scroll to position [633, 0]
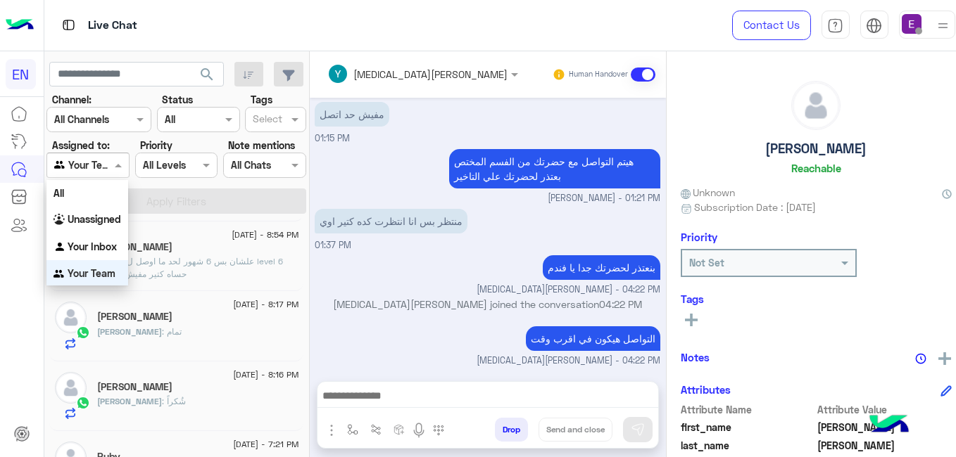
click at [111, 163] on span at bounding box center [120, 165] width 18 height 15
click at [122, 270] on div "Your Team" at bounding box center [87, 273] width 82 height 27
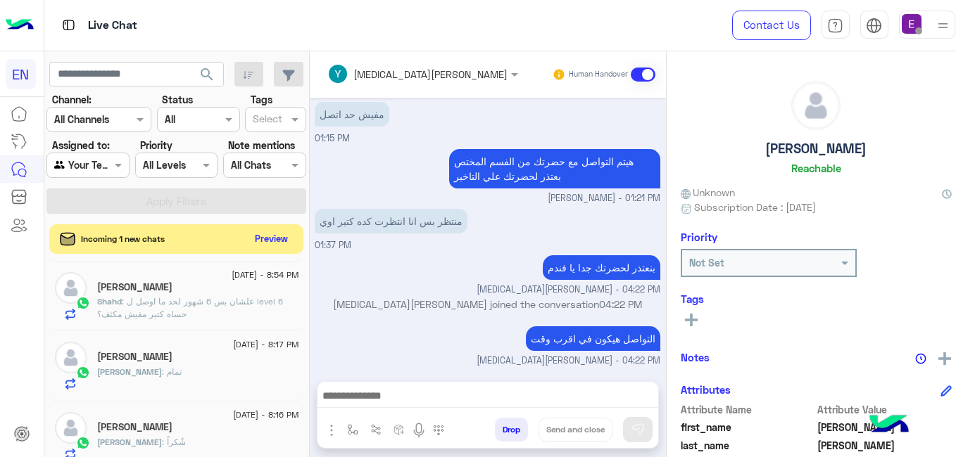
click at [276, 240] on button "Preview" at bounding box center [271, 238] width 44 height 19
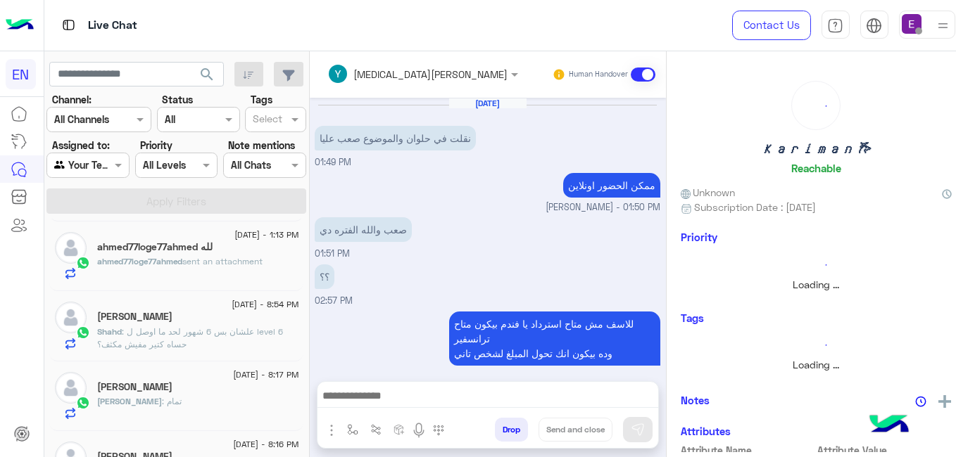
scroll to position [241, 0]
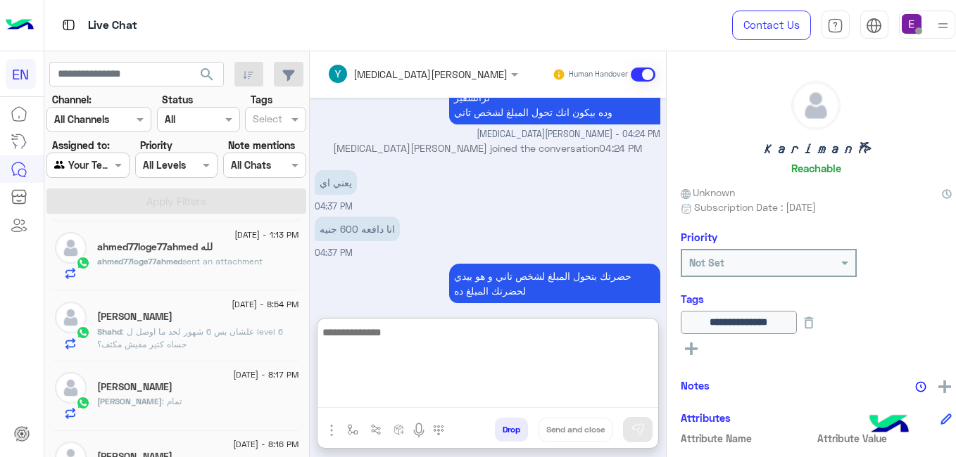
click at [432, 404] on textarea at bounding box center [487, 366] width 341 height 84
type textarea "*"
type textarea "**********"
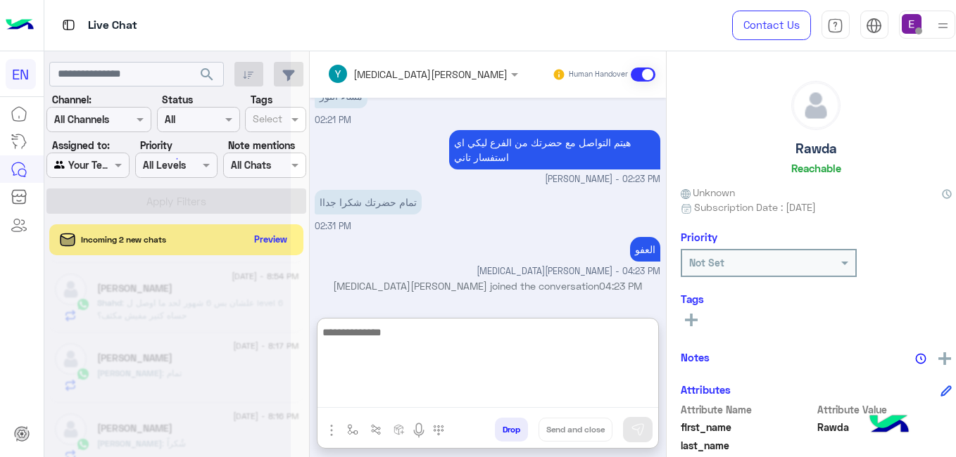
scroll to position [567, 0]
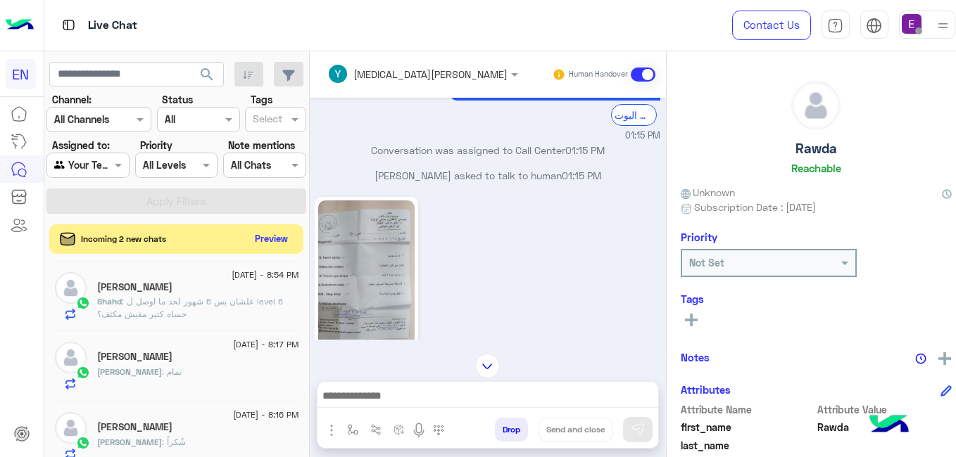
click at [251, 241] on button "Preview" at bounding box center [271, 238] width 44 height 19
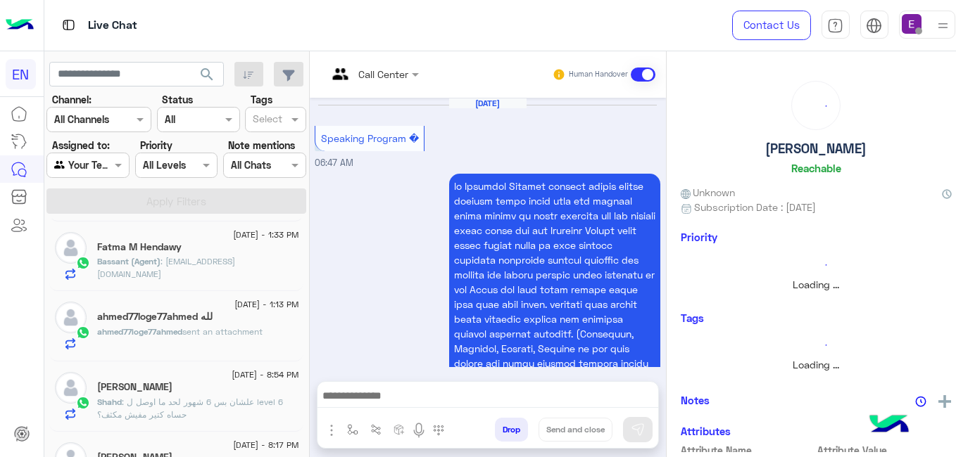
scroll to position [967, 0]
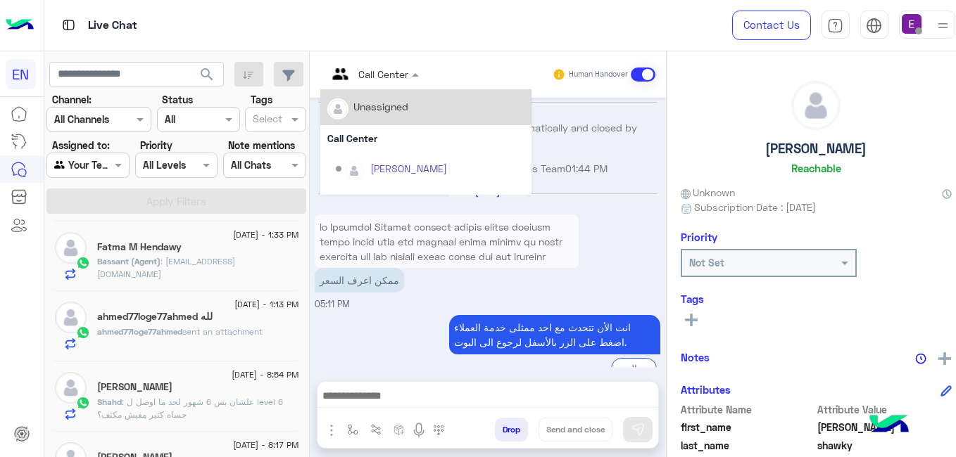
click at [351, 75] on input "text" at bounding box center [355, 74] width 57 height 15
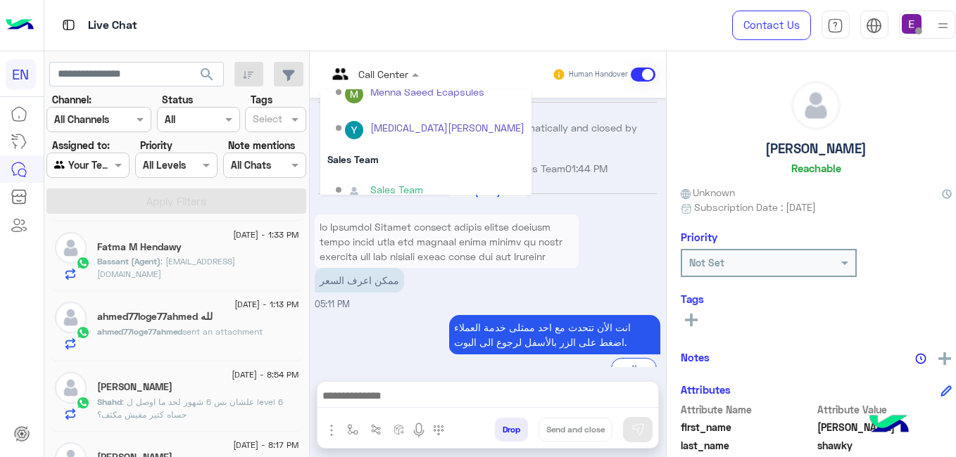
scroll to position [227, 0]
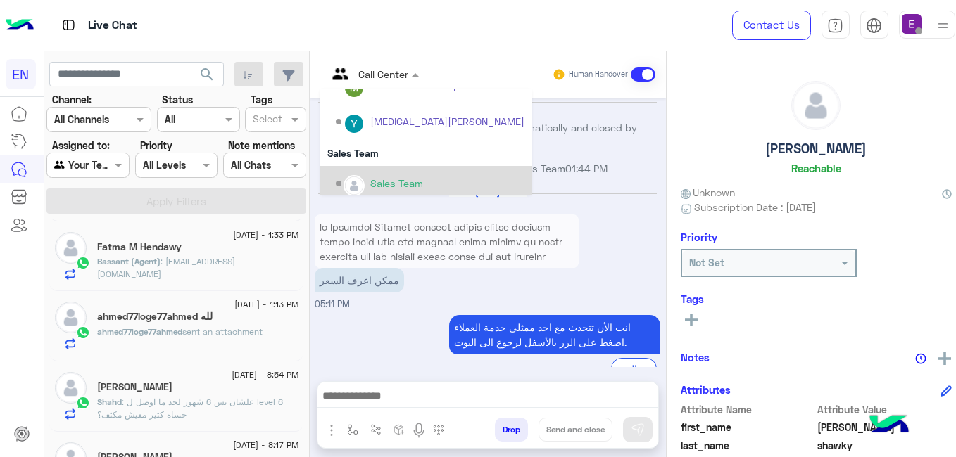
click at [450, 175] on div "Sales Team" at bounding box center [430, 184] width 189 height 25
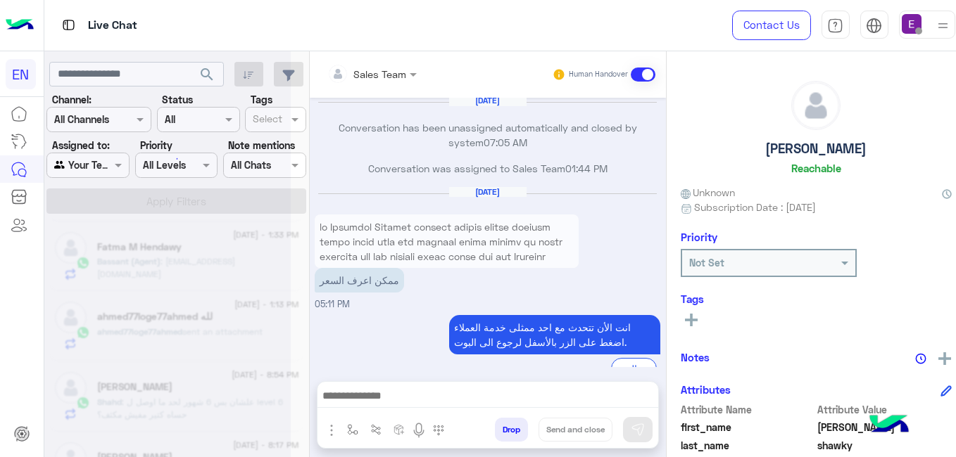
click at [450, 187] on div "Aug 10, 2025 ممكن اعرف السعر 05:11 PM" at bounding box center [488, 249] width 346 height 125
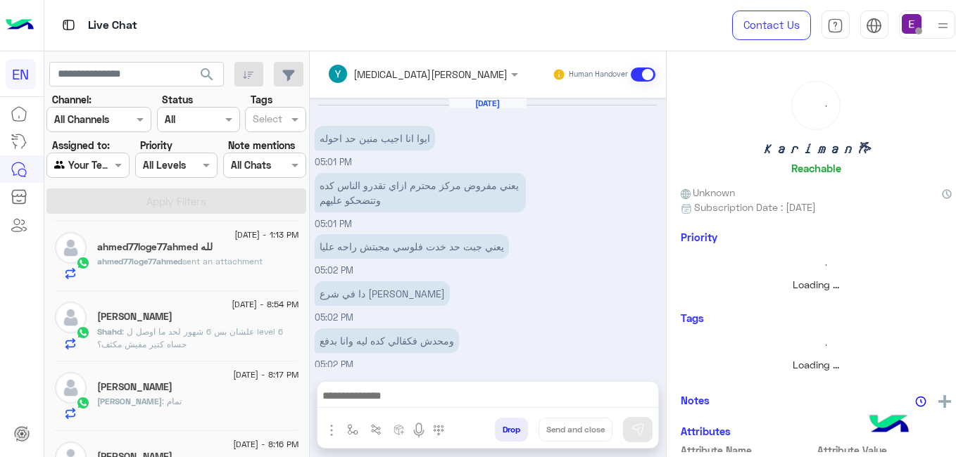
scroll to position [282, 0]
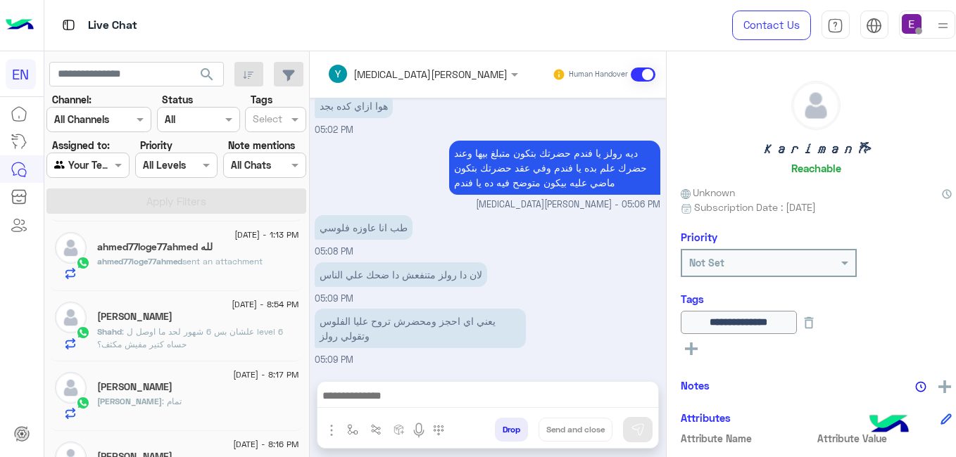
click at [198, 260] on span "sent an attachment" at bounding box center [222, 261] width 80 height 11
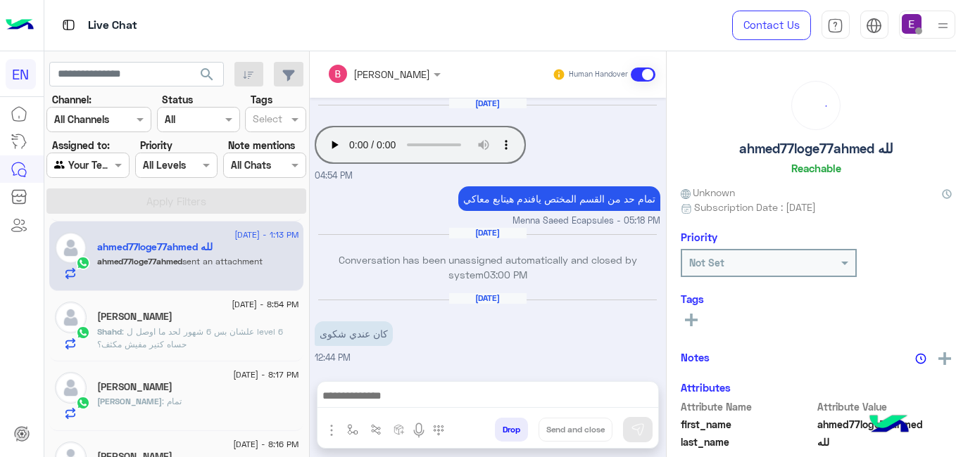
scroll to position [320, 0]
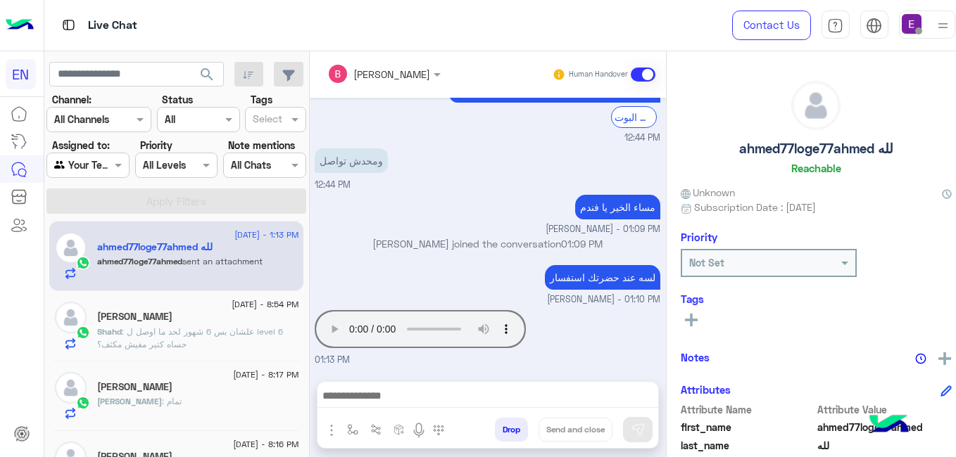
click at [652, 377] on div "Bassant Ayman Human Handover Jun 10, 2025 Your browser does not support the aud…" at bounding box center [488, 257] width 356 height 412
click at [650, 377] on div "Bassant Ayman Human Handover Jun 10, 2025 Your browser does not support the aud…" at bounding box center [488, 257] width 356 height 412
click at [667, 189] on div "ahmed77loge77ahmed لله Reachable Unknown Subscription Date : 06/23/2024 Priorit…" at bounding box center [816, 251] width 299 height 401
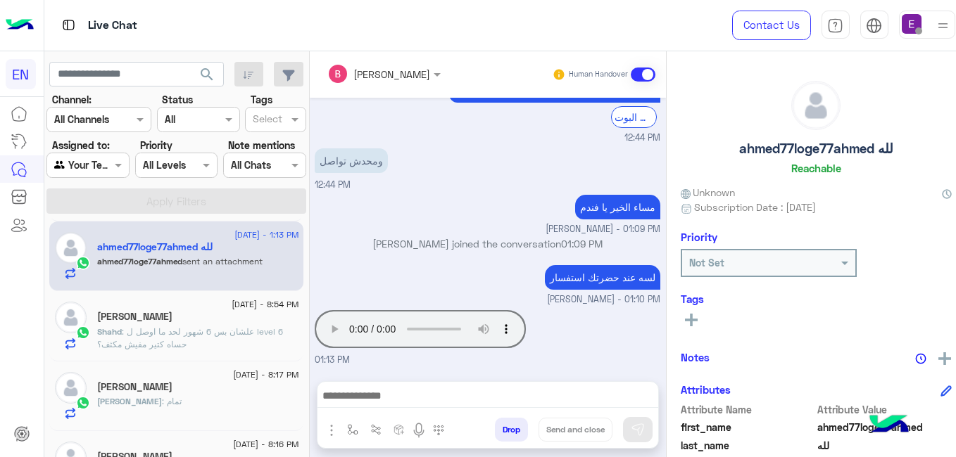
click at [667, 189] on div "ahmed77loge77ahmed لله Reachable Unknown Subscription Date : 06/23/2024 Priorit…" at bounding box center [816, 251] width 299 height 401
click at [650, 183] on div "Jun 10, 2025 Your browser does not support the audio tag. 04:54 PM تمام حد من ا…" at bounding box center [488, 233] width 356 height 270
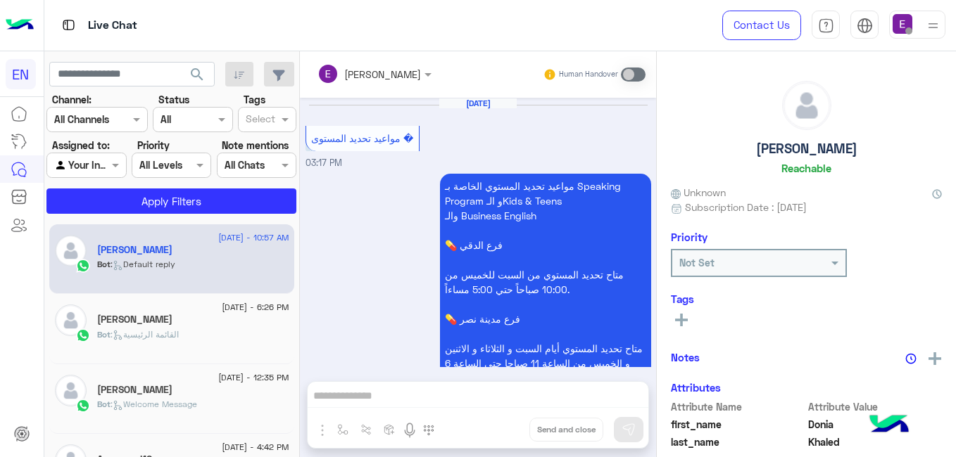
scroll to position [795, 0]
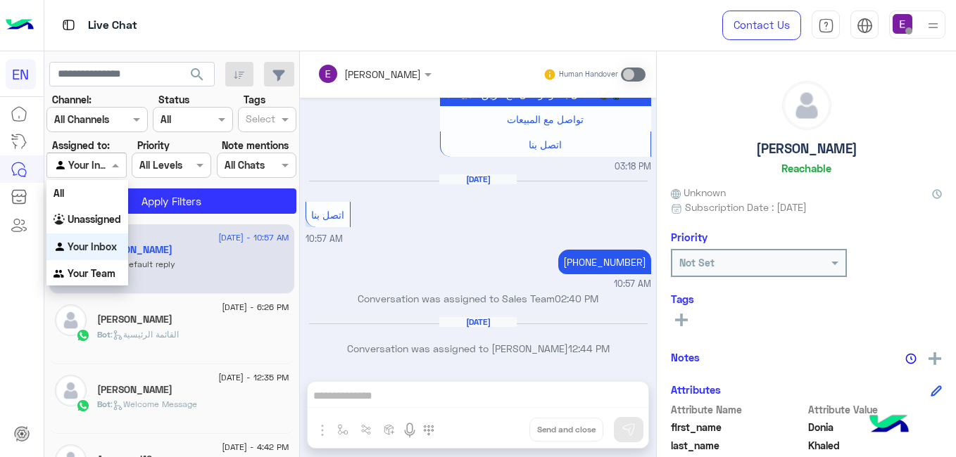
click at [118, 170] on span at bounding box center [117, 165] width 18 height 15
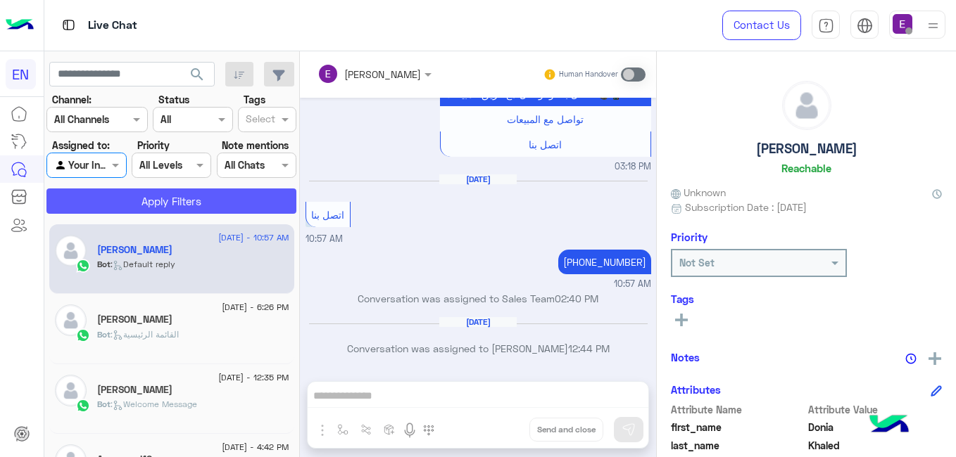
drag, startPoint x: 118, startPoint y: 170, endPoint x: 113, endPoint y: 191, distance: 22.4
click at [113, 191] on section "Channel: Channel All Channels Status Channel All Tags Select Assigned to: Agent…" at bounding box center [172, 153] width 234 height 122
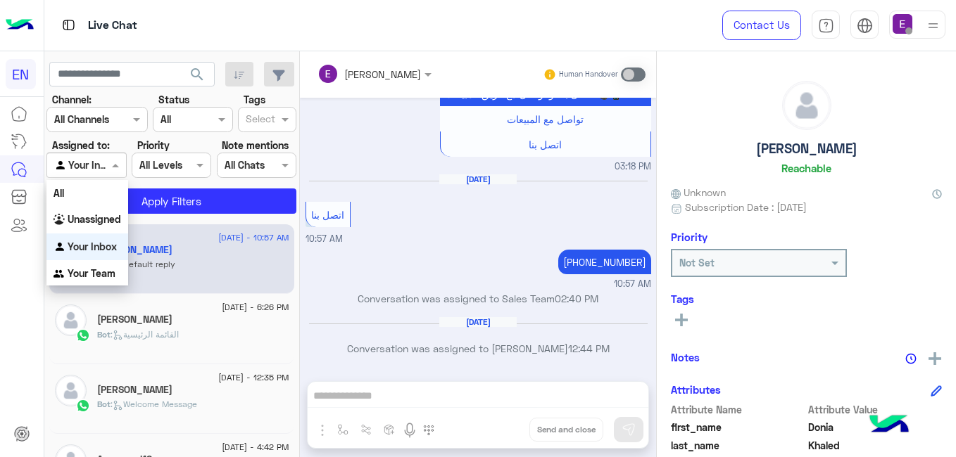
click at [111, 170] on span at bounding box center [117, 165] width 18 height 15
click at [108, 270] on b "Your Team" at bounding box center [92, 273] width 48 height 12
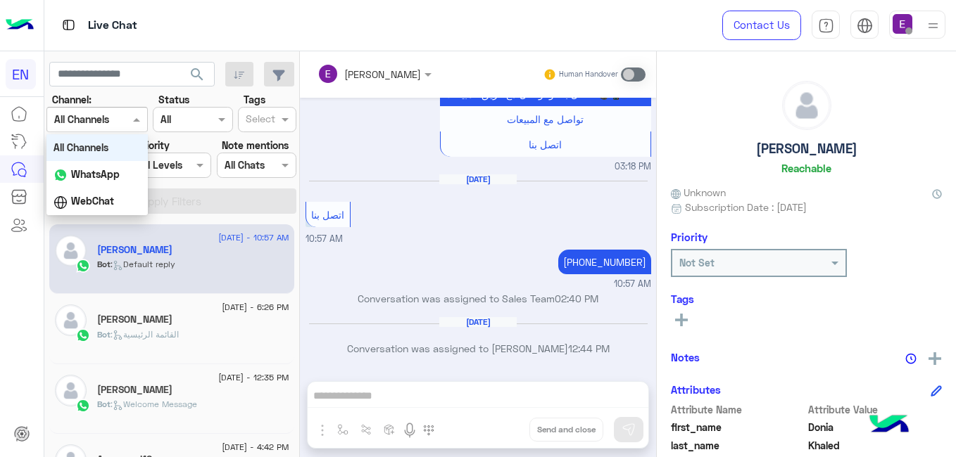
click at [111, 117] on div at bounding box center [97, 119] width 100 height 16
click at [116, 186] on div "WhatsApp" at bounding box center [96, 174] width 101 height 27
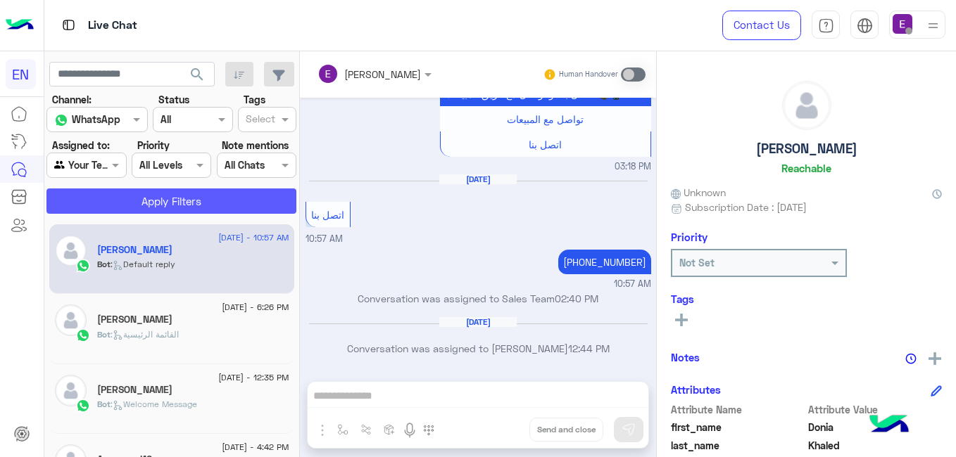
click at [144, 203] on button "Apply Filters" at bounding box center [171, 201] width 250 height 25
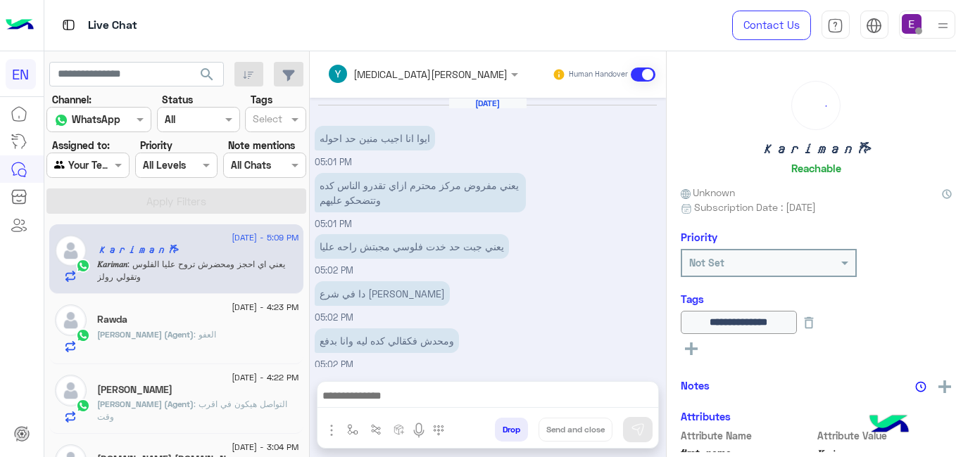
scroll to position [282, 0]
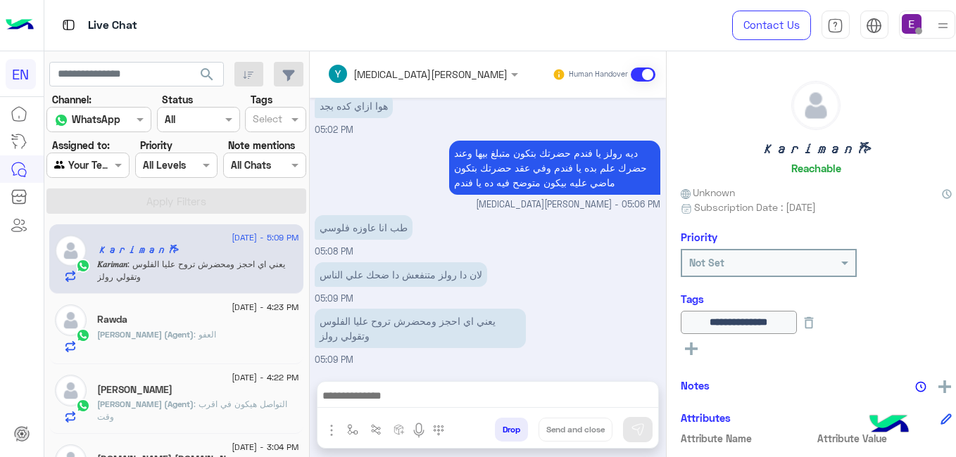
click at [650, 217] on div "[DATE] ايوا انا اجيب منين حد احوله 05:01 PM يعني مفروض مركز محترم ازاي تقدرو ال…" at bounding box center [488, 233] width 356 height 270
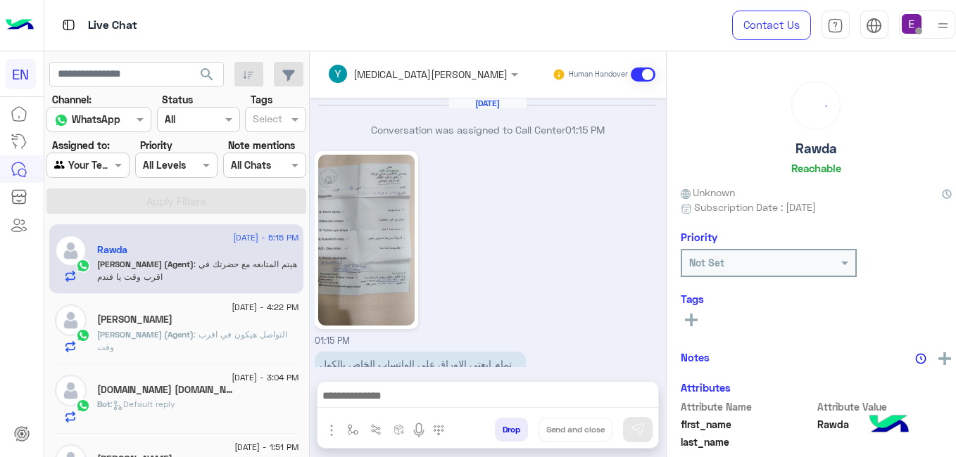
scroll to position [352, 0]
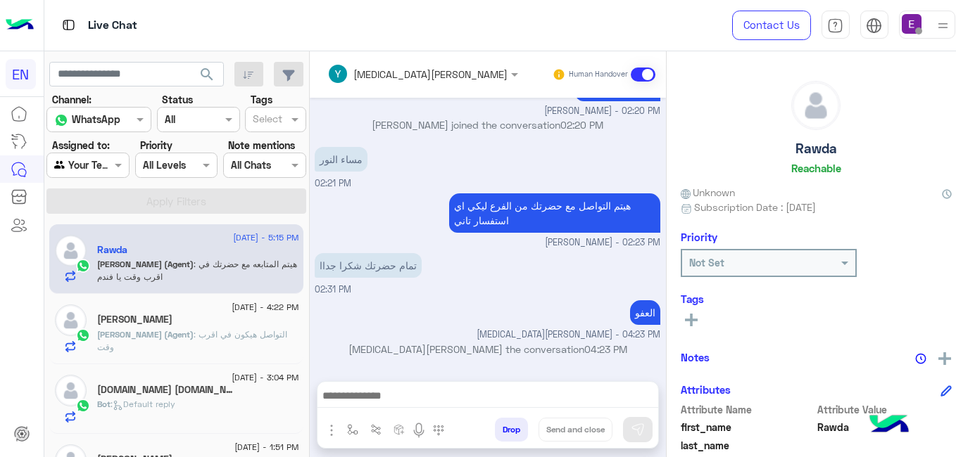
click at [240, 327] on div "[PERSON_NAME]" at bounding box center [197, 321] width 201 height 15
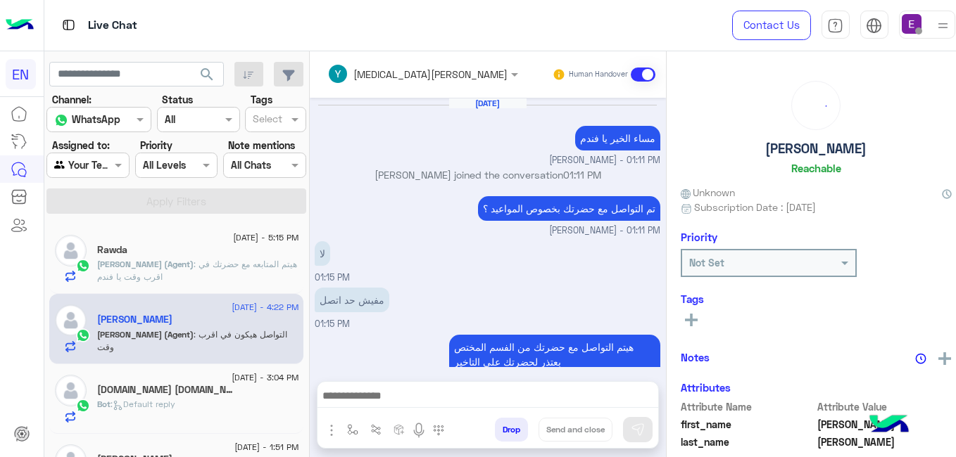
scroll to position [187, 0]
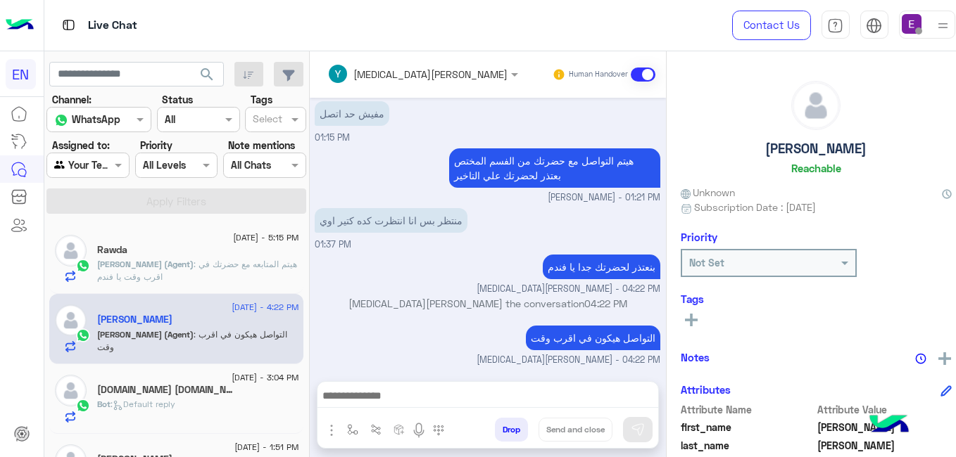
click at [213, 275] on p "[PERSON_NAME] (Agent) : هيتم المتابعه مع حضرتك في اقرب وقت يا فندم" at bounding box center [197, 270] width 201 height 25
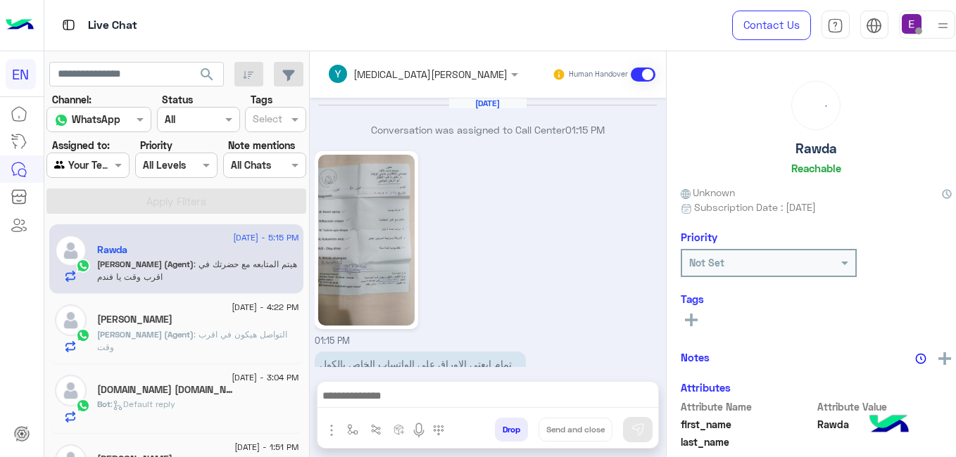
scroll to position [352, 0]
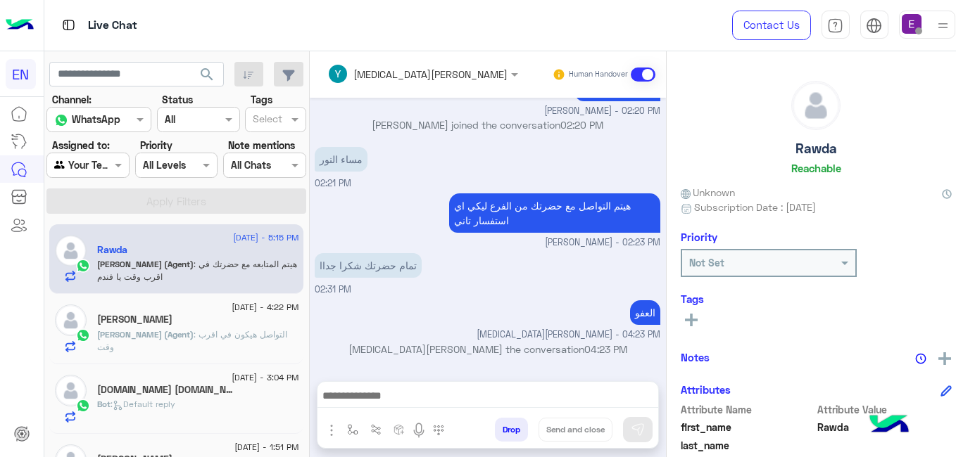
click at [196, 323] on div "[PERSON_NAME]" at bounding box center [197, 321] width 201 height 15
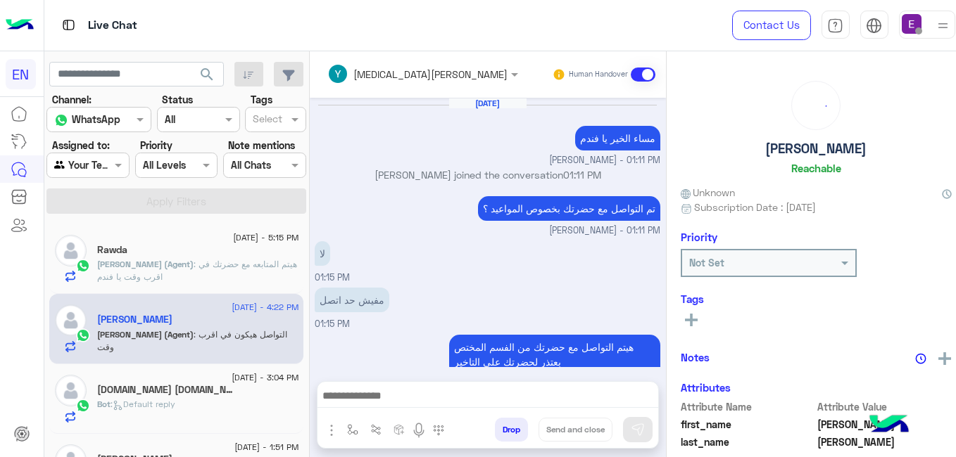
scroll to position [187, 0]
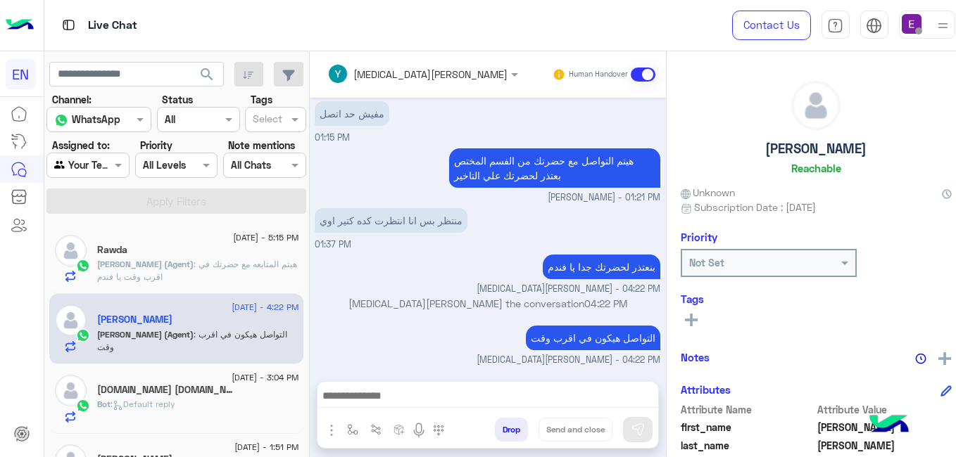
click at [175, 406] on span ": Default reply" at bounding box center [143, 404] width 65 height 11
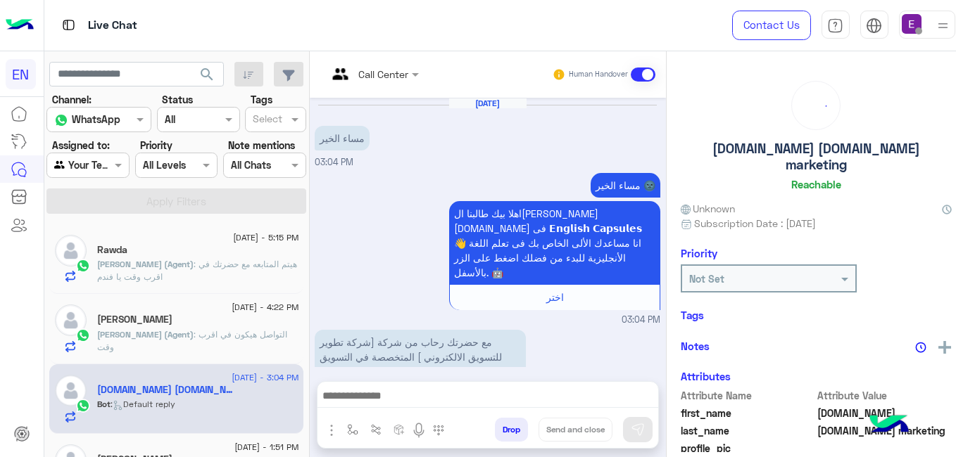
scroll to position [232, 0]
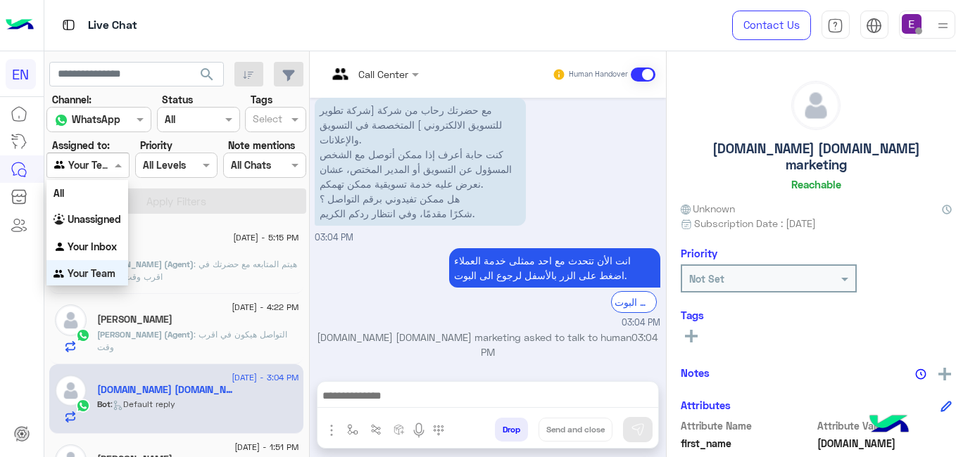
click at [119, 168] on span at bounding box center [120, 165] width 18 height 15
click at [114, 220] on b "Unassigned" at bounding box center [94, 219] width 53 height 12
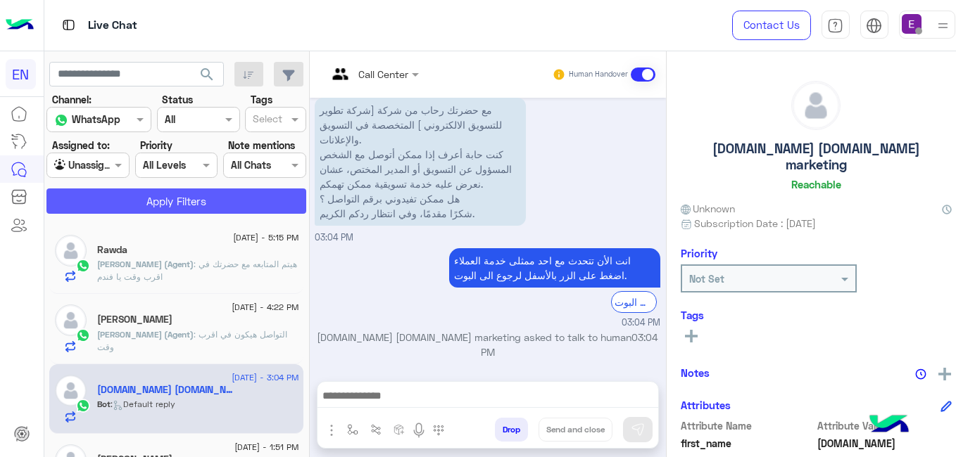
click at [133, 196] on button "Apply Filters" at bounding box center [176, 201] width 260 height 25
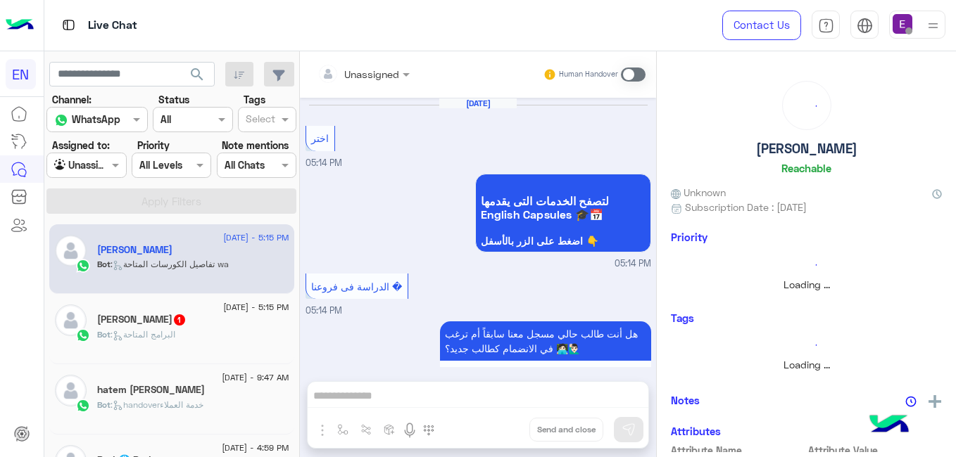
scroll to position [453, 0]
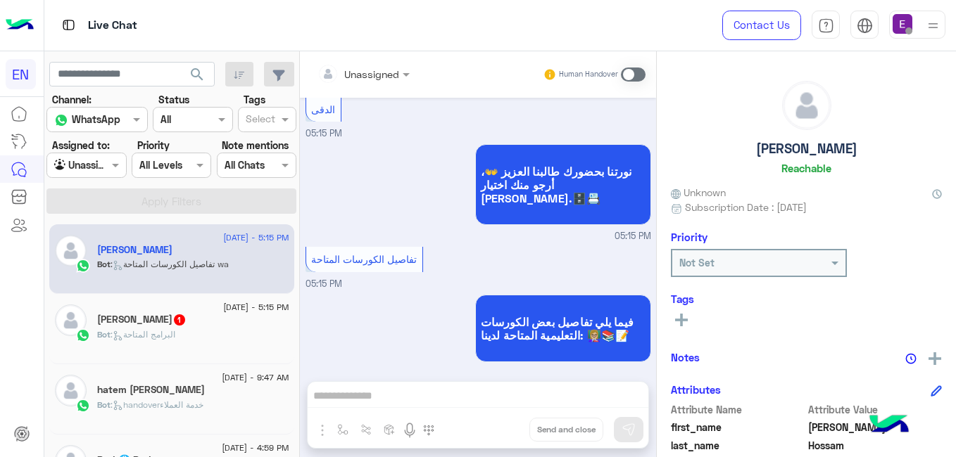
click at [141, 327] on div "Om MarwaN 1" at bounding box center [193, 321] width 192 height 15
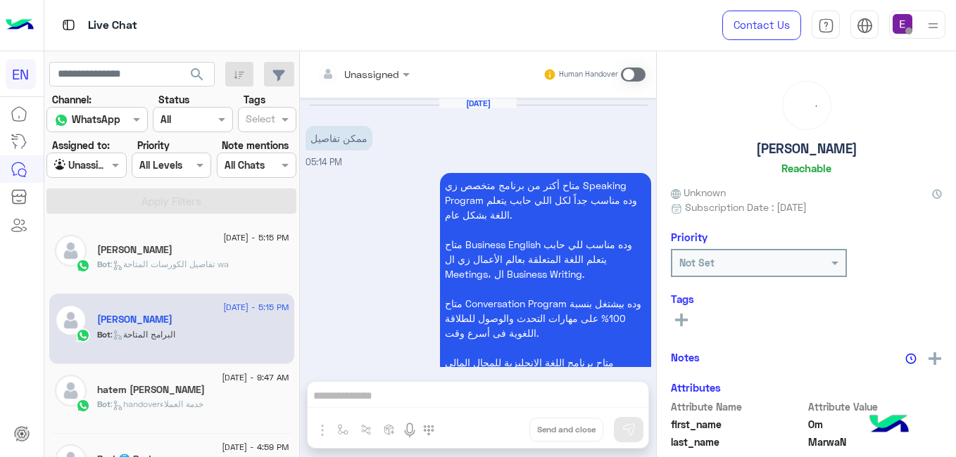
scroll to position [153, 0]
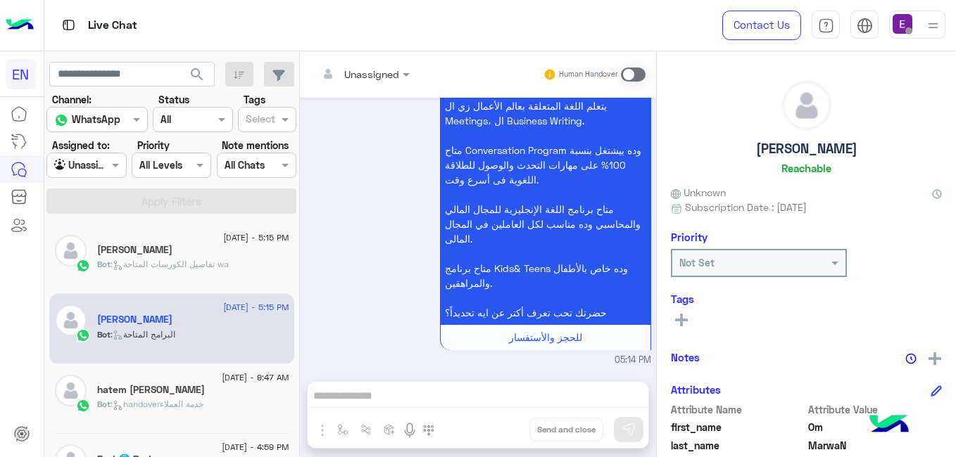
click at [656, 175] on div "[DATE] ممكن تفاصيل 05:14 PM متاح أكتر من برنامج متخصص زي Speaking Program وده م…" at bounding box center [478, 233] width 356 height 270
click at [656, 177] on div "[DATE] ممكن تفاصيل 05:14 PM متاح أكتر من برنامج متخصص زي Speaking Program وده م…" at bounding box center [478, 233] width 356 height 270
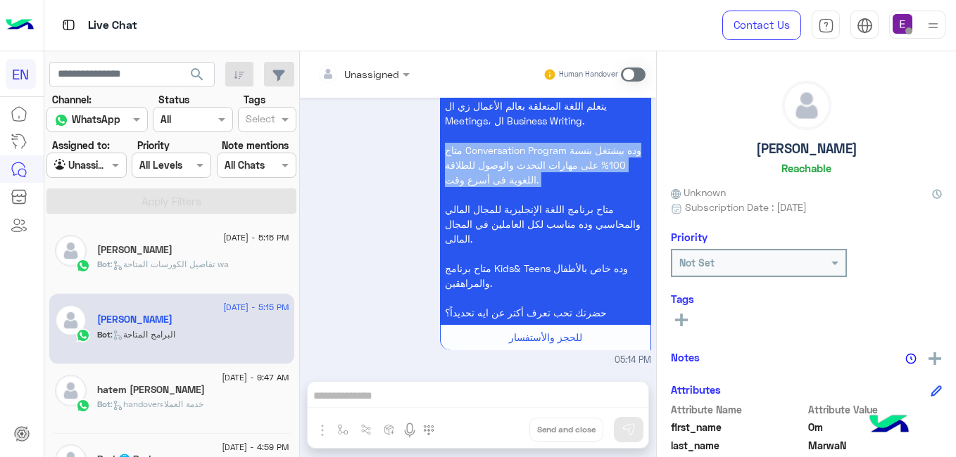
click at [656, 177] on div "[DATE] ممكن تفاصيل 05:14 PM متاح أكتر من برنامج متخصص زي Speaking Program وده م…" at bounding box center [478, 233] width 356 height 270
click at [656, 178] on div "[DATE] ممكن تفاصيل 05:14 PM متاح أكتر من برنامج متخصص زي Speaking Program وده م…" at bounding box center [478, 233] width 356 height 270
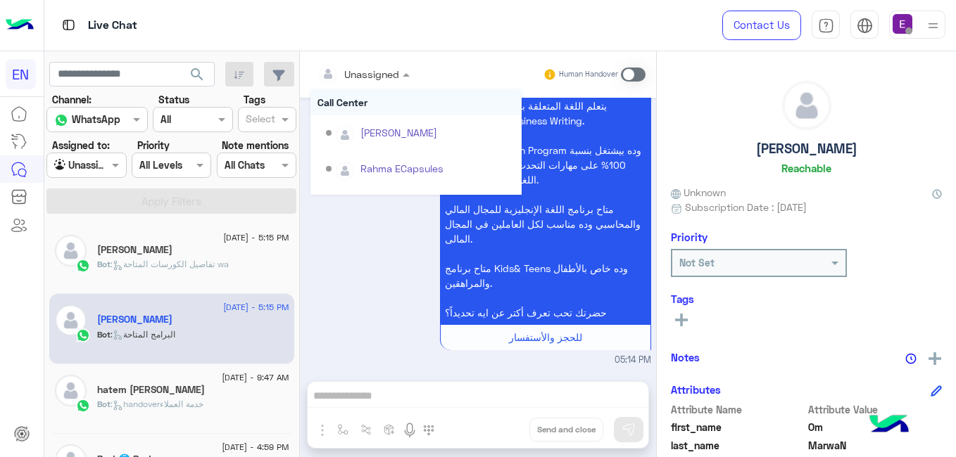
click at [417, 69] on span at bounding box center [408, 74] width 18 height 15
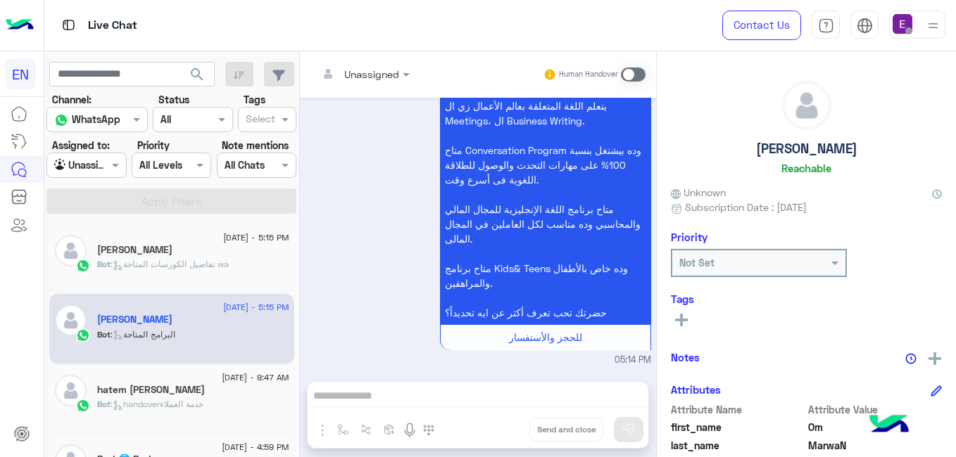
click at [532, 166] on p "متاح أكتر من برنامج متخصص زي Speaking Program وده مناسب جداً لكل اللي حابب يتعل…" at bounding box center [545, 172] width 211 height 305
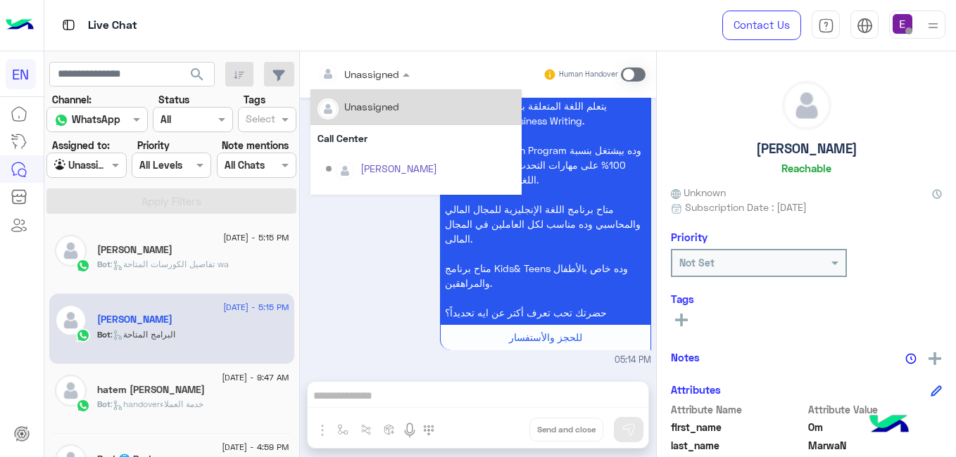
click at [399, 82] on div "Unassigned" at bounding box center [371, 74] width 55 height 15
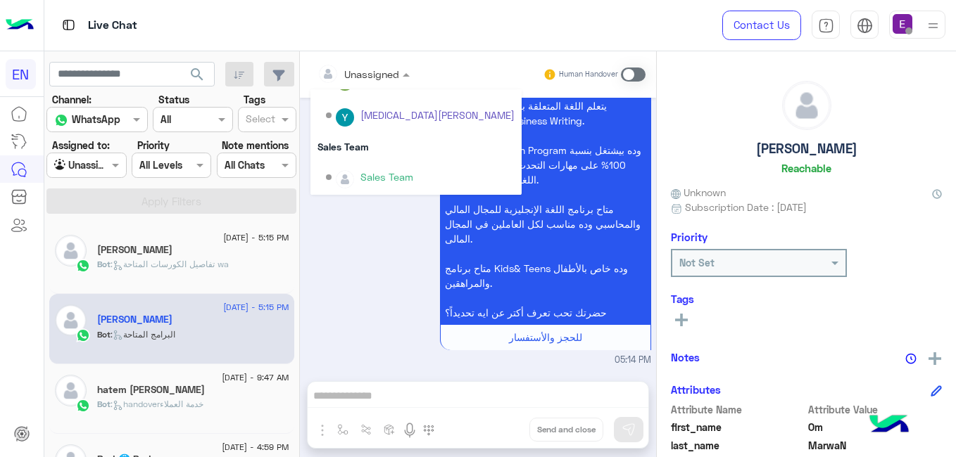
scroll to position [234, 0]
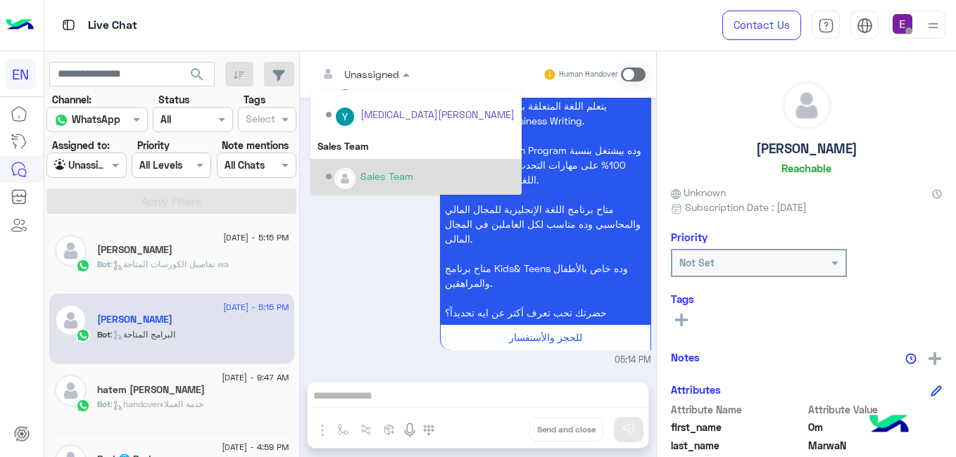
click at [504, 172] on div "Sales Team" at bounding box center [420, 177] width 189 height 25
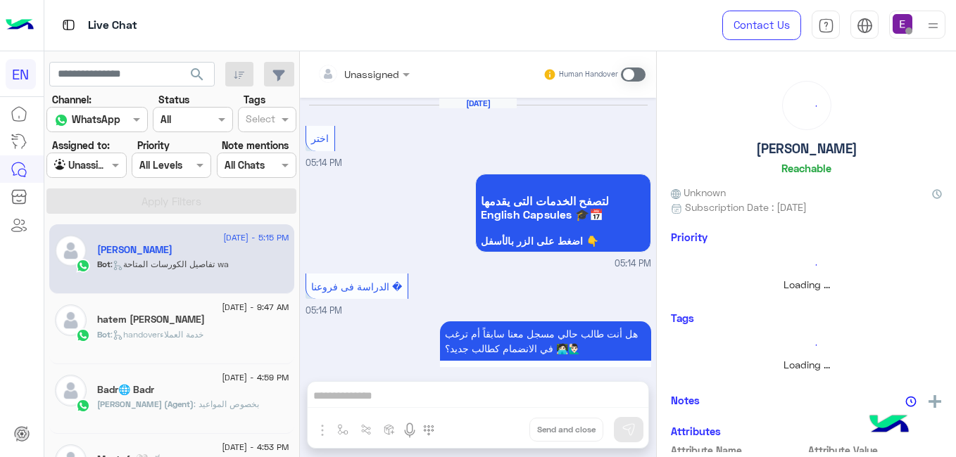
scroll to position [453, 0]
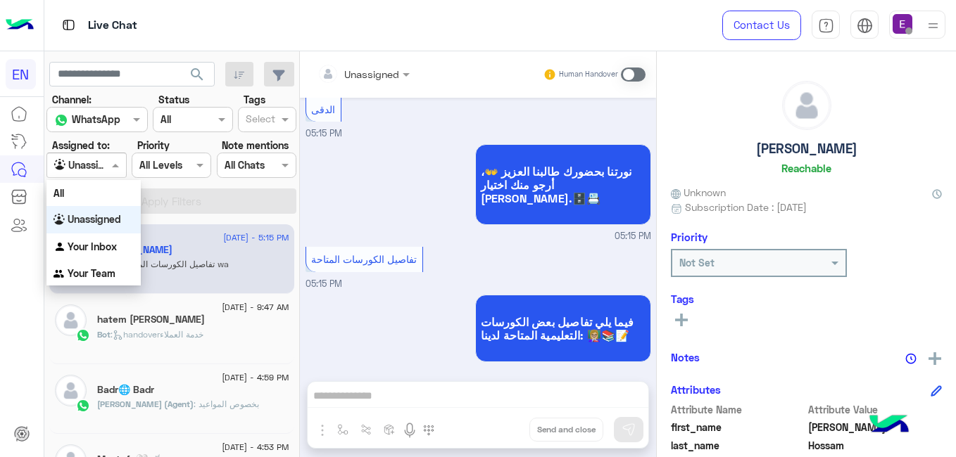
click at [99, 174] on div "Agent Filter Unassigned" at bounding box center [86, 165] width 80 height 25
click at [109, 284] on div "Your Team" at bounding box center [93, 273] width 94 height 27
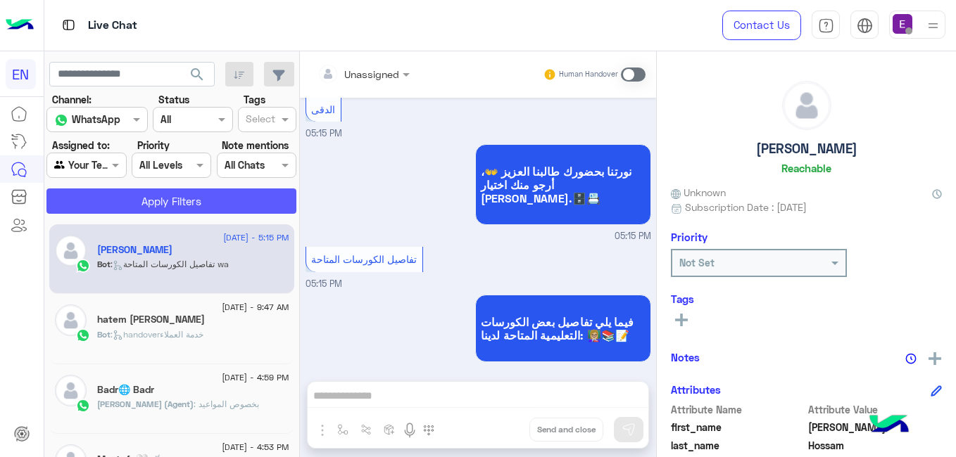
click at [163, 200] on button "Apply Filters" at bounding box center [171, 201] width 250 height 25
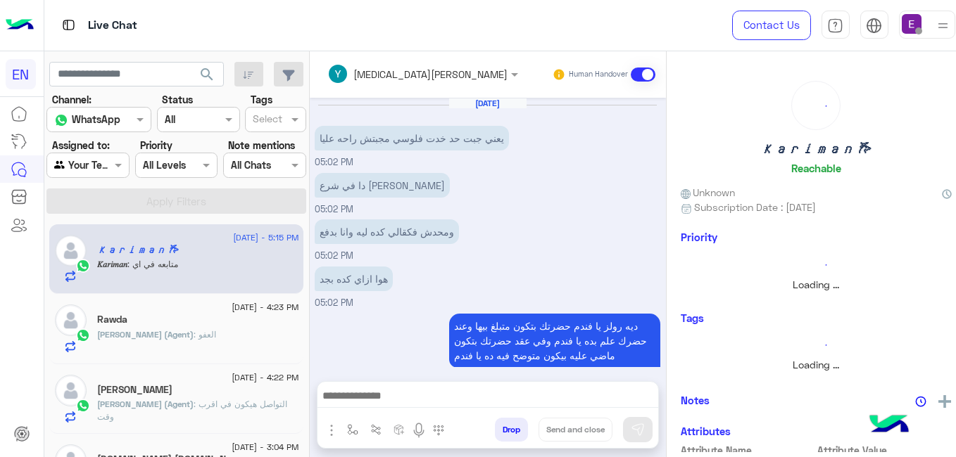
scroll to position [265, 0]
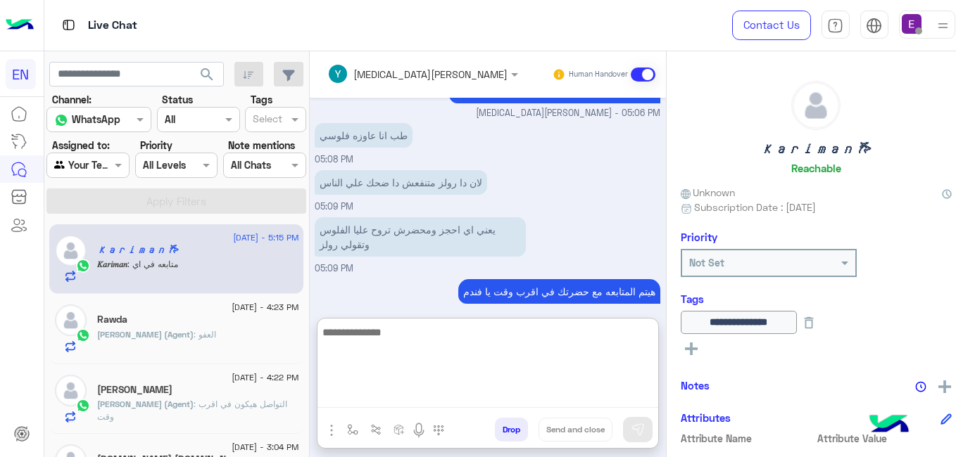
click at [367, 399] on textarea at bounding box center [487, 366] width 341 height 84
type textarea "**********"
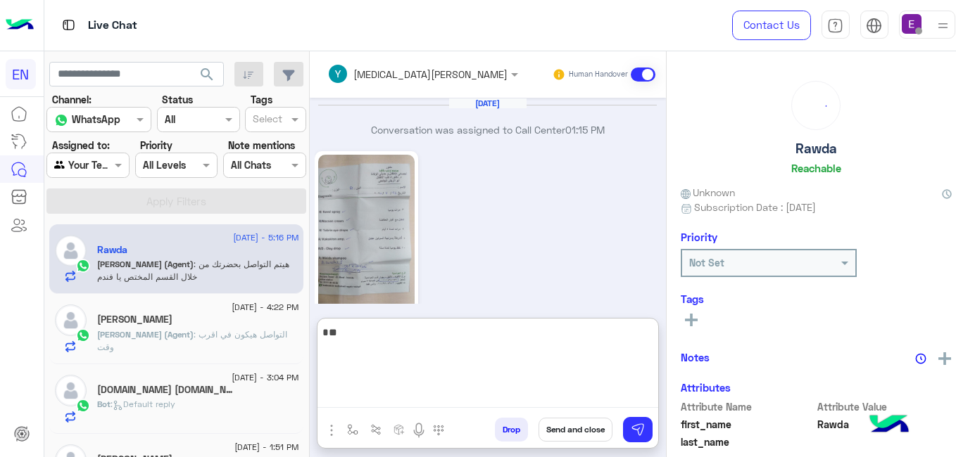
scroll to position [415, 0]
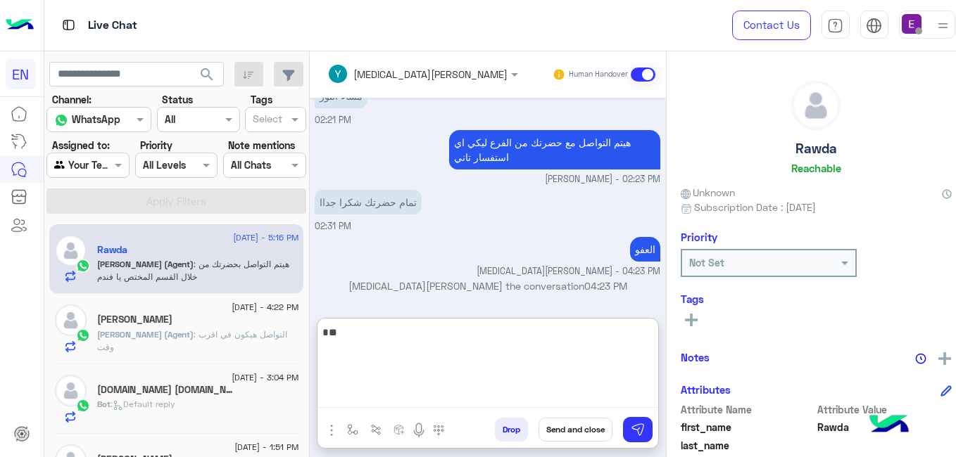
type textarea "**"
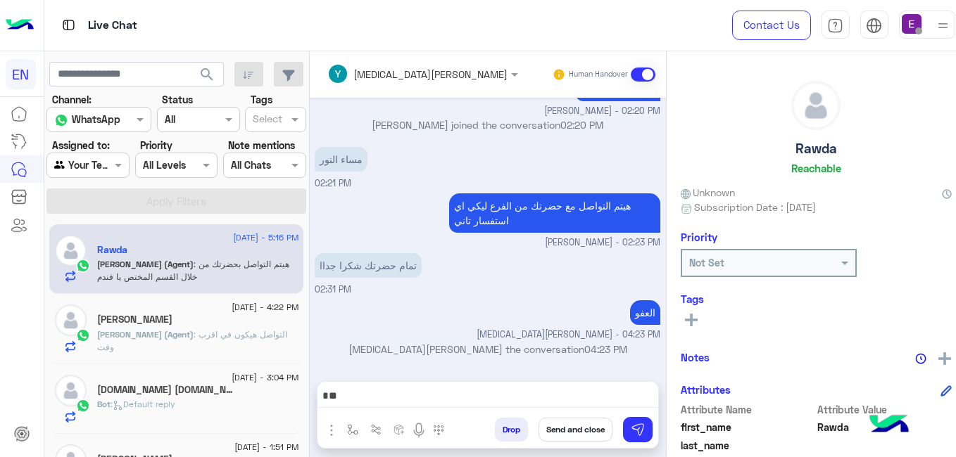
scroll to position [352, 0]
click at [271, 256] on div "Rawda" at bounding box center [197, 251] width 201 height 15
click at [244, 301] on div "10 August - 4:22 PM Karim Mohamed Yasmin (Agent) : التواصل هيكون في اقرب وقت" at bounding box center [176, 329] width 254 height 70
click at [248, 271] on p "Yasmin (Agent) : هيتم التواصل بحضرتك من خلال القسم المختص يا فندم" at bounding box center [197, 270] width 201 height 25
drag, startPoint x: 248, startPoint y: 272, endPoint x: 249, endPoint y: 312, distance: 39.4
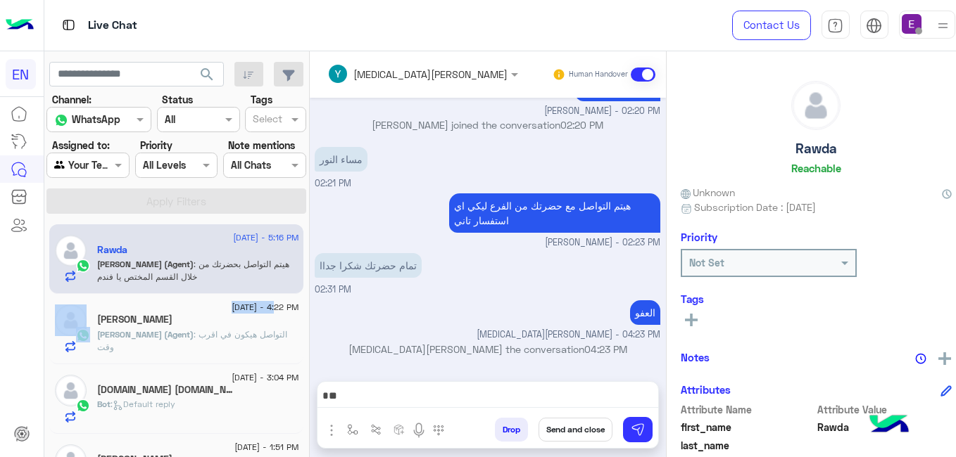
click at [249, 312] on div "10 August - 5:16 PM Rawda Yasmin (Agent) : هيتم التواصل بحضرتك من خلال القسم ال…" at bounding box center [176, 341] width 265 height 244
drag, startPoint x: 249, startPoint y: 312, endPoint x: 250, endPoint y: 321, distance: 9.2
click at [250, 321] on div "[PERSON_NAME]" at bounding box center [197, 321] width 201 height 15
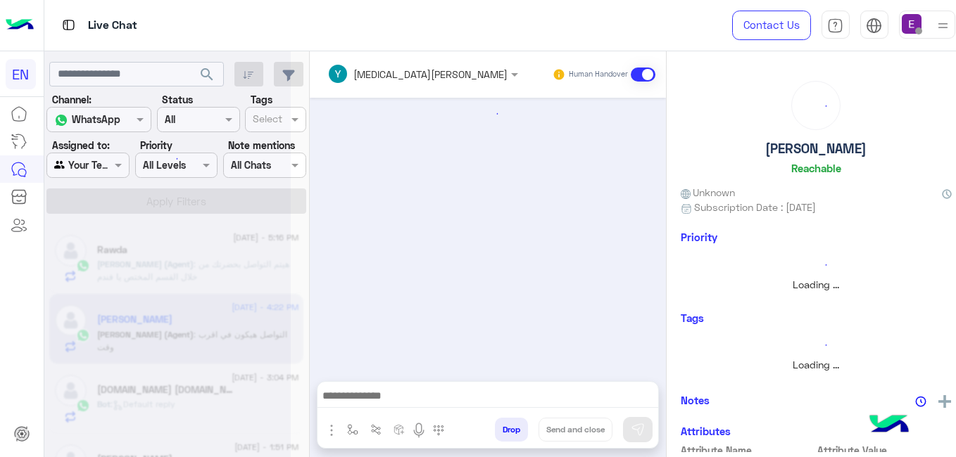
click at [250, 322] on div at bounding box center [167, 234] width 246 height 457
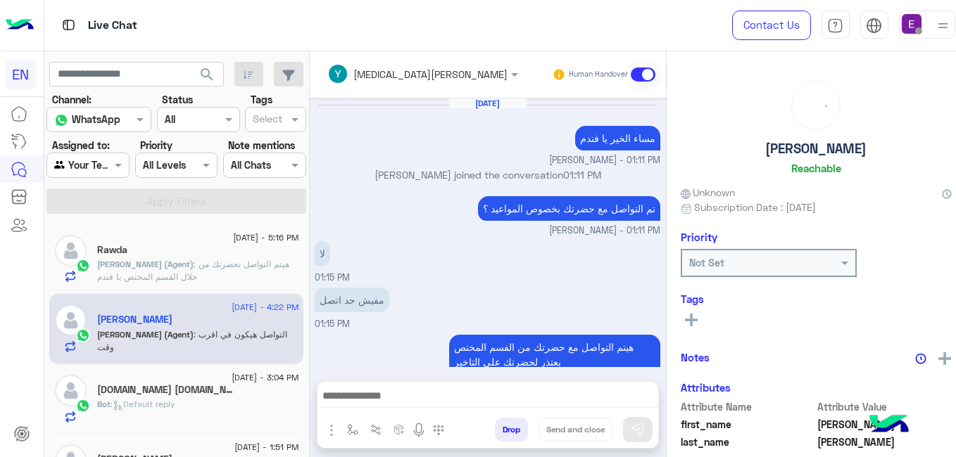
scroll to position [187, 0]
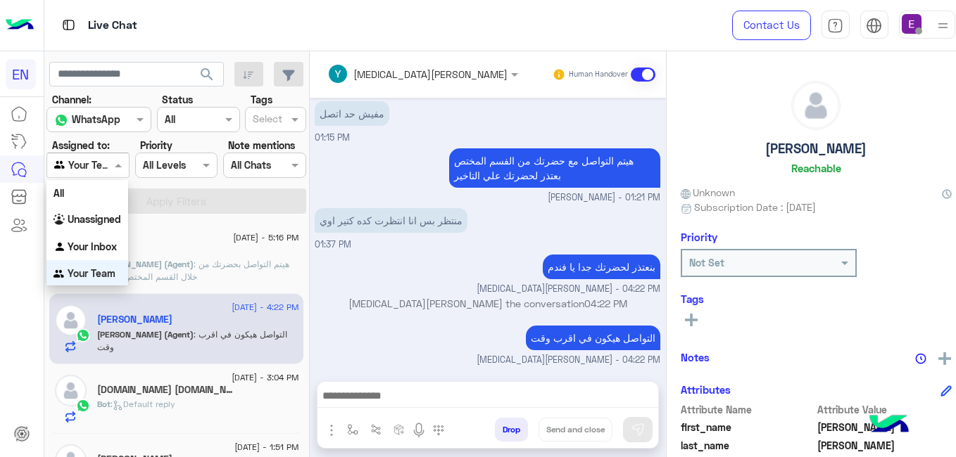
click at [82, 164] on input "text" at bounding box center [71, 165] width 35 height 15
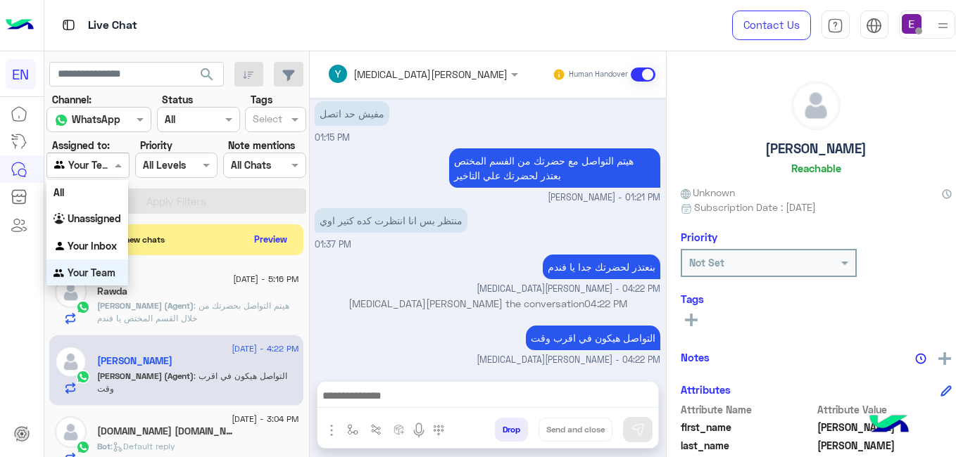
click at [101, 268] on b "Your Team" at bounding box center [92, 273] width 48 height 12
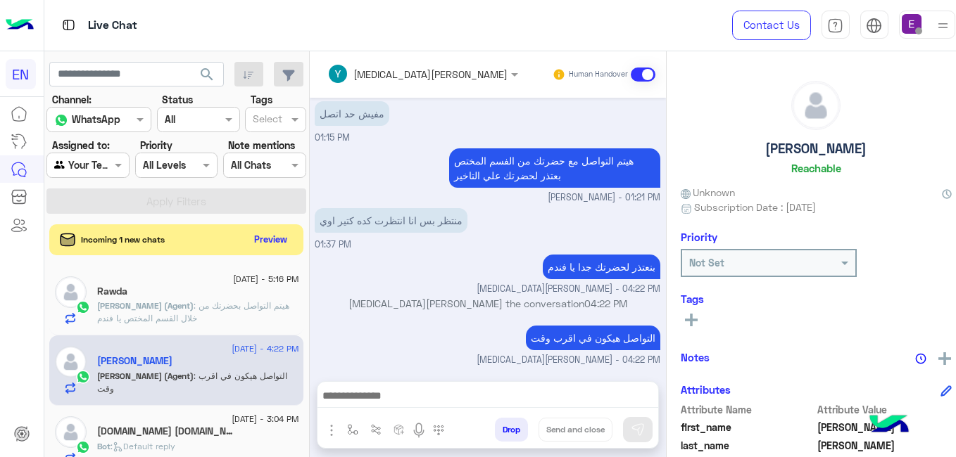
click at [168, 233] on div "Incoming 1 new chats" at bounding box center [115, 240] width 110 height 14
click at [275, 235] on button "Preview" at bounding box center [271, 238] width 44 height 19
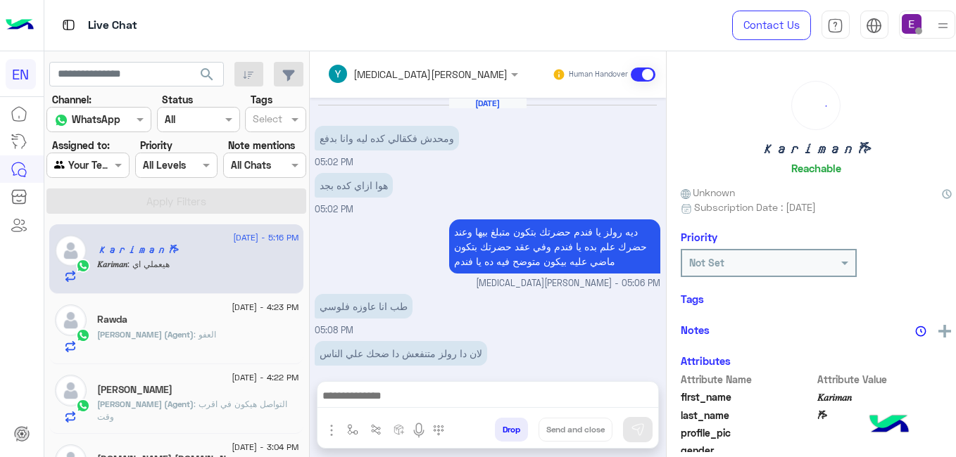
scroll to position [277, 0]
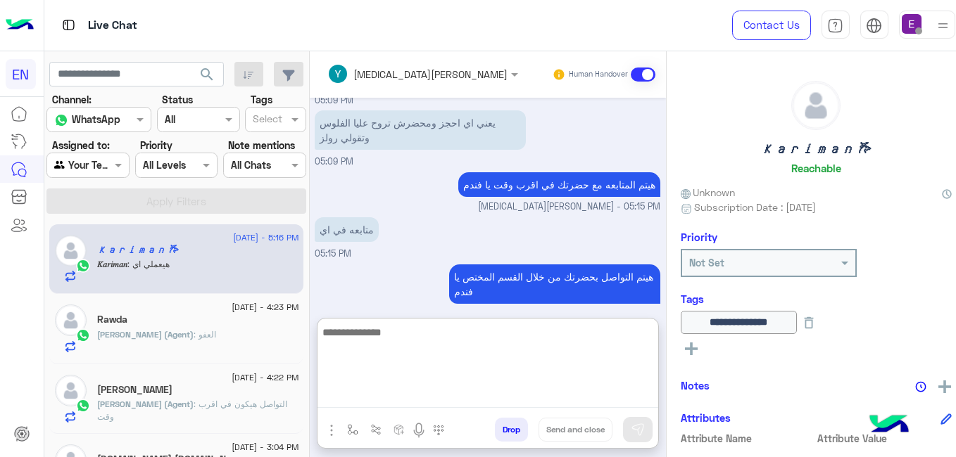
click at [364, 393] on textarea at bounding box center [487, 366] width 341 height 84
type textarea "**********"
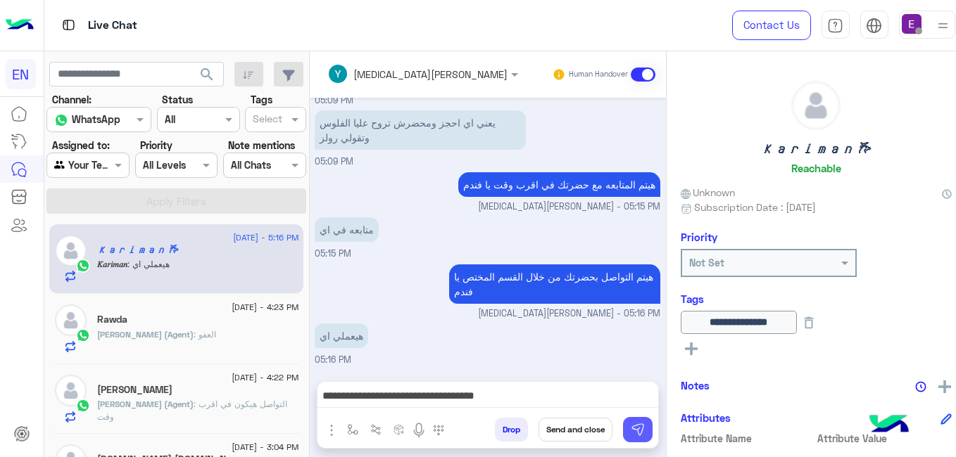
click at [631, 429] on img at bounding box center [638, 430] width 14 height 14
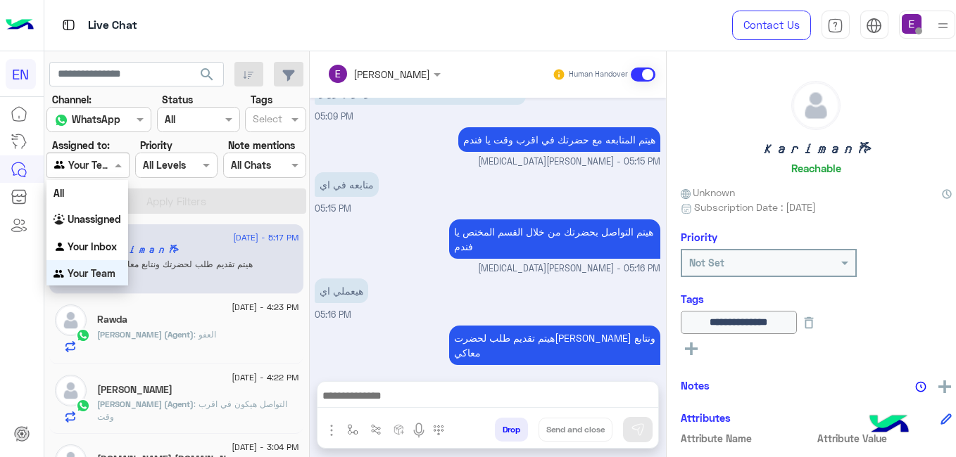
click at [111, 166] on span at bounding box center [120, 165] width 18 height 15
click at [103, 210] on div "Unassigned" at bounding box center [87, 219] width 82 height 27
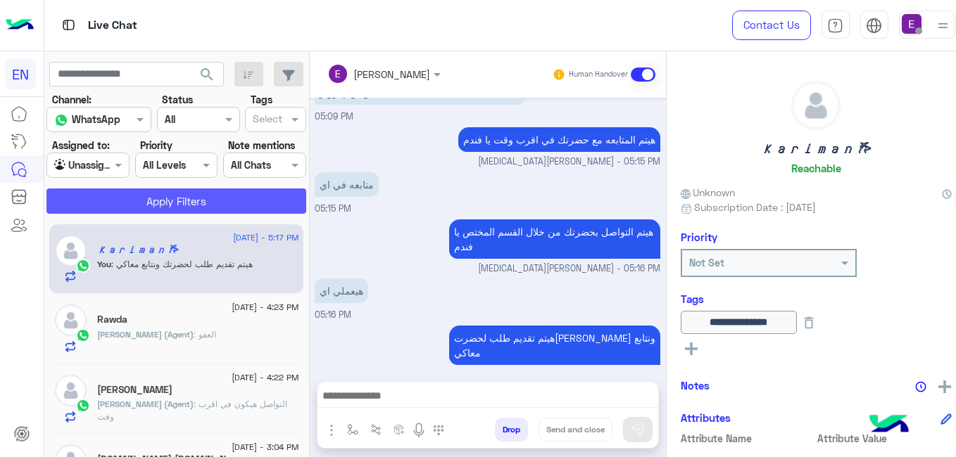
click at [103, 210] on button "Apply Filters" at bounding box center [176, 201] width 260 height 25
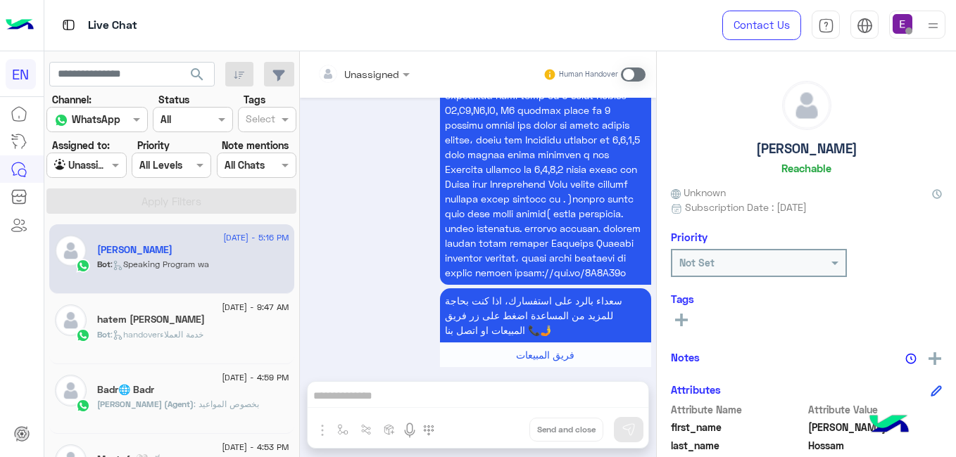
scroll to position [1004, 0]
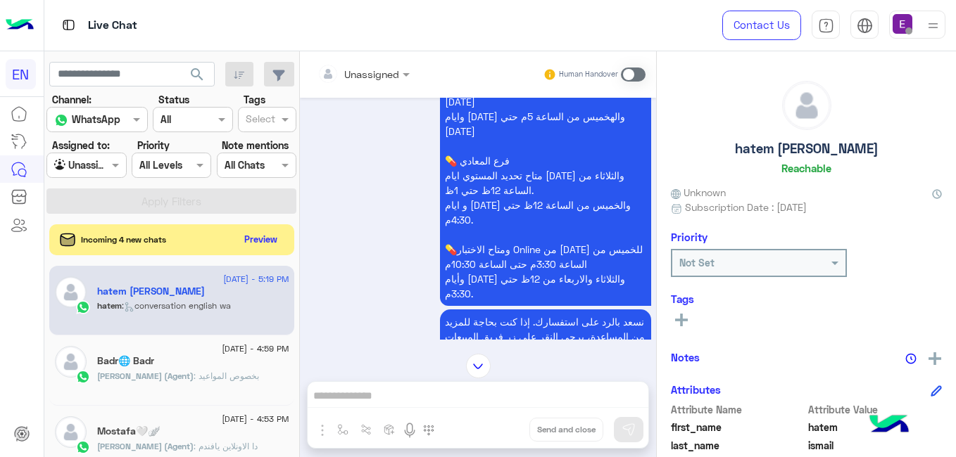
scroll to position [783, 0]
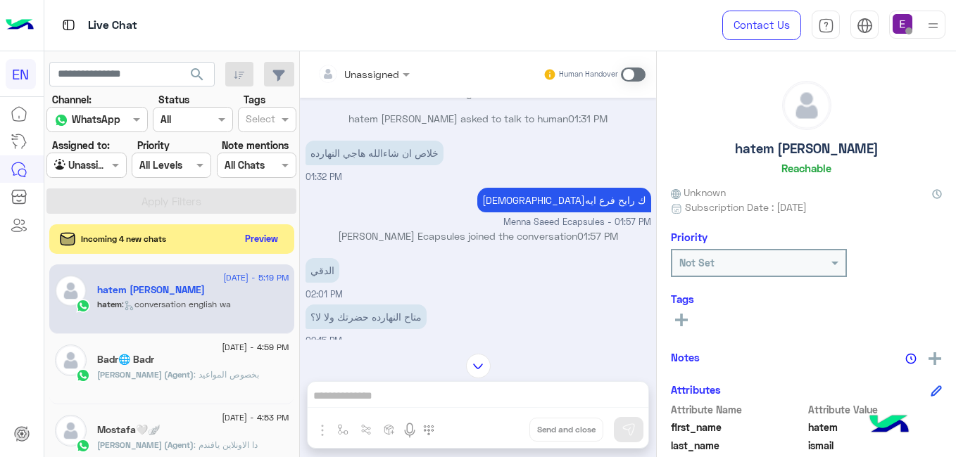
click at [284, 244] on button "Preview" at bounding box center [262, 238] width 44 height 19
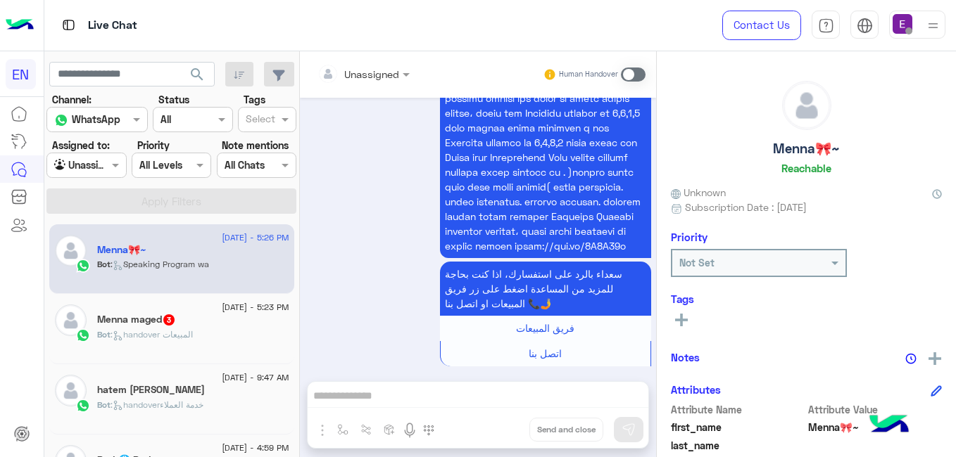
scroll to position [944, 0]
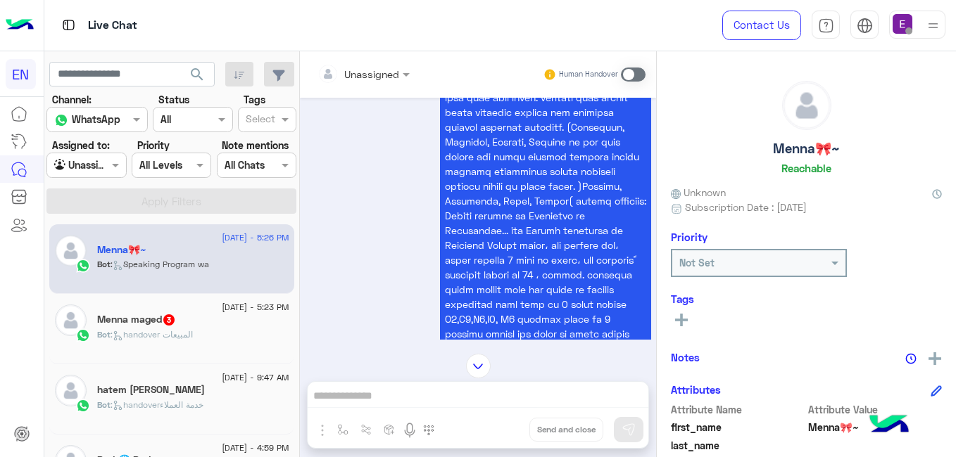
click at [701, 215] on div "Menna🎀~ Reachable Unknown Subscription Date : 08/10/2025 Priority Not Set Tags …" at bounding box center [806, 251] width 299 height 401
click at [700, 214] on mat-drawer "Menna🎀~ Reachable Unknown Subscription Date : 08/10/2025 Priority Not Set Tags …" at bounding box center [806, 257] width 300 height 412
drag, startPoint x: 700, startPoint y: 214, endPoint x: 694, endPoint y: 225, distance: 12.6
click at [656, 225] on div "Aug 10, 2025 Menna🎀~ asked to talk to human 05:24 PM الرجوع الى البوت 05:24 PM …" at bounding box center [478, 219] width 356 height 242
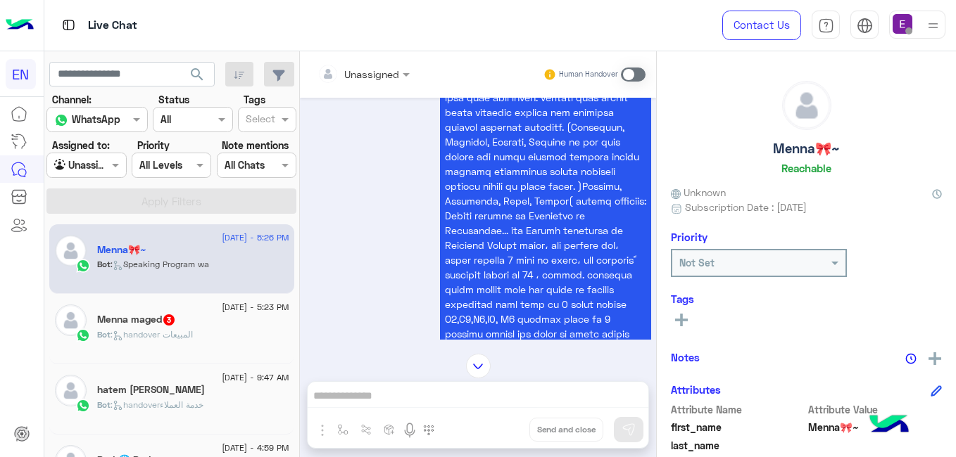
click at [656, 225] on div "Aug 10, 2025 Menna🎀~ asked to talk to human 05:24 PM الرجوع الى البوت 05:24 PM …" at bounding box center [478, 219] width 356 height 242
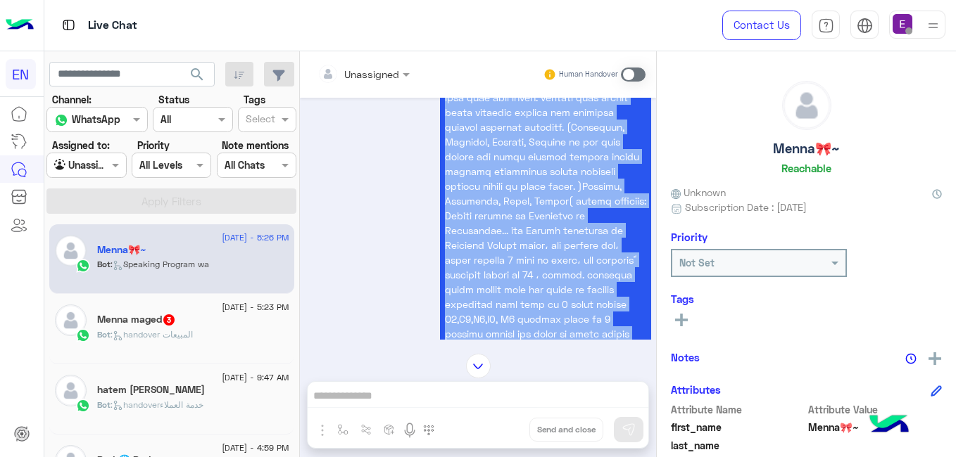
click at [656, 225] on div "Aug 10, 2025 Menna🎀~ asked to talk to human 05:24 PM الرجوع الى البوت 05:24 PM …" at bounding box center [478, 219] width 356 height 242
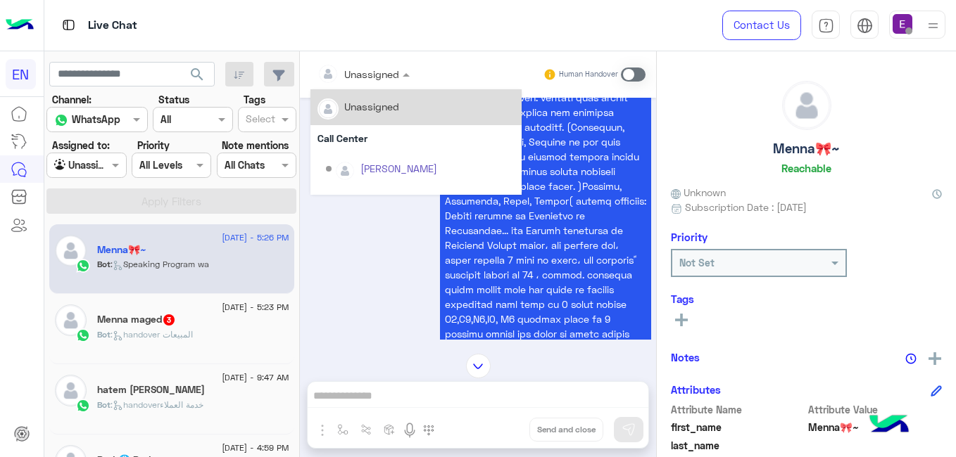
click at [374, 68] on input "text" at bounding box center [345, 74] width 57 height 15
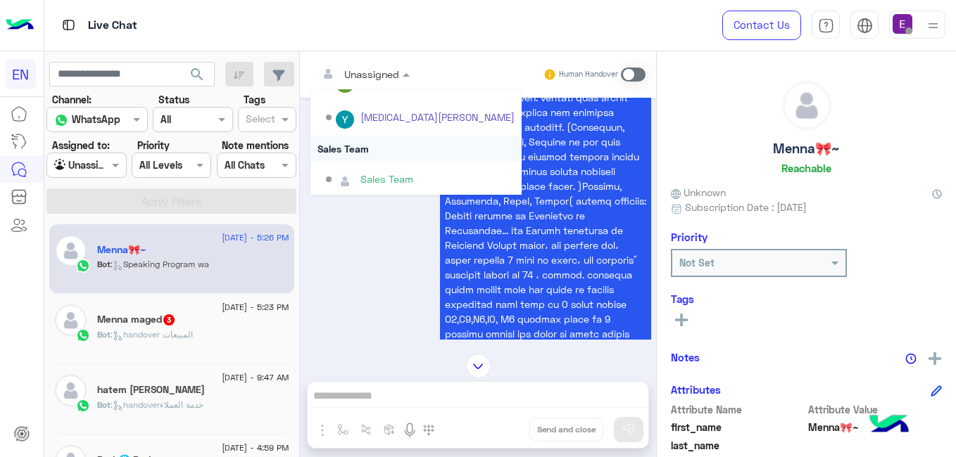
scroll to position [234, 0]
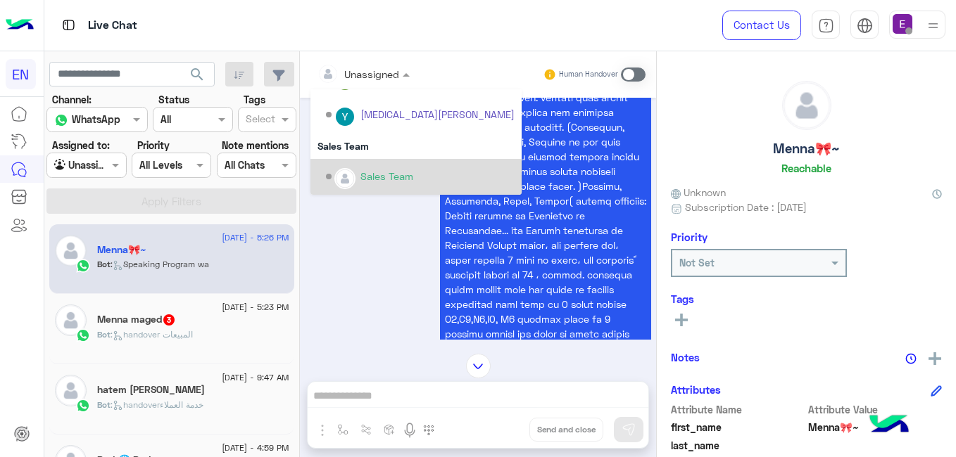
click at [413, 173] on div "Sales Team" at bounding box center [386, 176] width 53 height 15
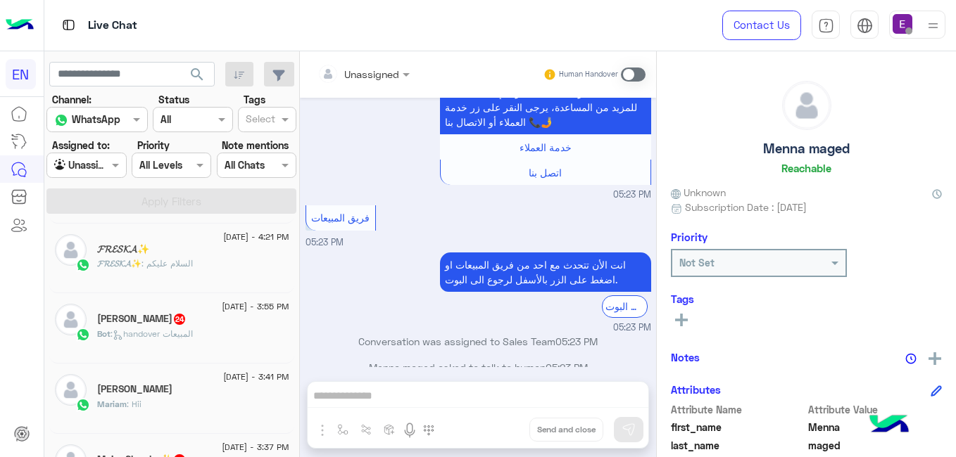
scroll to position [282, 0]
click at [178, 334] on span ": handover المبيعات" at bounding box center [152, 333] width 82 height 11
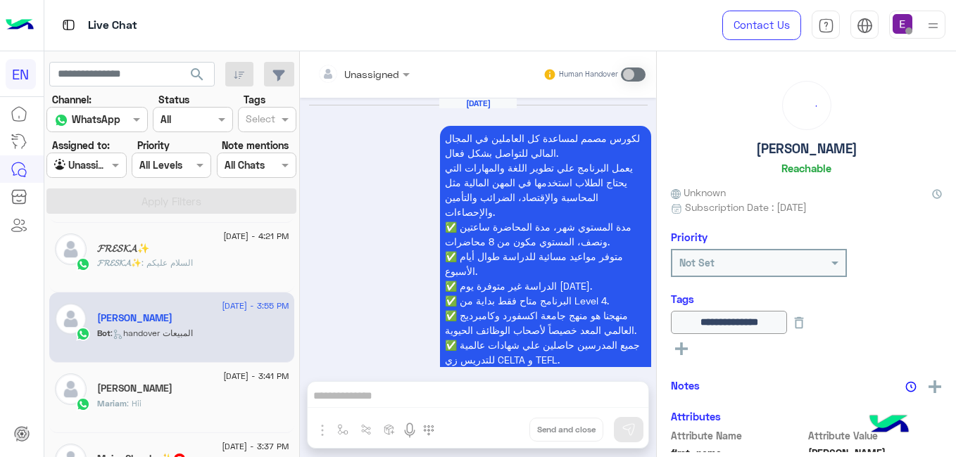
scroll to position [610, 0]
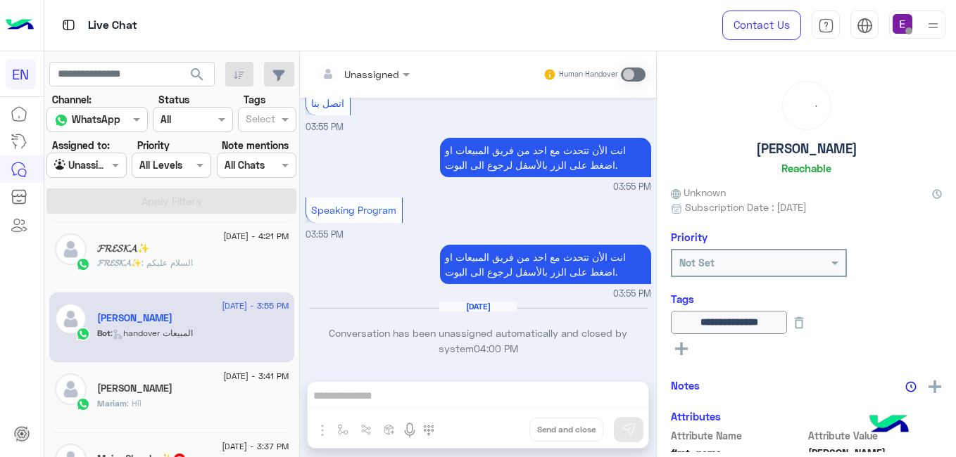
click at [374, 75] on input "text" at bounding box center [345, 74] width 57 height 15
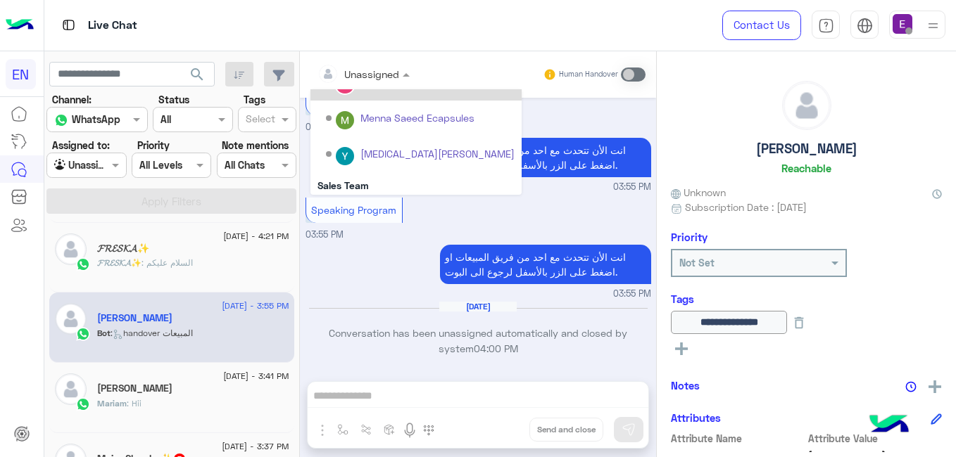
scroll to position [234, 0]
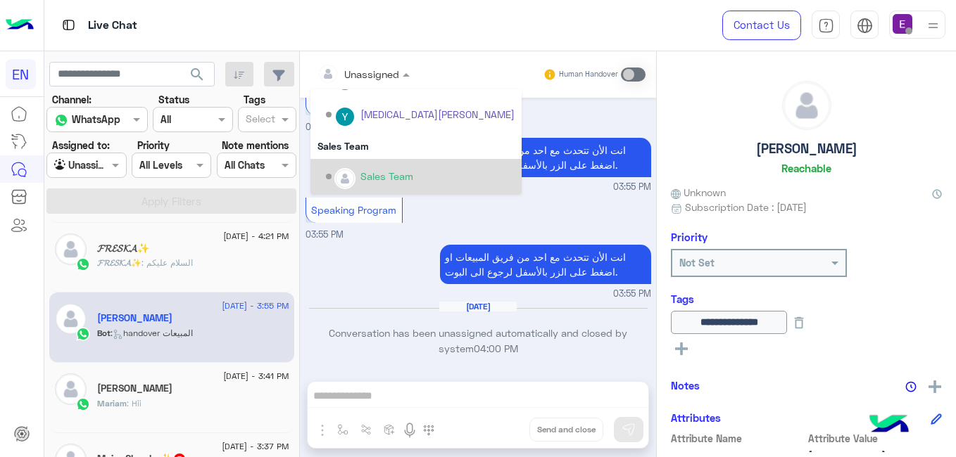
click at [413, 184] on div "Sales Team" at bounding box center [386, 176] width 53 height 15
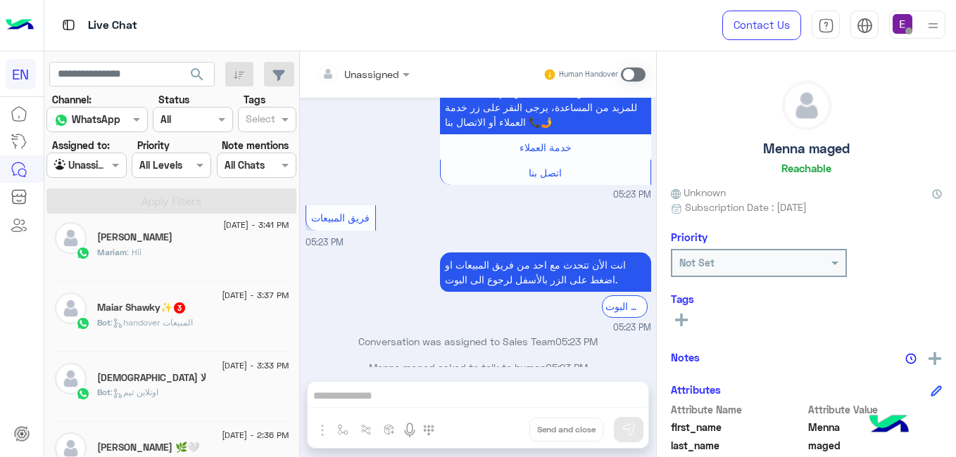
scroll to position [352, 0]
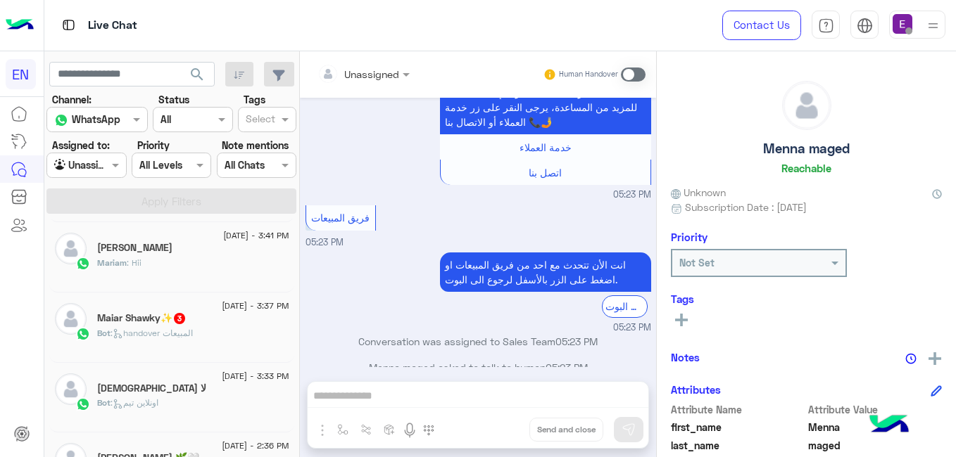
click at [163, 325] on div "Maiar Shawky✨ 3" at bounding box center [193, 320] width 192 height 15
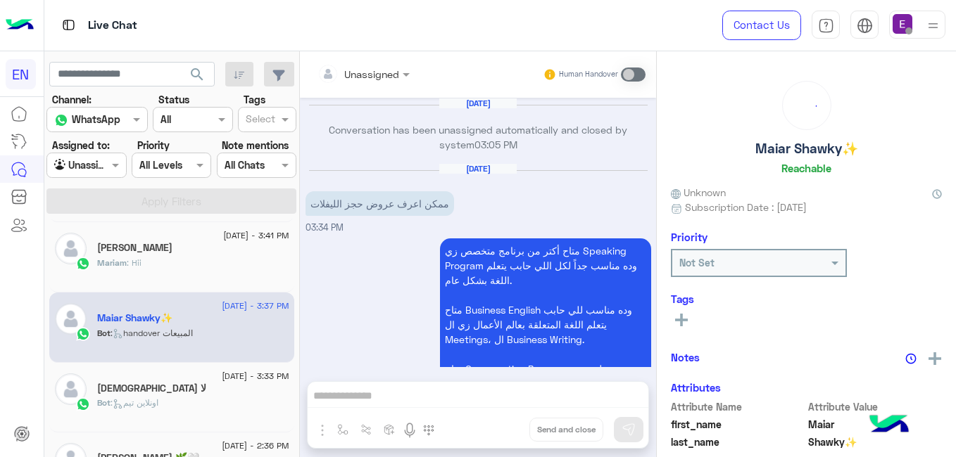
scroll to position [605, 0]
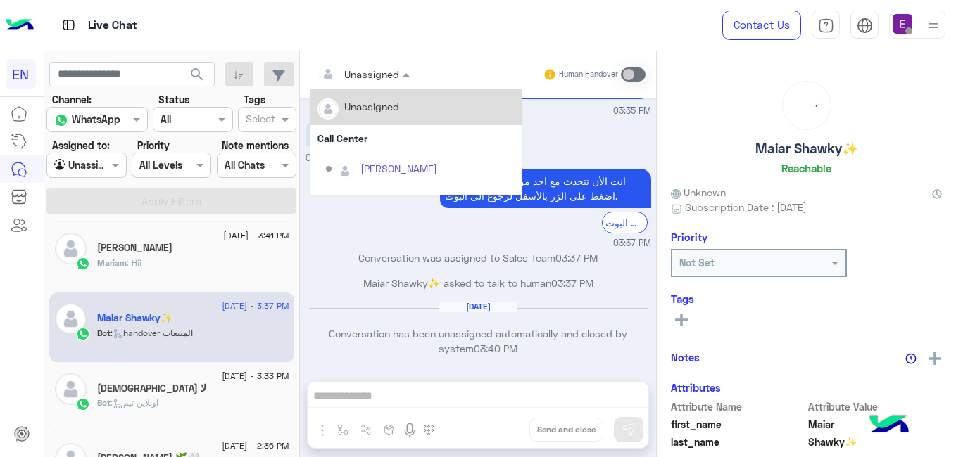
click at [417, 75] on div at bounding box center [363, 73] width 106 height 16
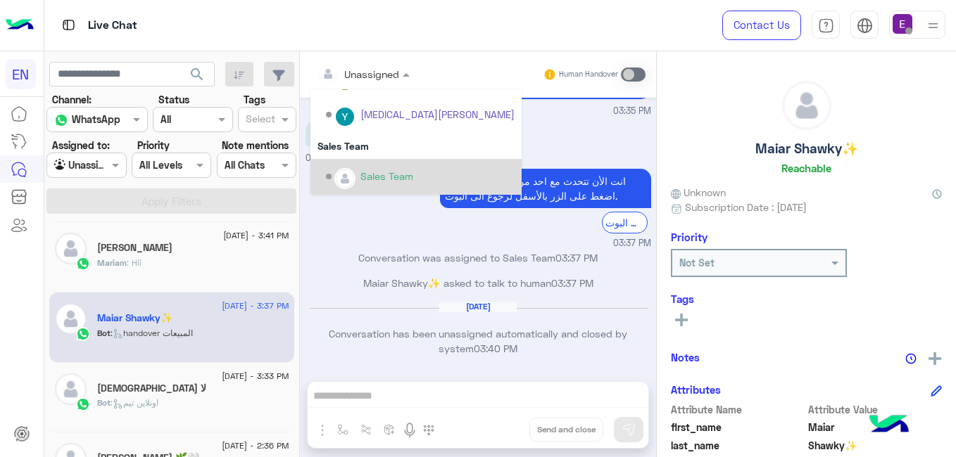
scroll to position [234, 0]
click at [413, 177] on div "Sales Team" at bounding box center [386, 176] width 53 height 15
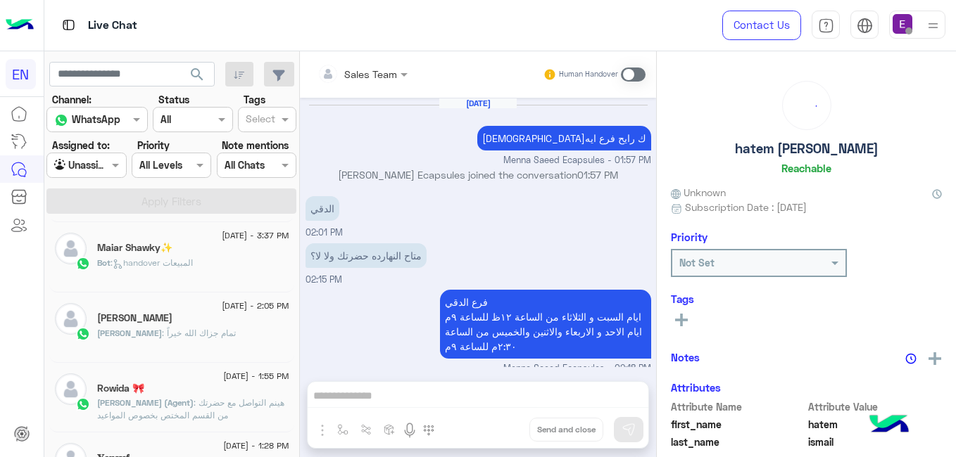
scroll to position [274, 0]
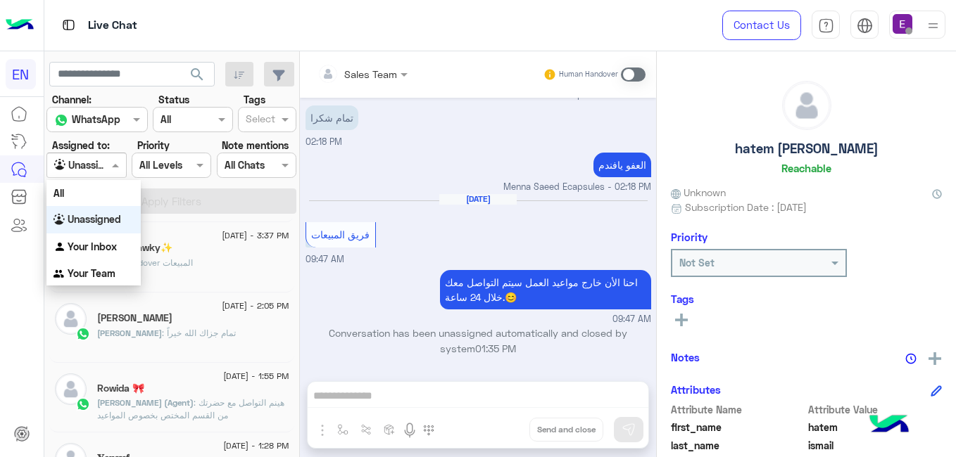
click at [87, 171] on input "text" at bounding box center [70, 165] width 32 height 15
click at [95, 284] on div "Your Team" at bounding box center [93, 273] width 94 height 27
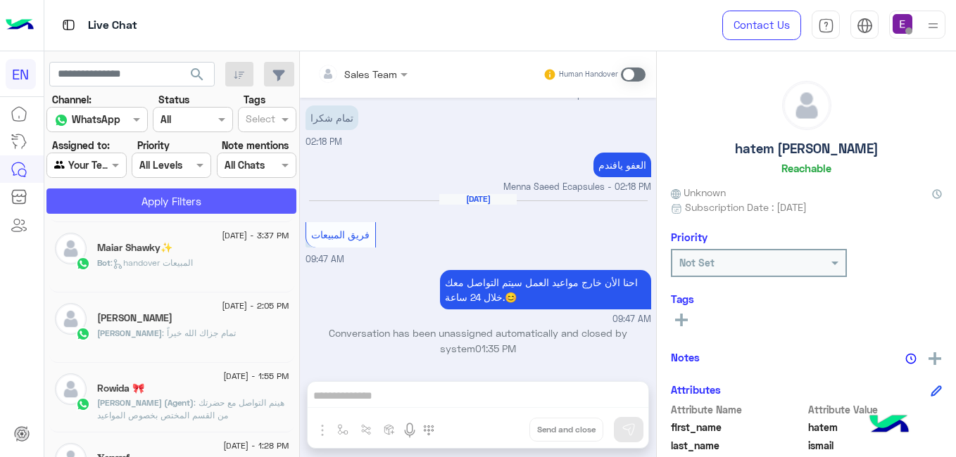
click at [163, 192] on button "Apply Filters" at bounding box center [171, 201] width 250 height 25
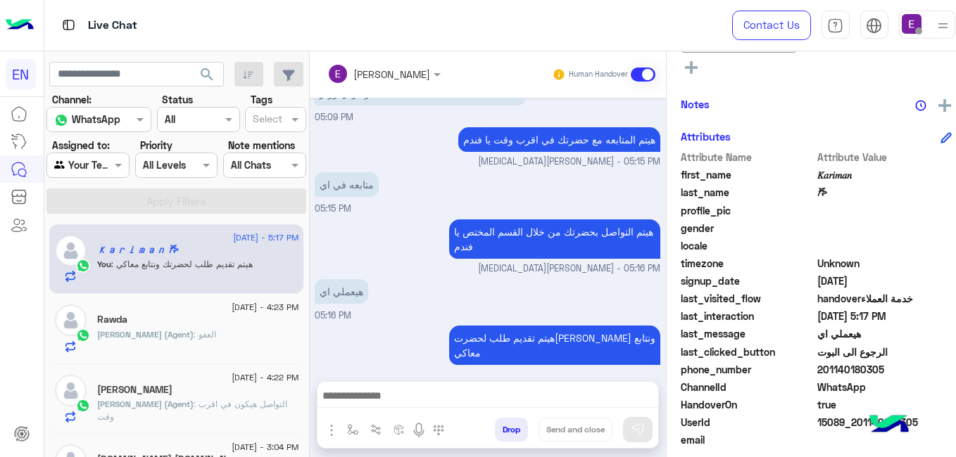
scroll to position [329, 0]
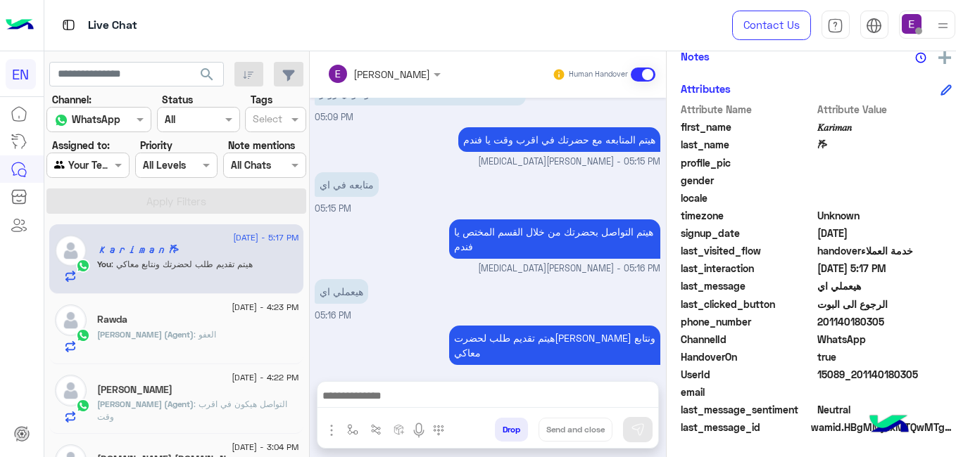
drag, startPoint x: 880, startPoint y: 321, endPoint x: 812, endPoint y: 322, distance: 67.6
click at [817, 322] on span "201140180305" at bounding box center [884, 322] width 134 height 15
copy span "01140180305"
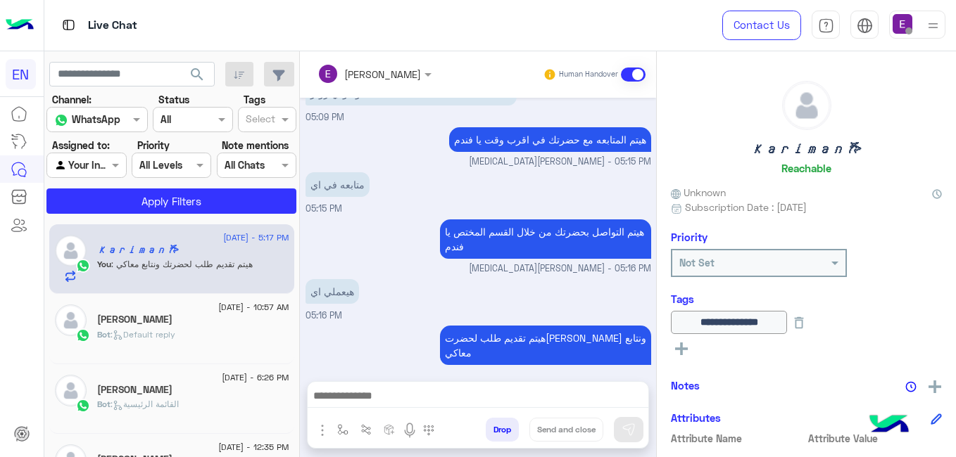
click at [98, 171] on div at bounding box center [86, 165] width 78 height 16
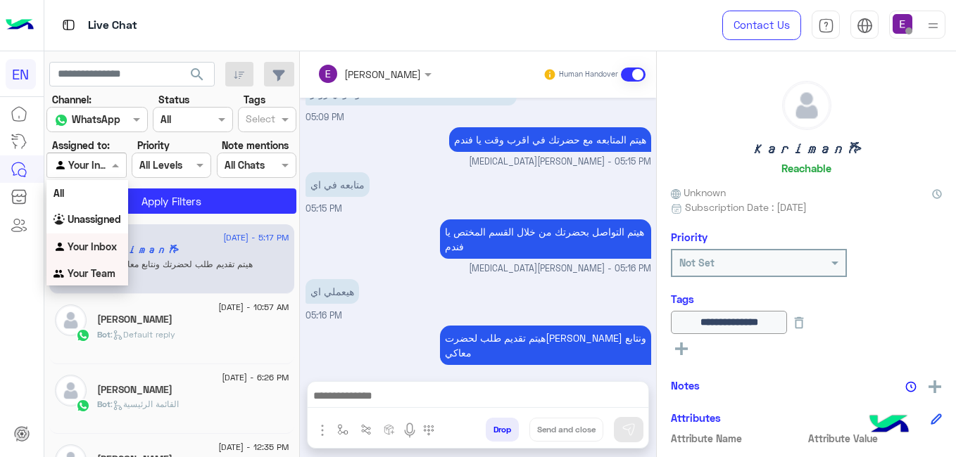
click at [74, 274] on b "Your Team" at bounding box center [92, 273] width 48 height 12
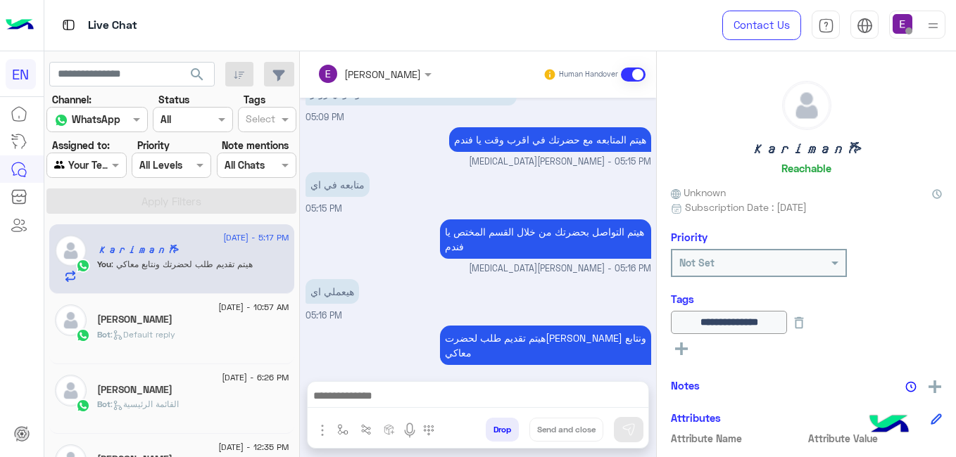
click at [102, 168] on div at bounding box center [86, 165] width 78 height 16
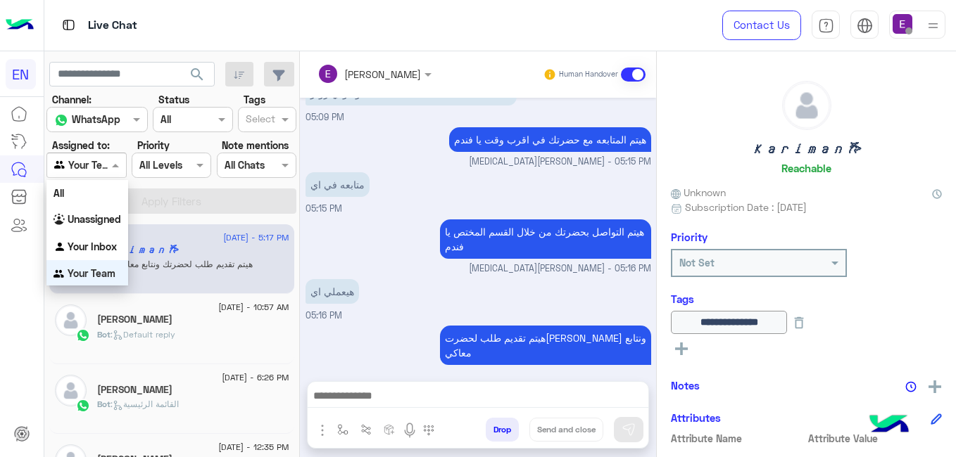
scroll to position [2, 0]
drag, startPoint x: 80, startPoint y: 267, endPoint x: 144, endPoint y: 190, distance: 99.5
click at [81, 264] on div "Your Team" at bounding box center [87, 271] width 82 height 27
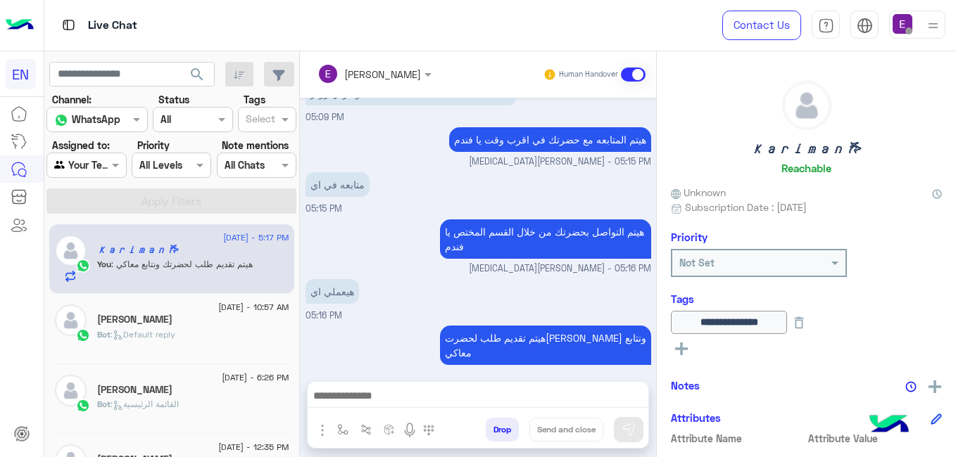
click at [196, 72] on span "search" at bounding box center [197, 74] width 17 height 17
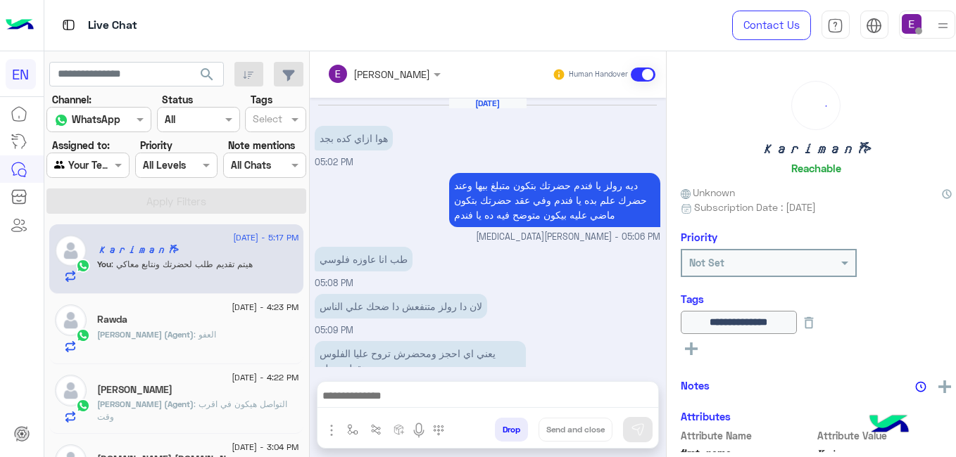
scroll to position [275, 0]
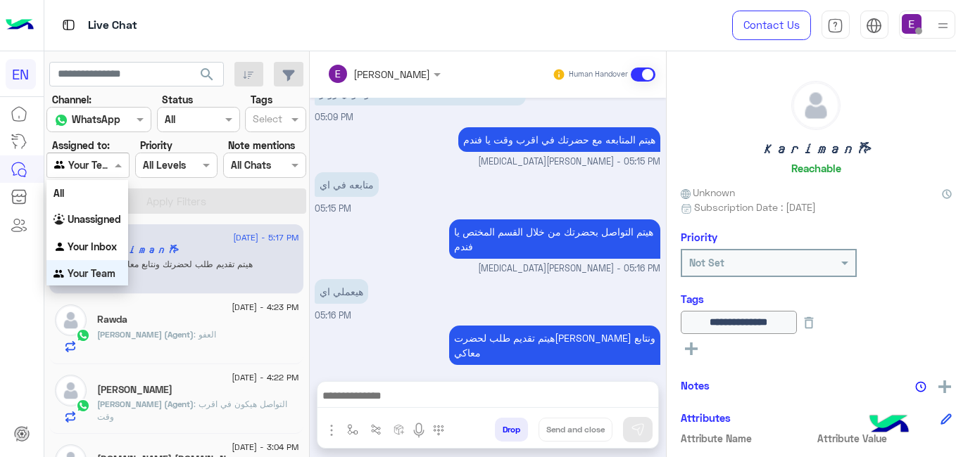
click at [100, 162] on div at bounding box center [88, 165] width 82 height 16
click at [108, 228] on div "Unassigned" at bounding box center [87, 219] width 82 height 27
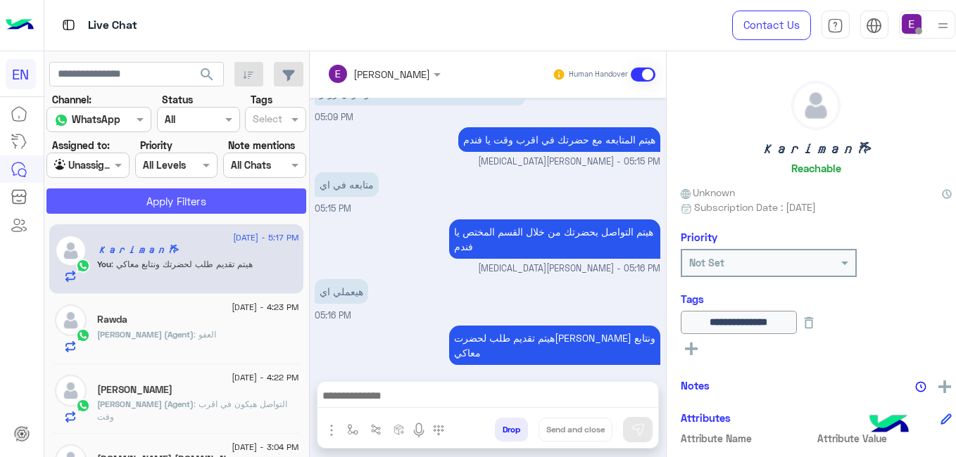
click at [139, 204] on button "Apply Filters" at bounding box center [176, 201] width 260 height 25
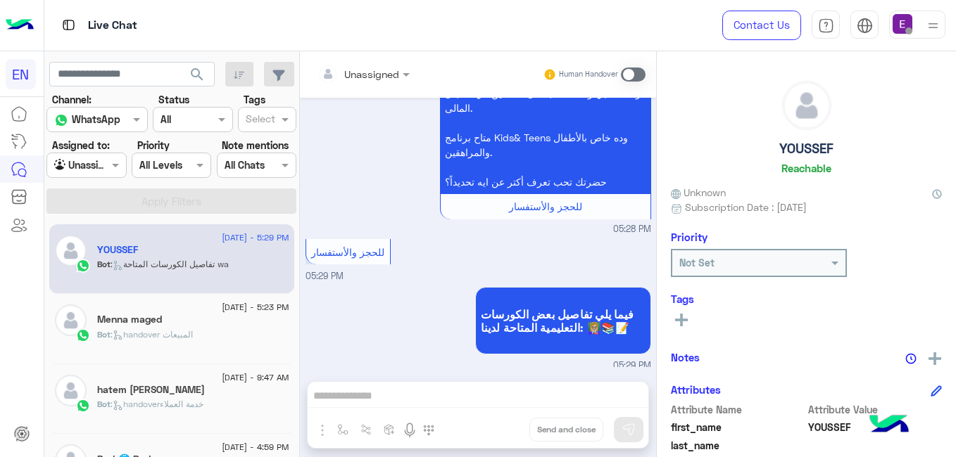
scroll to position [334, 0]
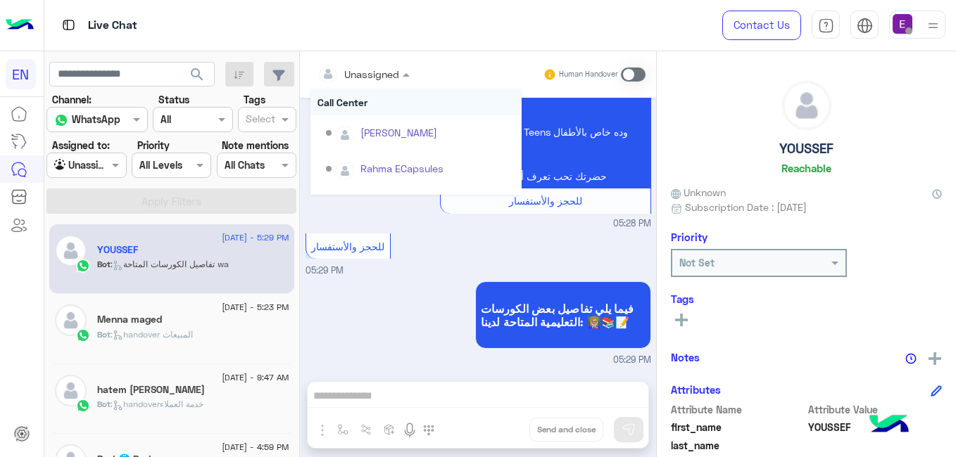
click at [399, 80] on div "Unassigned" at bounding box center [371, 74] width 55 height 15
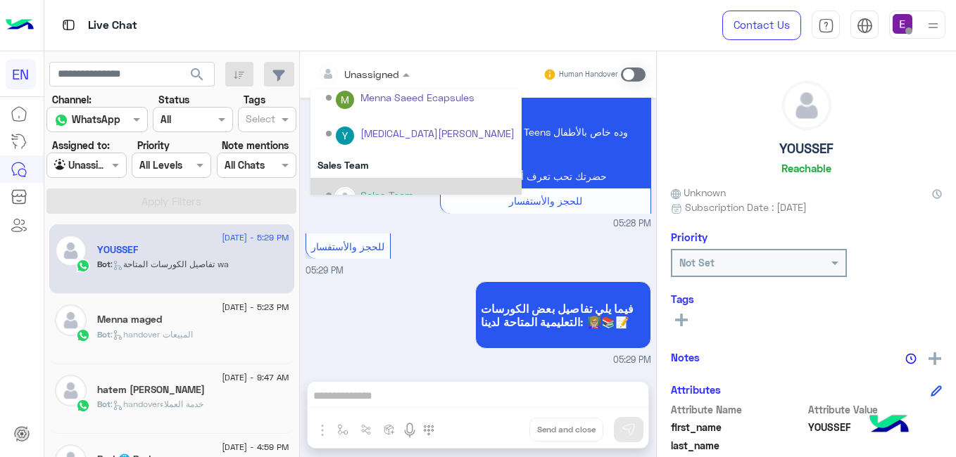
scroll to position [234, 0]
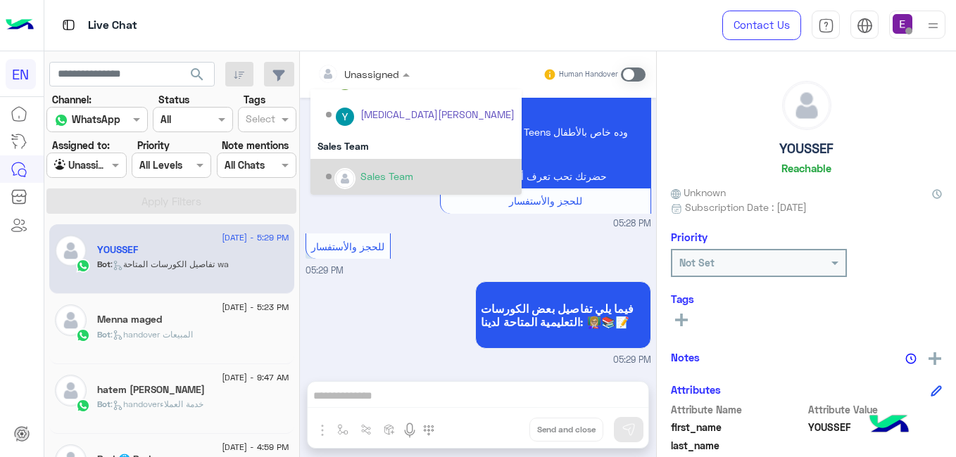
click at [422, 168] on div "Sales Team" at bounding box center [420, 177] width 189 height 25
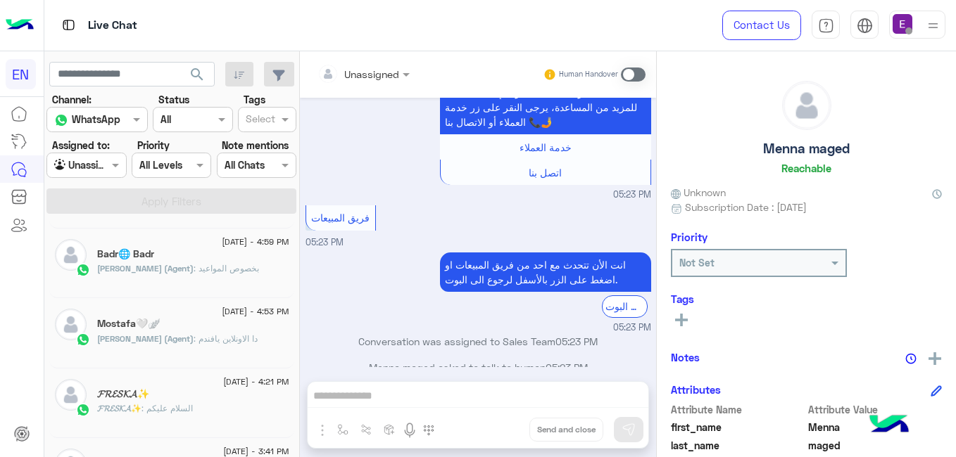
scroll to position [211, 0]
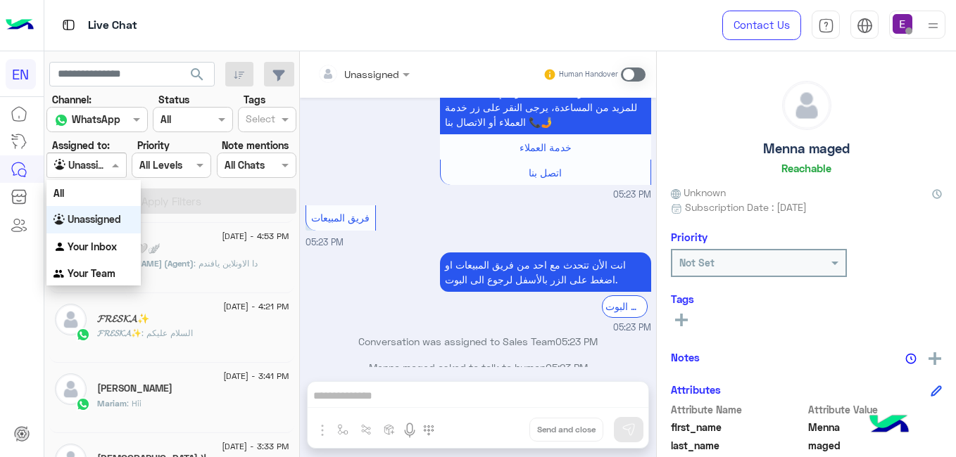
click at [126, 158] on span at bounding box center [117, 165] width 18 height 15
click at [91, 275] on b "Your Team" at bounding box center [92, 273] width 48 height 12
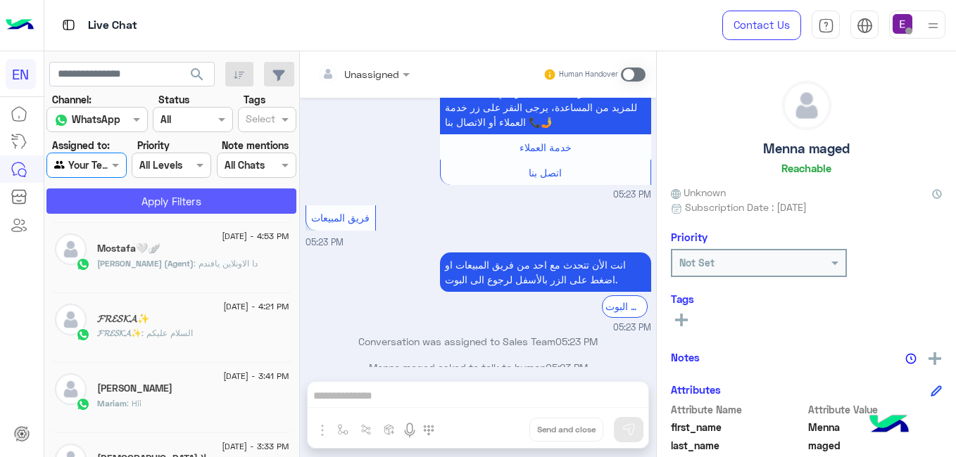
click at [184, 202] on button "Apply Filters" at bounding box center [171, 201] width 250 height 25
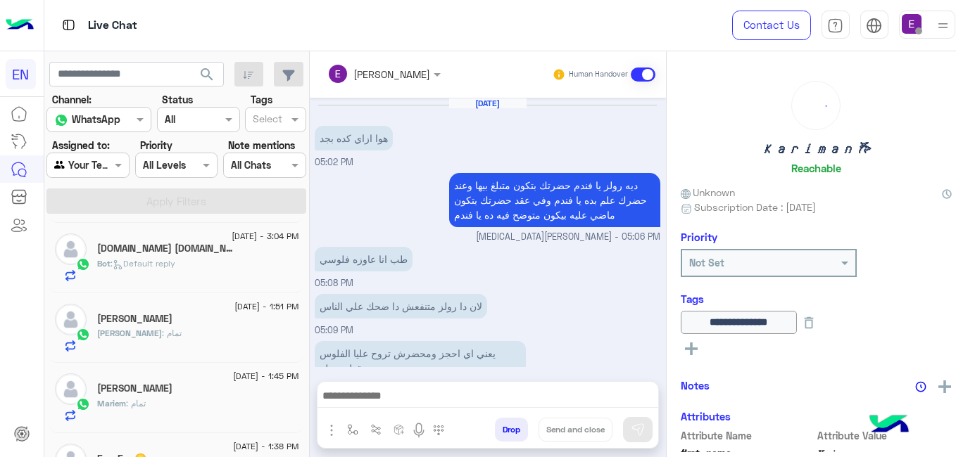
scroll to position [275, 0]
